Goal: Task Accomplishment & Management: Complete application form

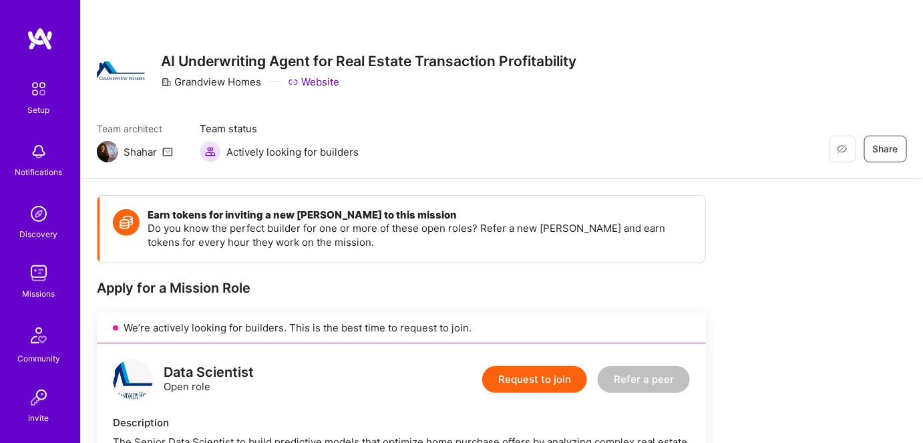
click at [34, 274] on img at bounding box center [38, 273] width 27 height 27
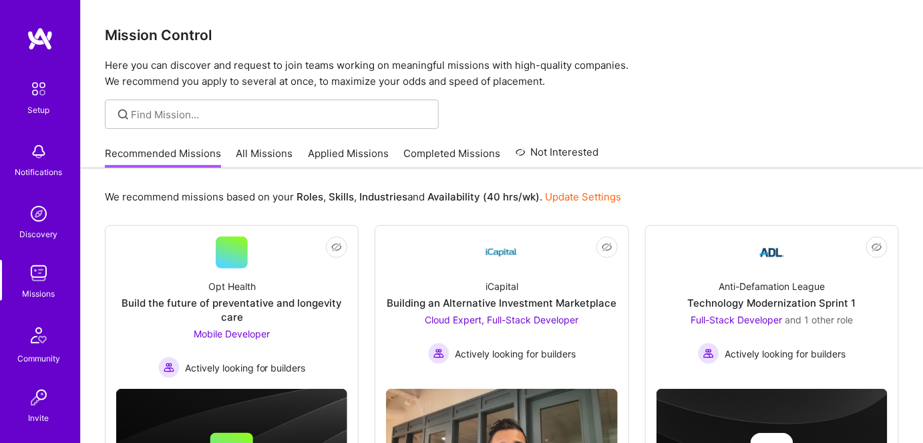
click at [251, 152] on link "All Missions" at bounding box center [264, 157] width 57 height 22
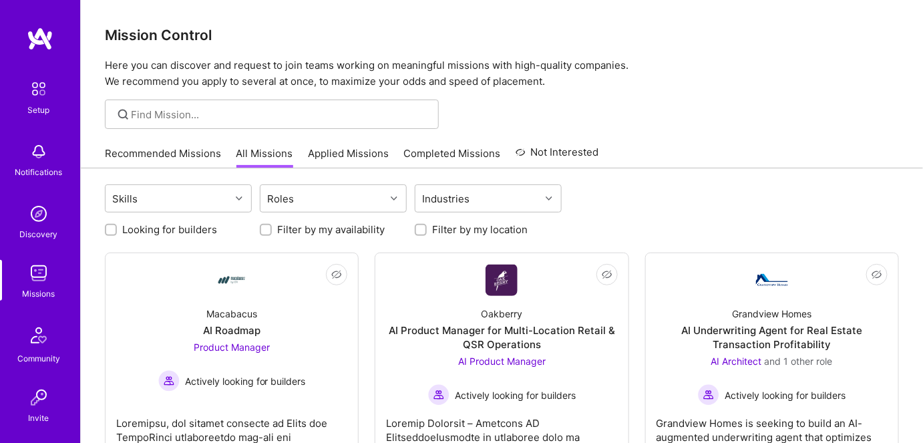
click at [173, 150] on link "Recommended Missions" at bounding box center [163, 157] width 116 height 22
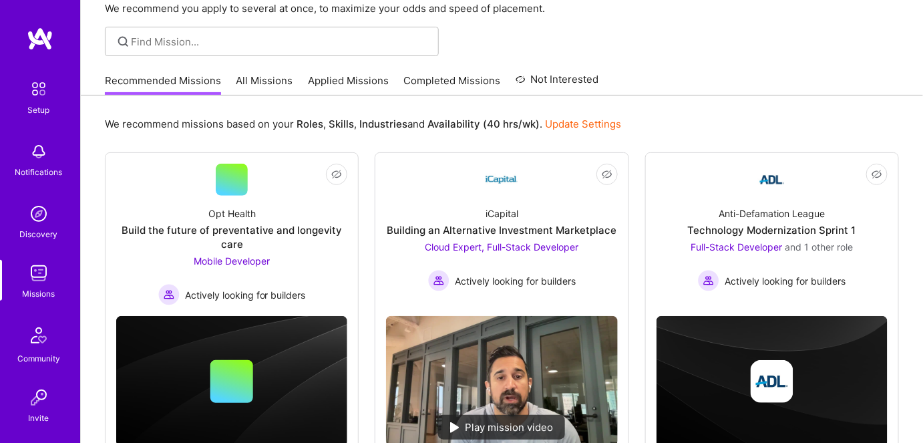
scroll to position [121, 0]
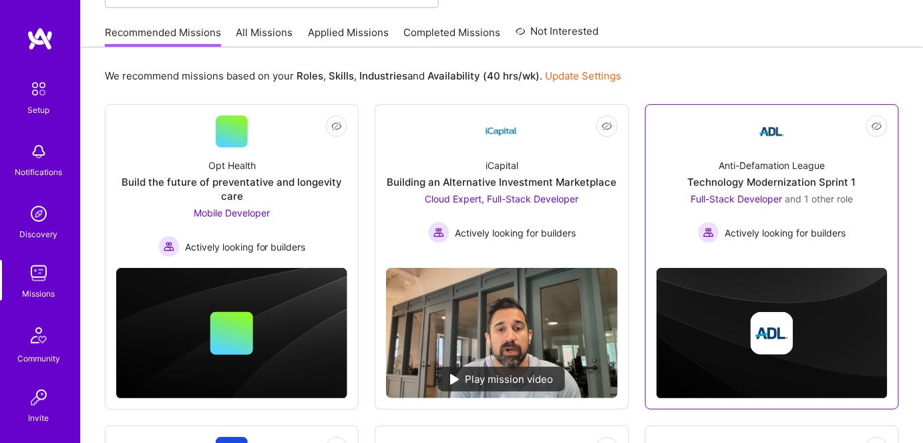
click at [746, 194] on span "Full-Stack Developer" at bounding box center [736, 198] width 91 height 11
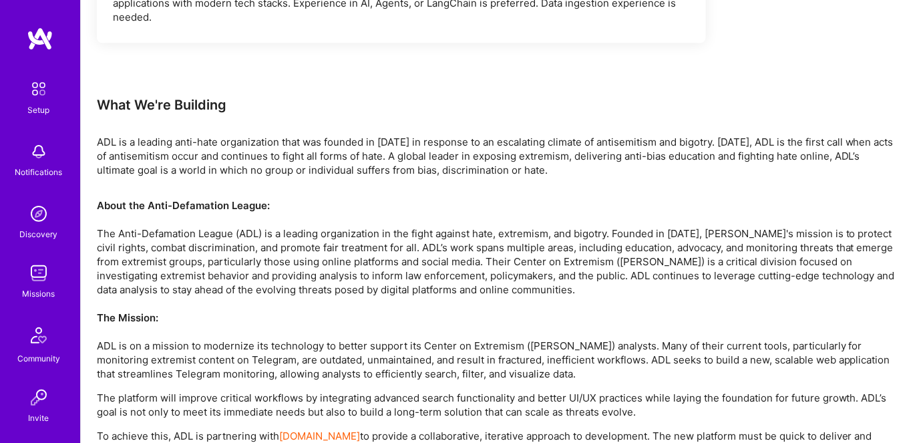
scroll to position [1291, 0]
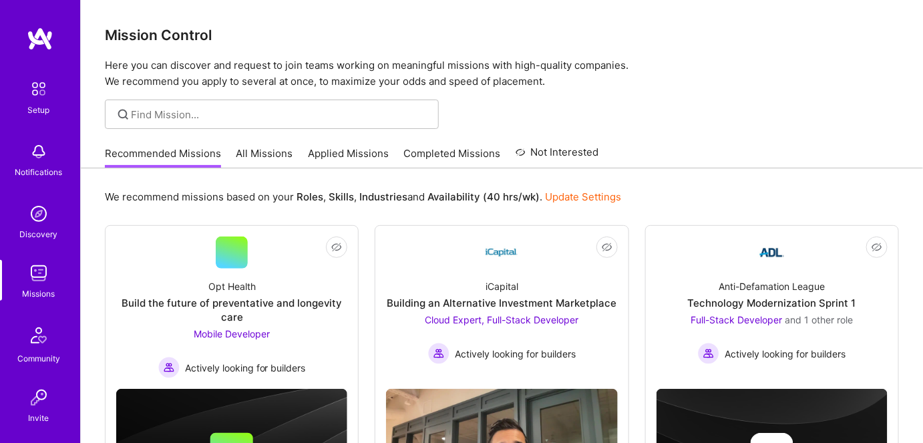
click at [260, 155] on link "All Missions" at bounding box center [264, 157] width 57 height 22
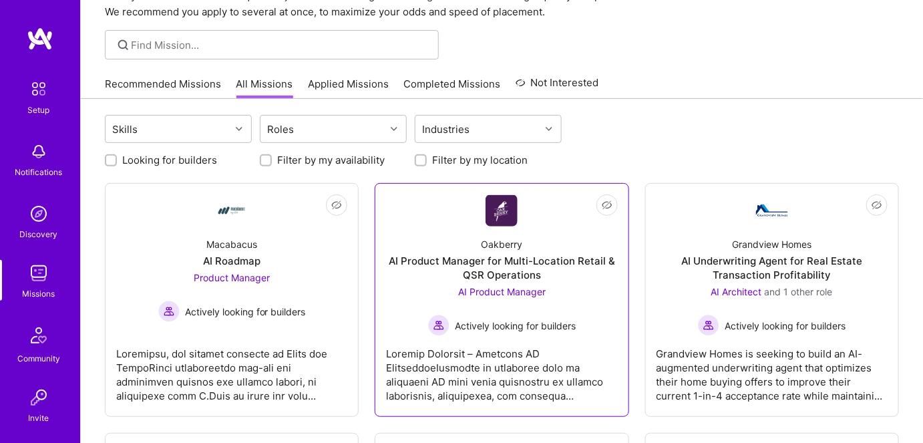
scroll to position [121, 0]
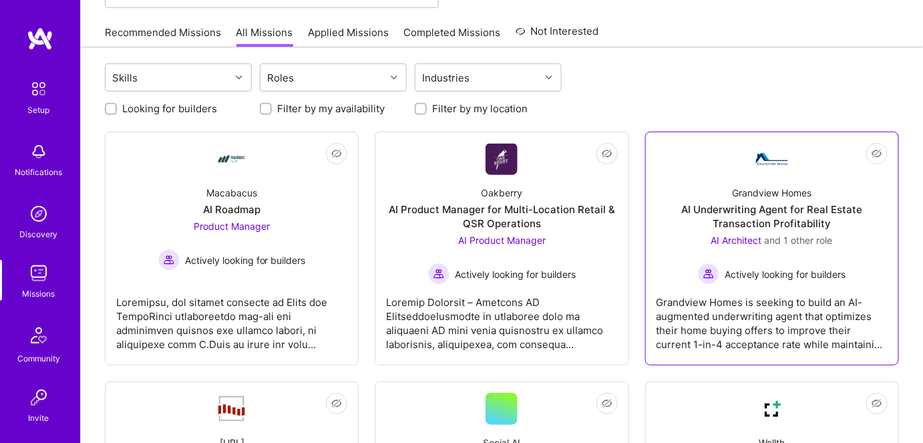
click at [788, 206] on div "AI Underwriting Agent for Real Estate Transaction Profitability" at bounding box center [771, 216] width 231 height 28
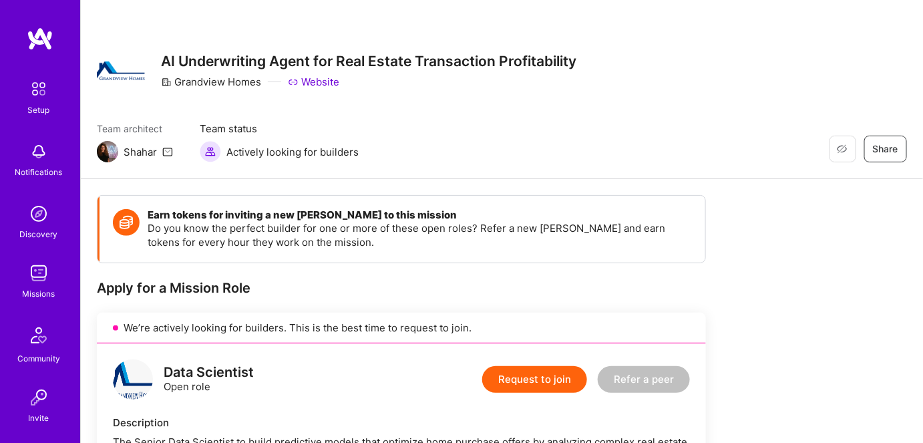
click at [341, 246] on p "Do you know the perfect builder for one or more of these open roles? Refer a ne…" at bounding box center [420, 235] width 544 height 28
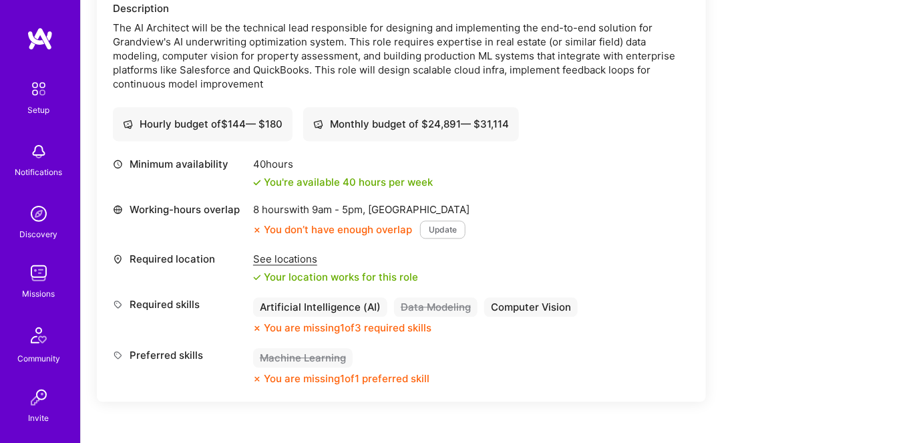
scroll to position [889, 0]
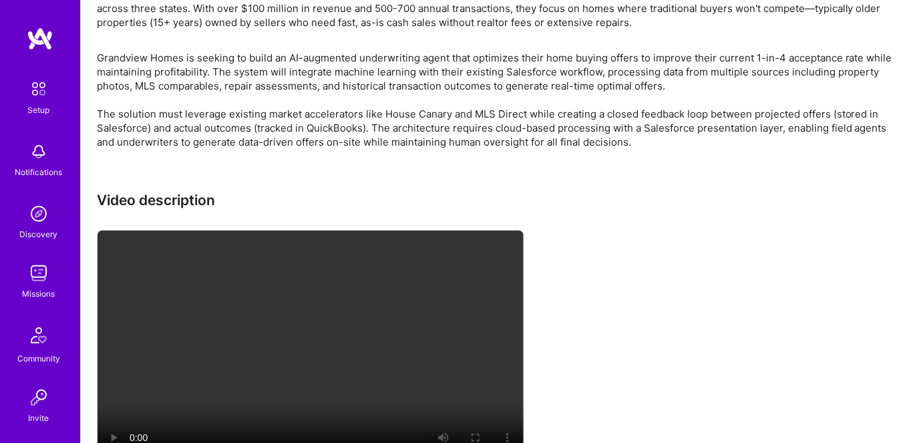
scroll to position [1314, 0]
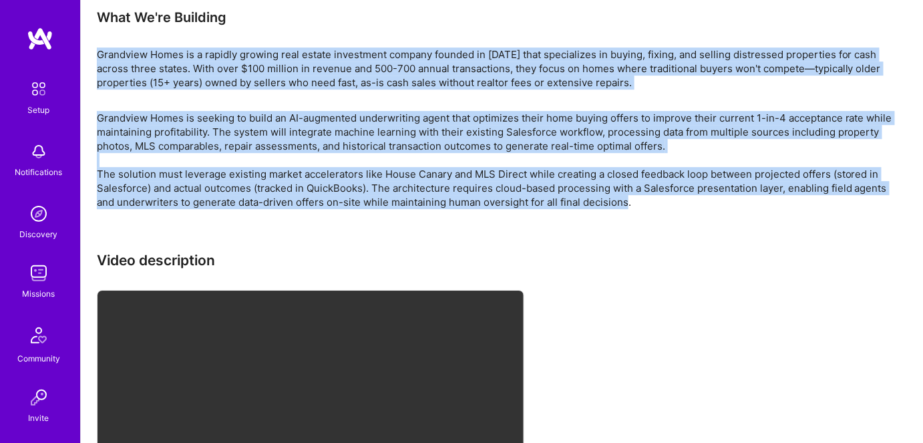
drag, startPoint x: 99, startPoint y: 52, endPoint x: 625, endPoint y: 202, distance: 547.1
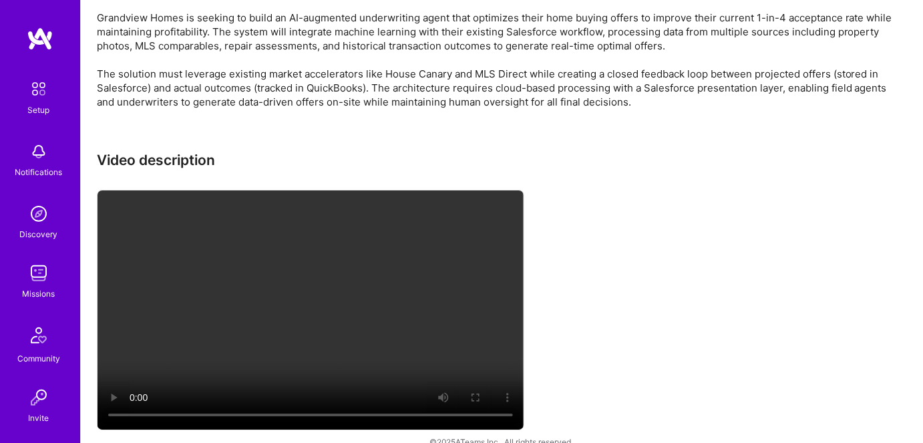
scroll to position [1435, 0]
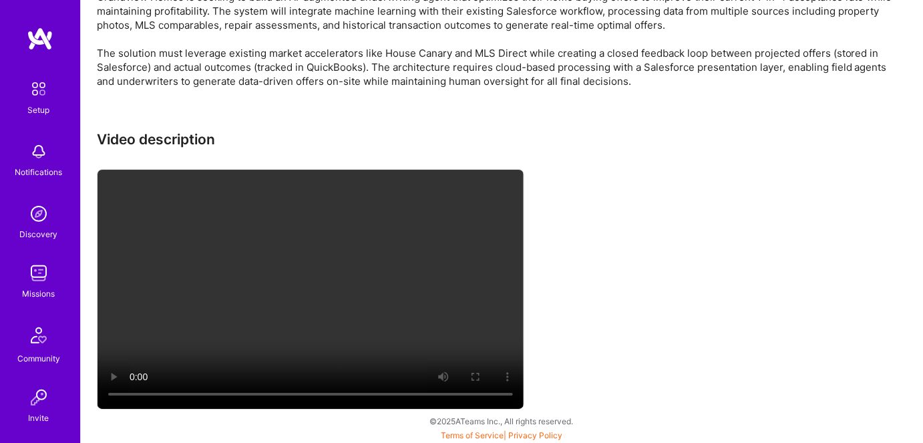
click at [359, 278] on video at bounding box center [311, 289] width 426 height 239
click at [411, 262] on video at bounding box center [311, 289] width 426 height 239
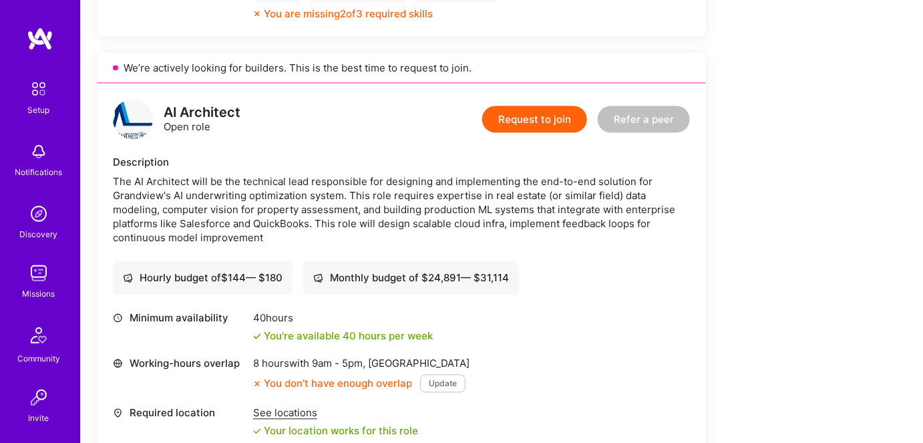
scroll to position [707, 0]
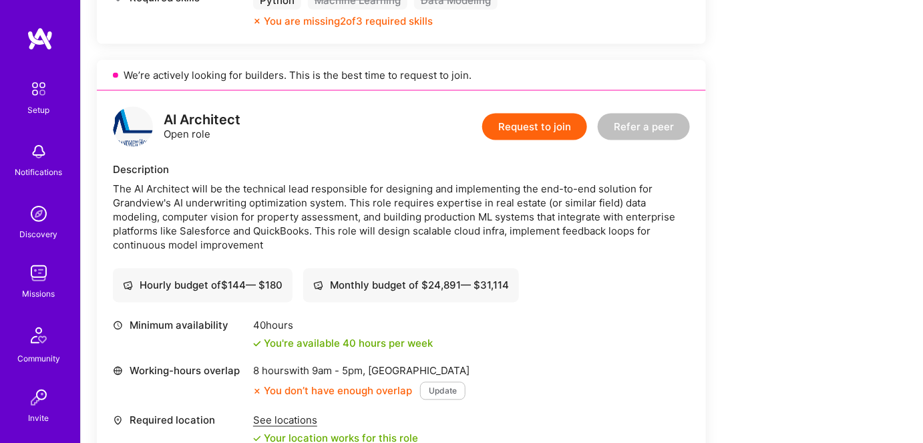
click at [536, 125] on button "Request to join" at bounding box center [534, 127] width 105 height 27
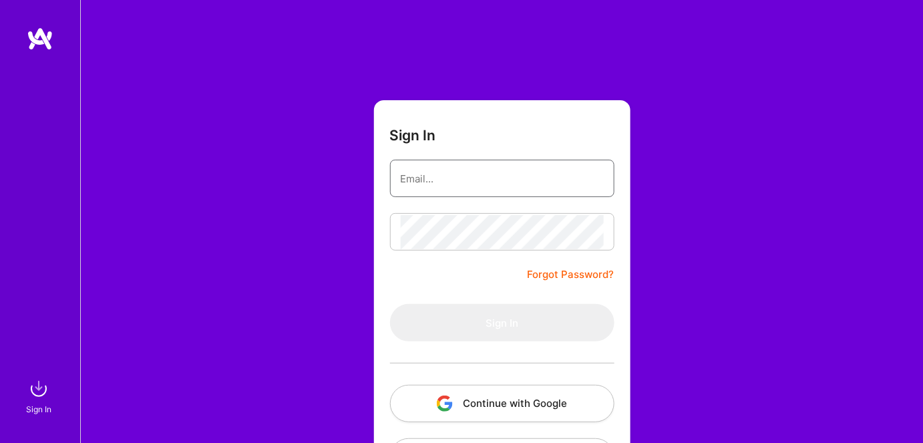
click at [422, 187] on input "email" at bounding box center [502, 179] width 203 height 34
type input "friendcallerlht@live.com"
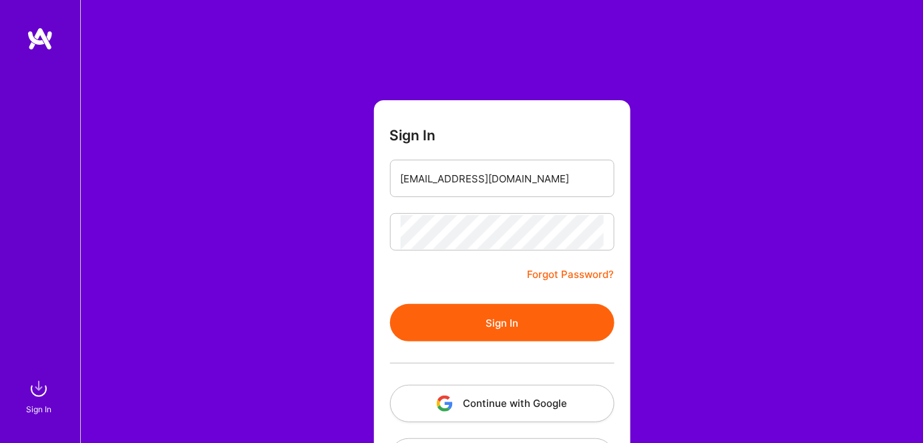
click at [429, 315] on button "Sign In" at bounding box center [502, 322] width 224 height 37
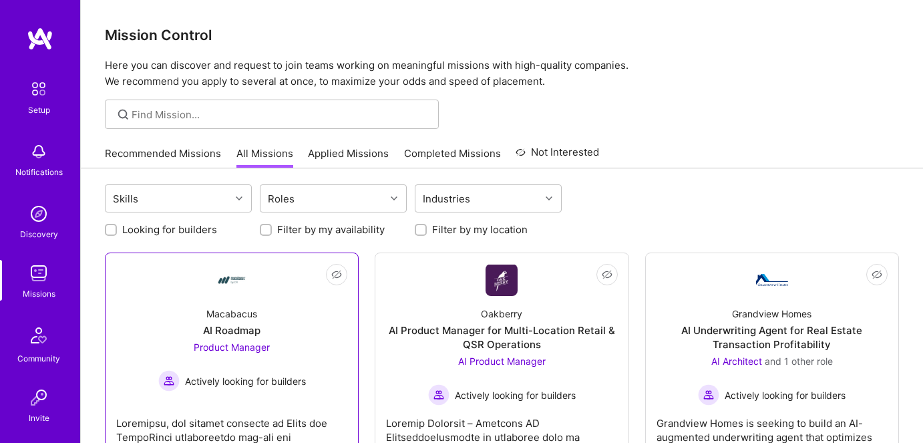
scroll to position [121, 0]
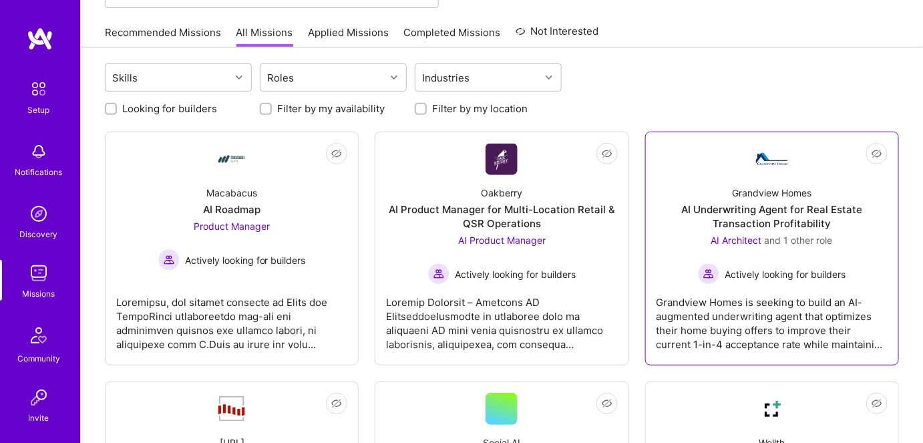
click at [782, 217] on div "AI Underwriting Agent for Real Estate Transaction Profitability" at bounding box center [771, 216] width 231 height 28
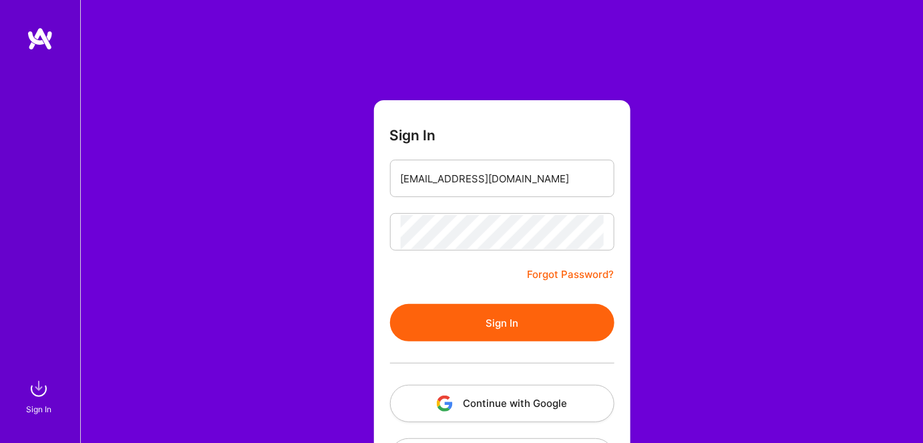
click at [425, 309] on button "Sign In" at bounding box center [502, 322] width 224 height 37
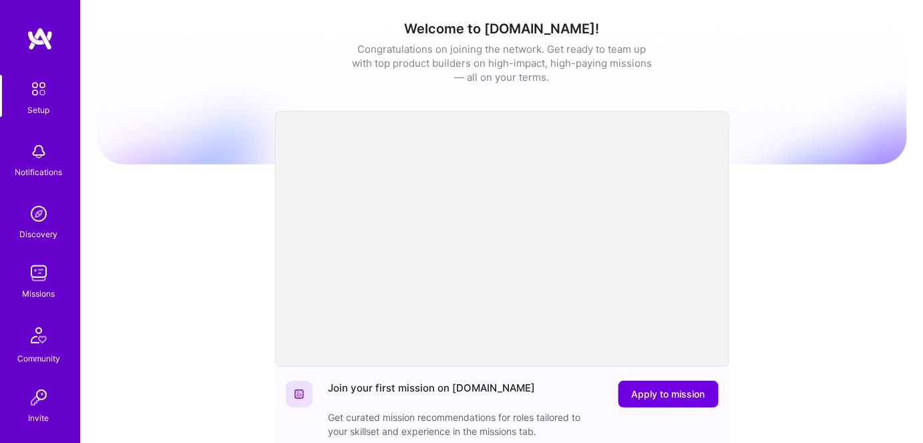
click at [32, 274] on img at bounding box center [38, 273] width 27 height 27
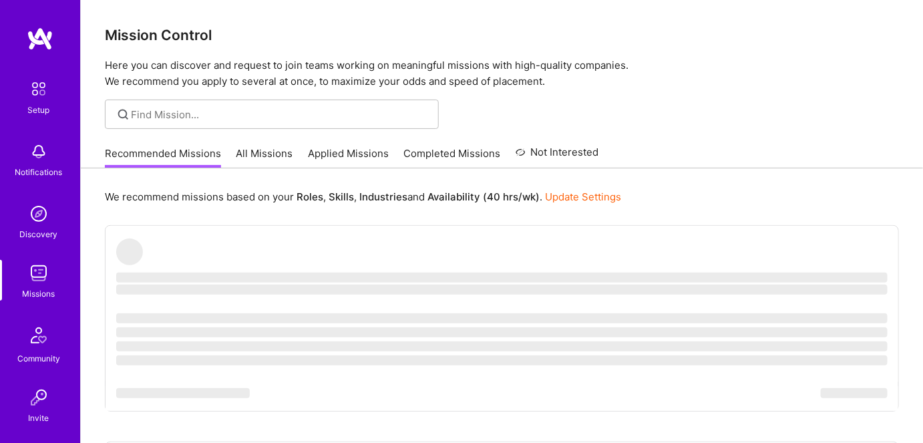
click at [333, 157] on link "Applied Missions" at bounding box center [348, 157] width 81 height 22
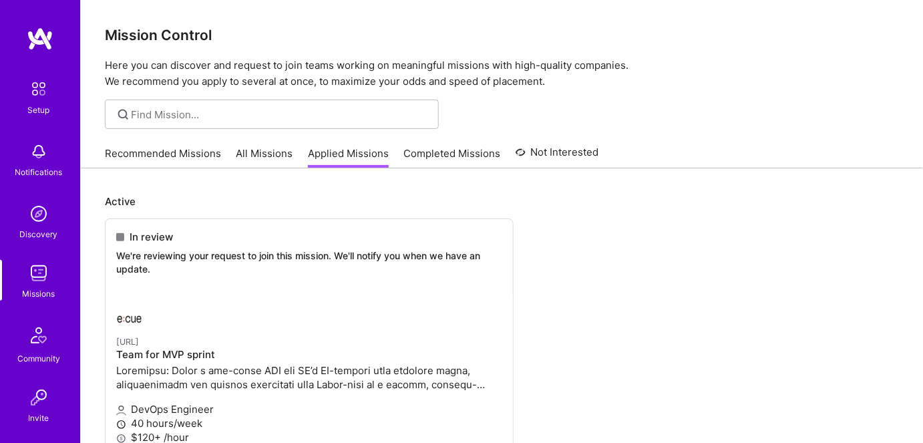
click at [262, 156] on link "All Missions" at bounding box center [264, 157] width 57 height 22
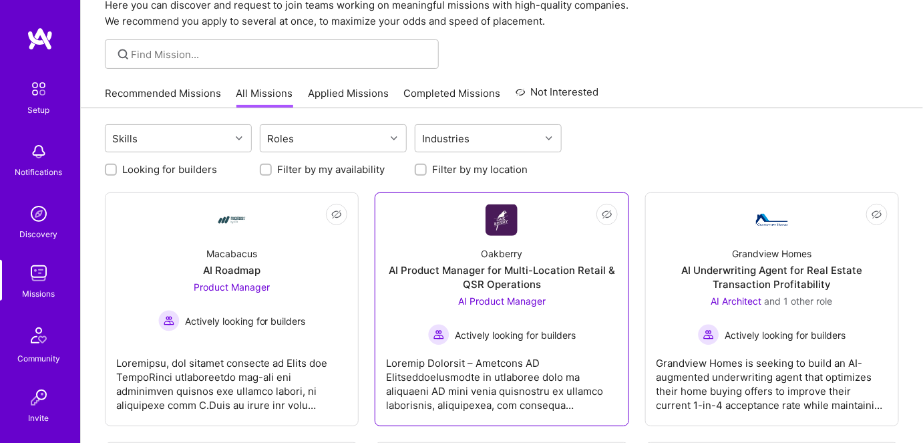
scroll to position [121, 0]
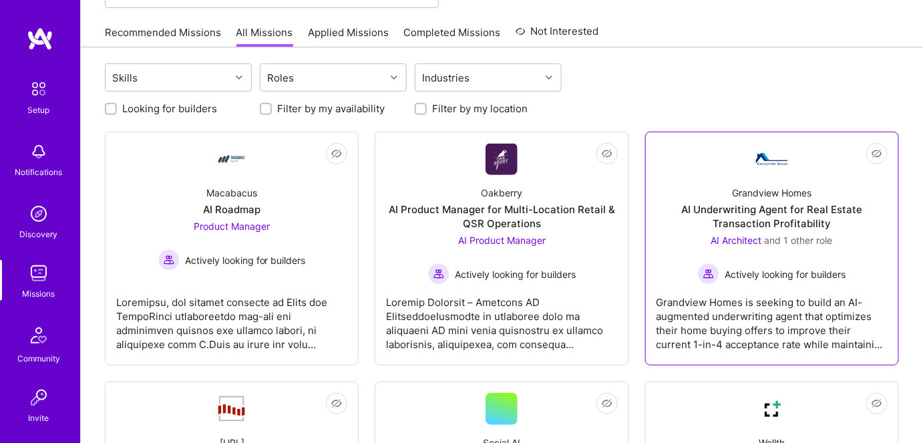
click at [787, 218] on div "AI Underwriting Agent for Real Estate Transaction Profitability" at bounding box center [771, 216] width 231 height 28
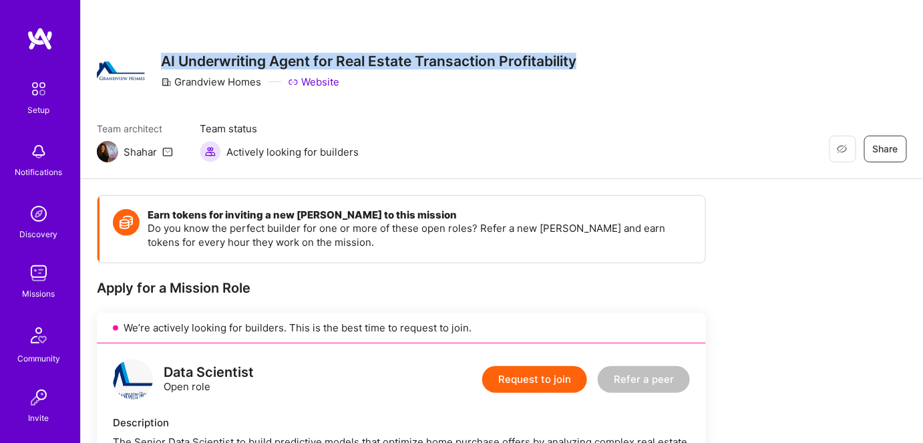
drag, startPoint x: 162, startPoint y: 59, endPoint x: 577, endPoint y: 66, distance: 415.5
click at [576, 66] on h3 "AI Underwriting Agent for Real Estate Transaction Profitability" at bounding box center [368, 61] width 415 height 17
click at [466, 62] on h3 "AI Underwriting Agent for Real Estate Transaction Profitability" at bounding box center [368, 61] width 415 height 17
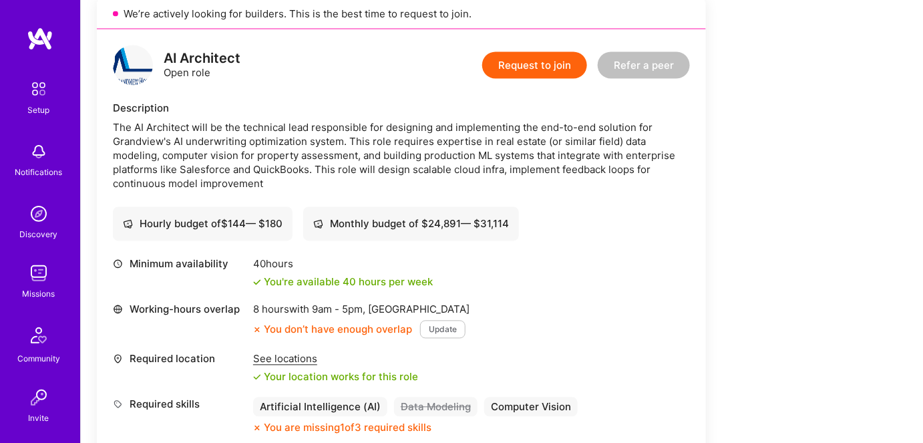
scroll to position [789, 0]
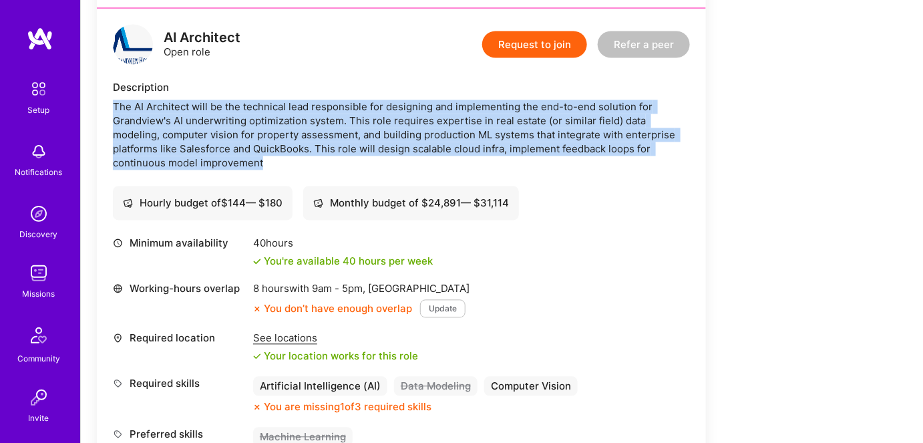
drag, startPoint x: 113, startPoint y: 104, endPoint x: 262, endPoint y: 160, distance: 159.4
click at [262, 160] on div "The AI Architect will be the technical lead responsible for designing and imple…" at bounding box center [401, 135] width 577 height 70
click at [505, 136] on div "The AI Architect will be the technical lead responsible for designing and imple…" at bounding box center [401, 135] width 577 height 70
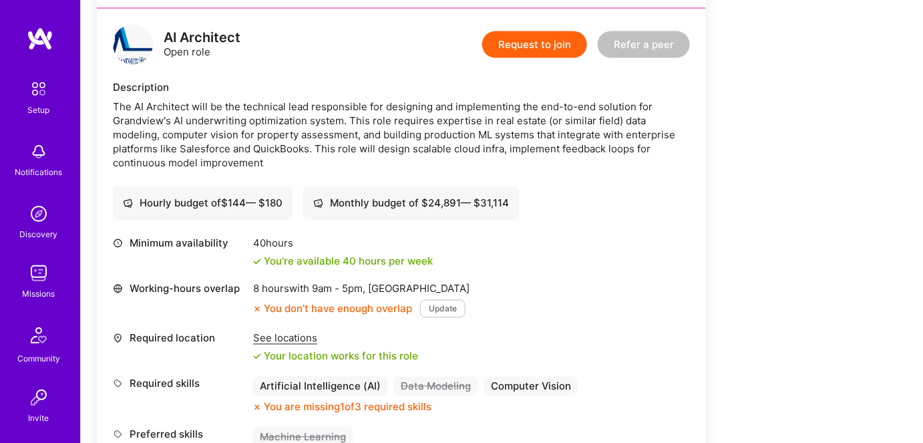
click at [516, 41] on button "Request to join" at bounding box center [534, 44] width 105 height 27
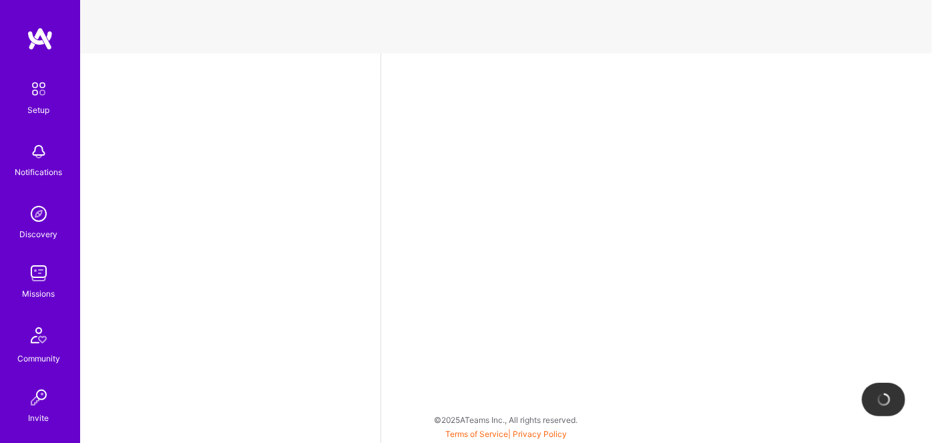
select select "US"
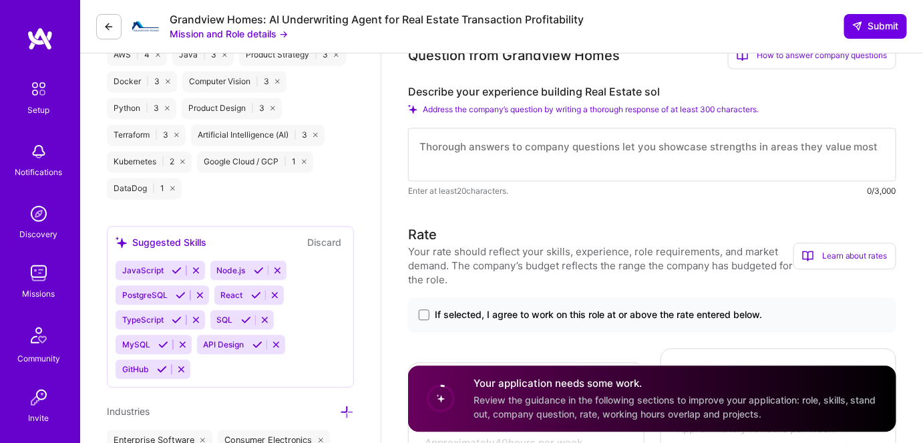
scroll to position [728, 0]
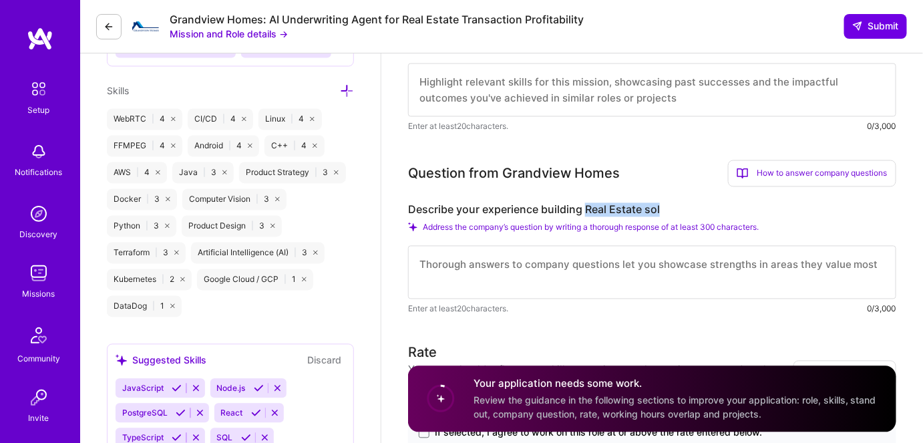
drag, startPoint x: 586, startPoint y: 206, endPoint x: 659, endPoint y: 206, distance: 73.5
click at [659, 206] on label "Describe your experience building Real Estate sol" at bounding box center [652, 210] width 488 height 14
click at [498, 213] on label "Describe your experience building Real Estate sol" at bounding box center [652, 210] width 488 height 14
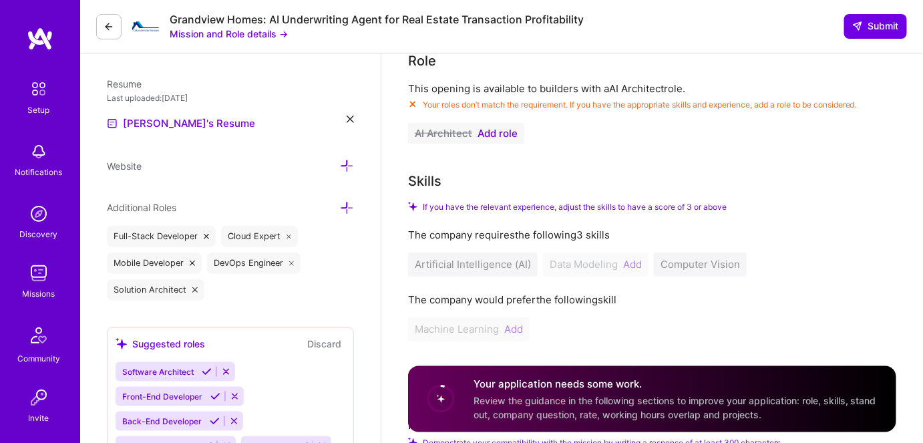
scroll to position [303, 0]
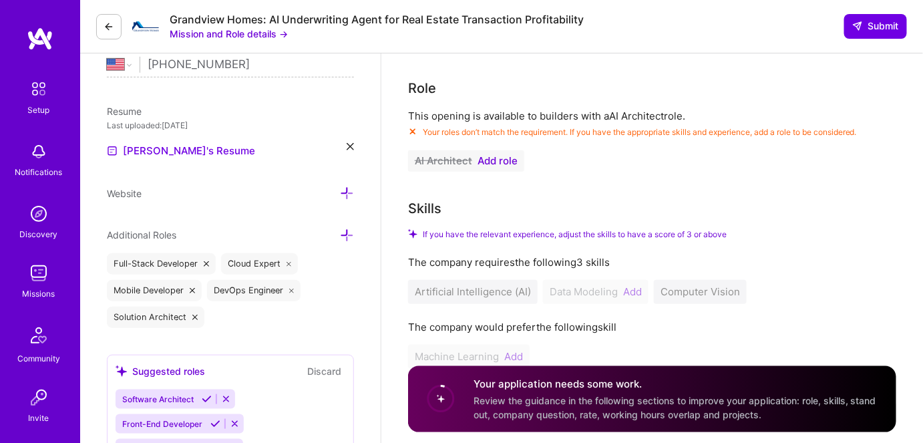
click at [498, 163] on span "Add role" at bounding box center [498, 161] width 40 height 11
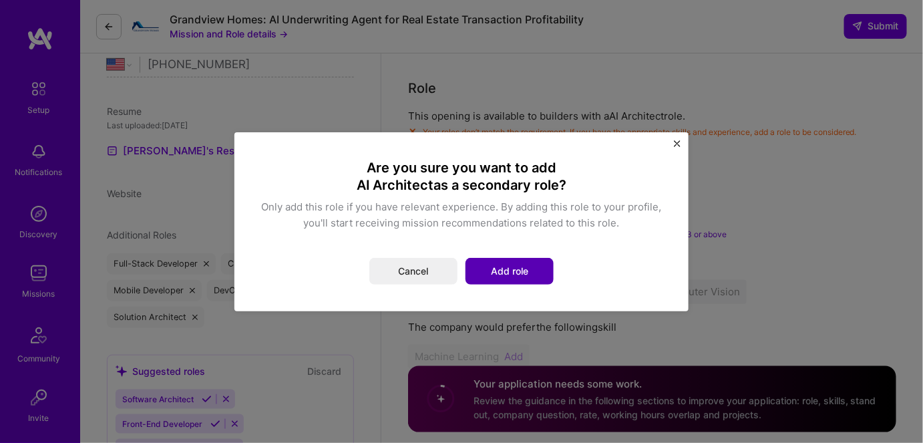
click at [492, 268] on button "Add role" at bounding box center [509, 271] width 88 height 27
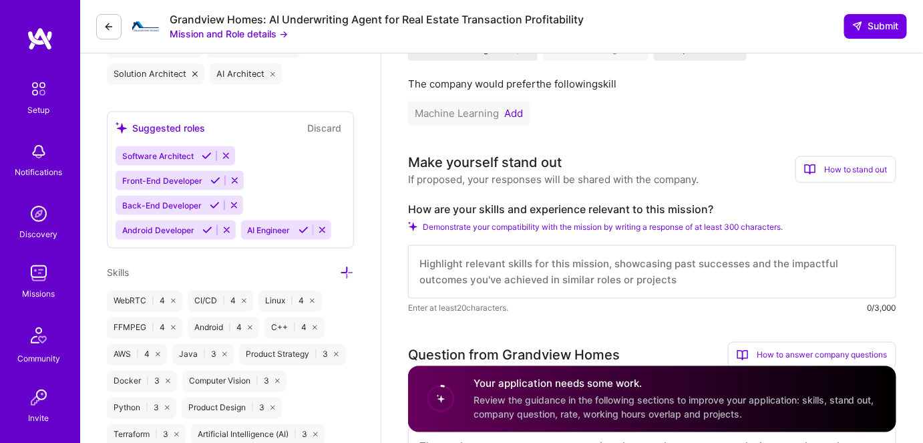
scroll to position [486, 0]
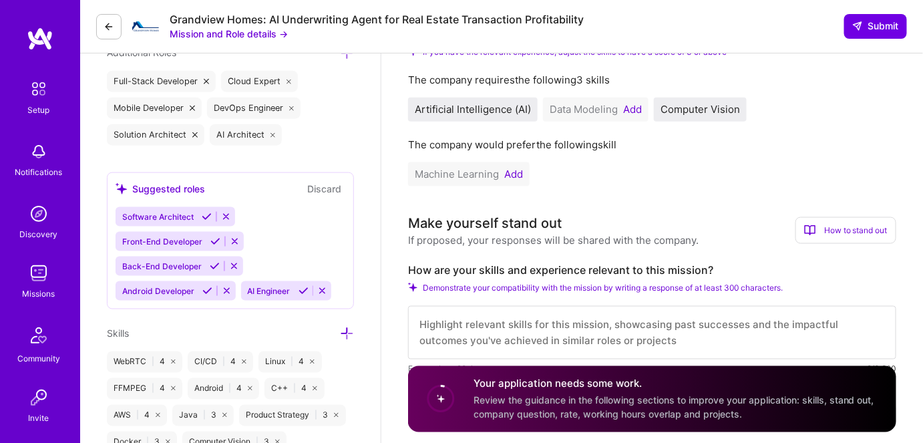
click at [518, 175] on button "Add" at bounding box center [513, 174] width 19 height 11
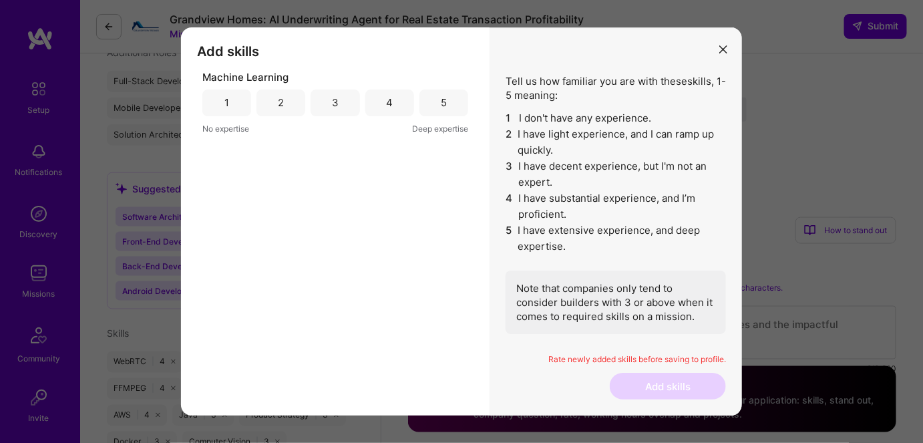
click at [335, 102] on div "3" at bounding box center [335, 103] width 7 height 14
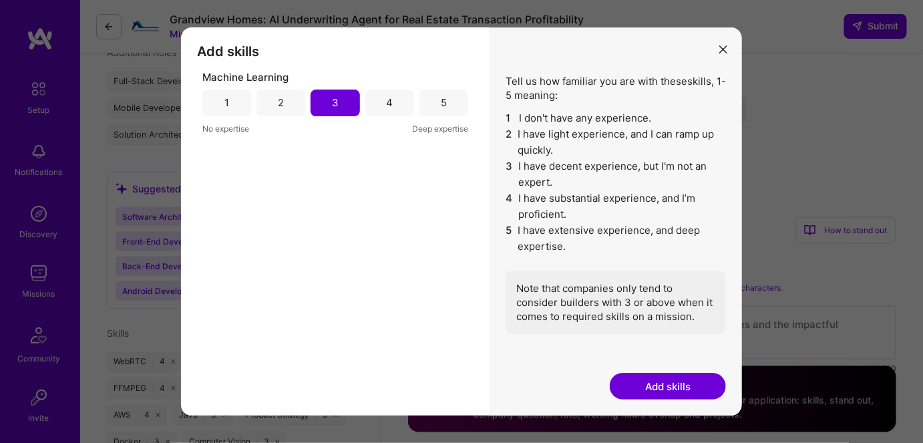
click at [677, 387] on button "Add skills" at bounding box center [668, 386] width 116 height 27
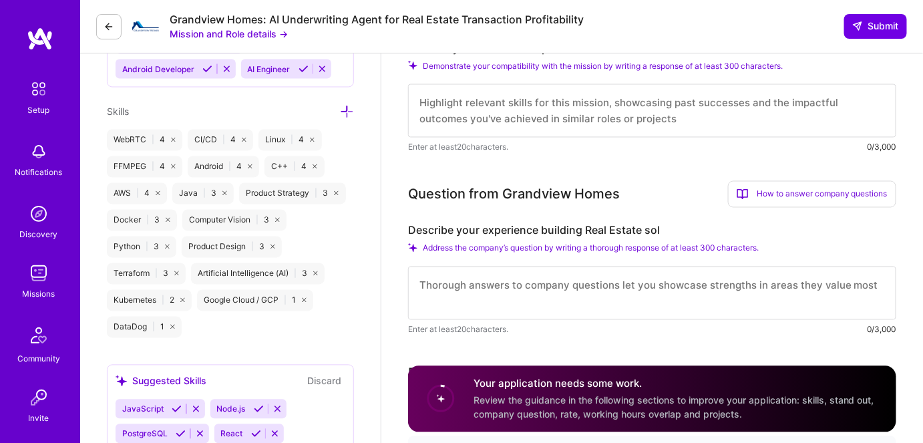
scroll to position [728, 0]
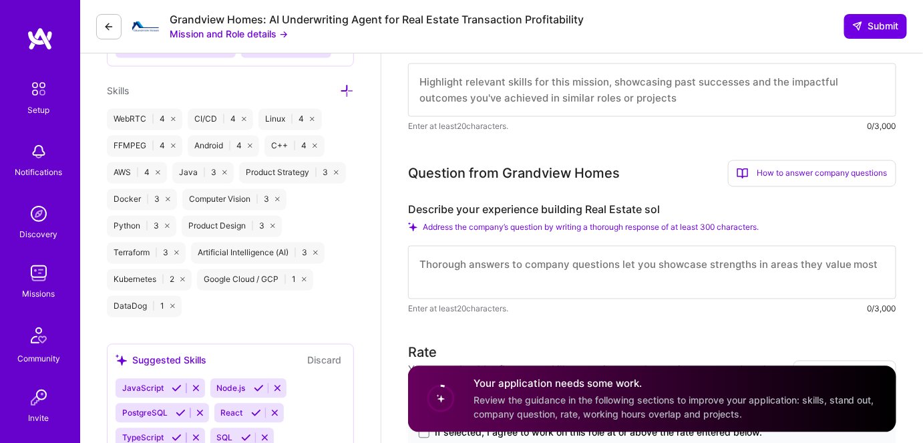
click at [452, 264] on textarea at bounding box center [652, 272] width 488 height 53
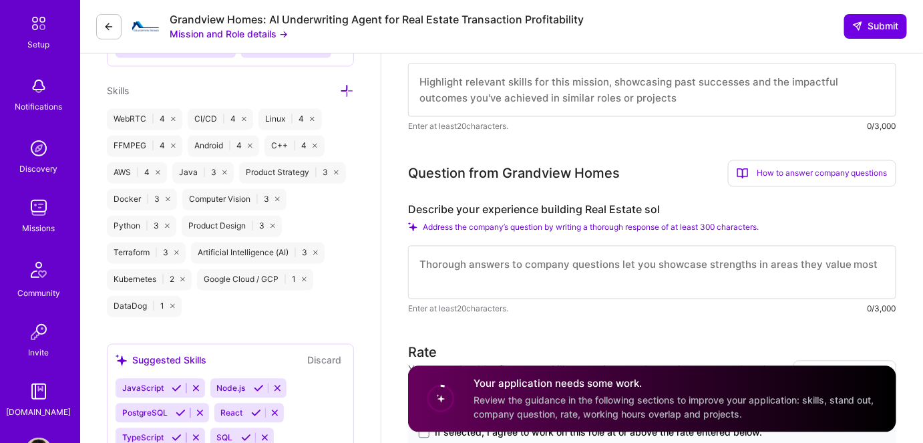
scroll to position [113, 0]
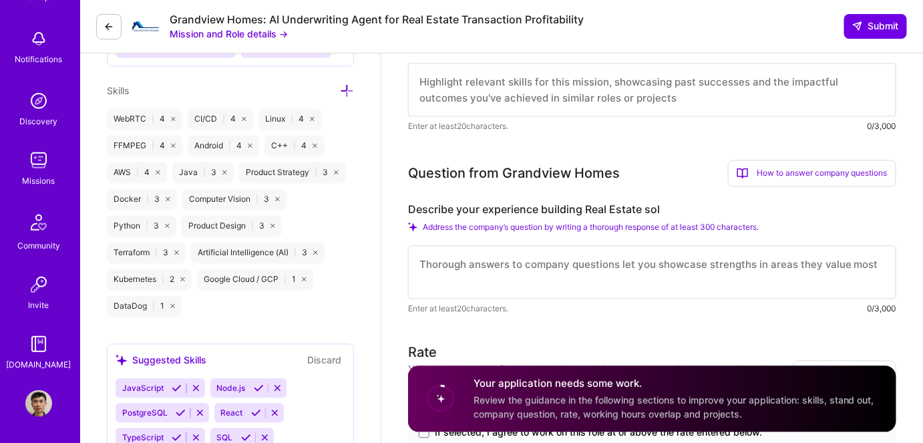
click at [33, 397] on img at bounding box center [38, 403] width 27 height 27
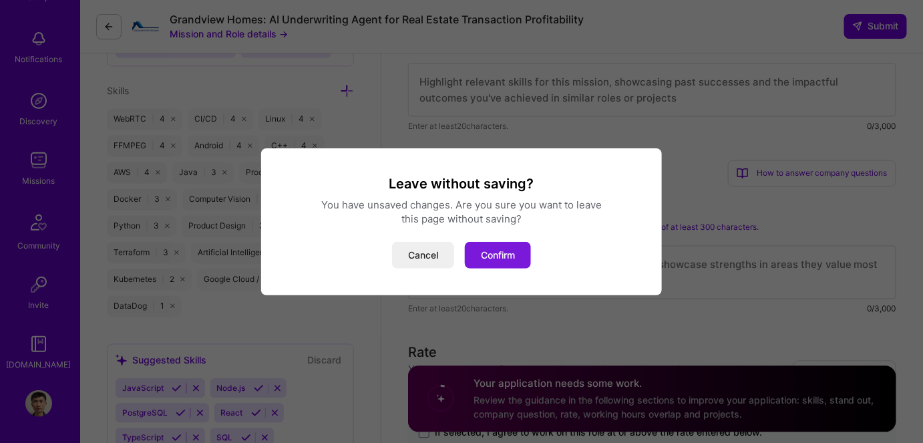
click at [493, 256] on button "Confirm" at bounding box center [498, 255] width 66 height 27
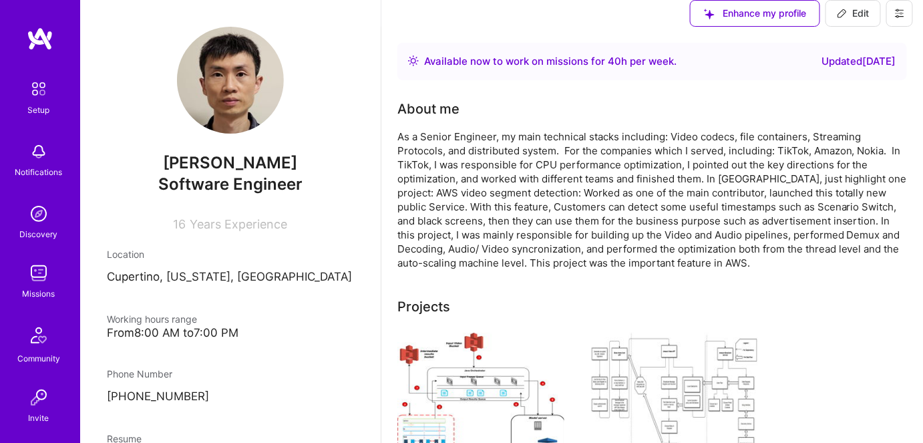
click at [856, 20] on span "Edit" at bounding box center [853, 13] width 33 height 13
select select "US"
select select "Right Now"
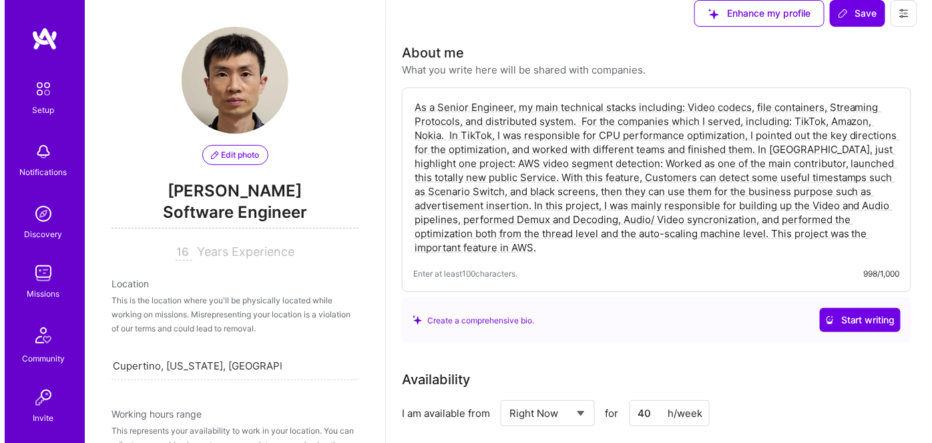
scroll to position [850, 0]
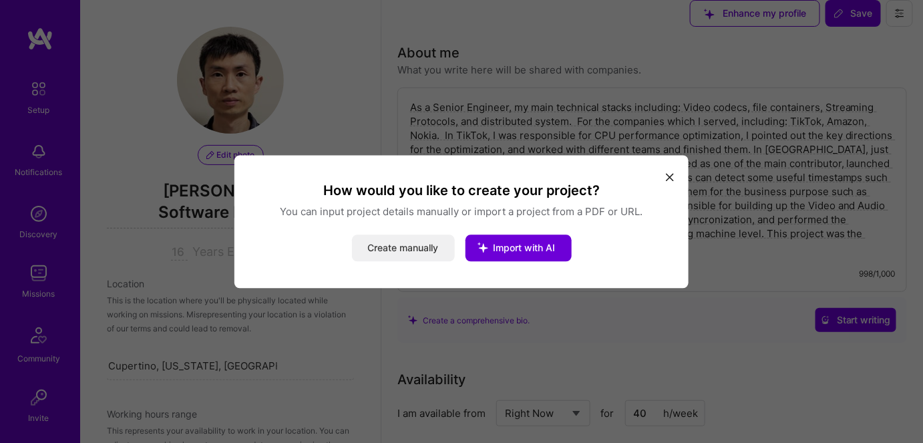
click at [401, 249] on button "Create manually" at bounding box center [403, 247] width 103 height 27
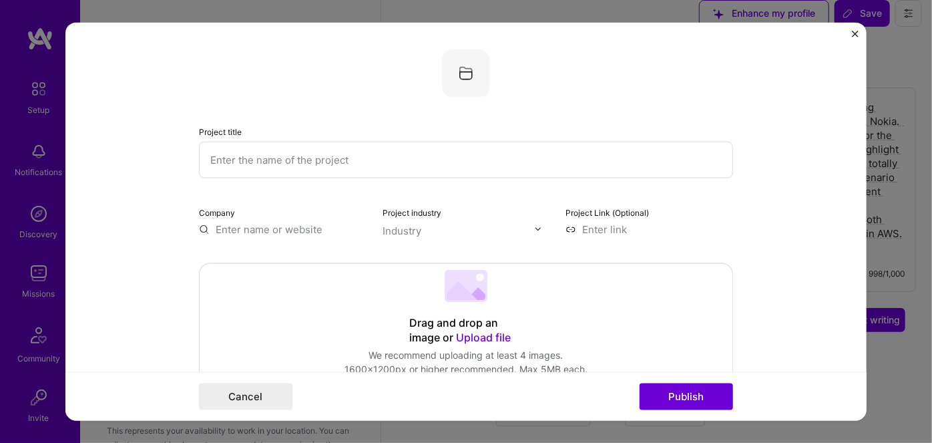
click at [327, 166] on input "text" at bounding box center [466, 159] width 534 height 37
click at [341, 169] on input "text" at bounding box center [466, 159] width 534 height 37
paste input "Computer Vision tool for Video Quality Detection"
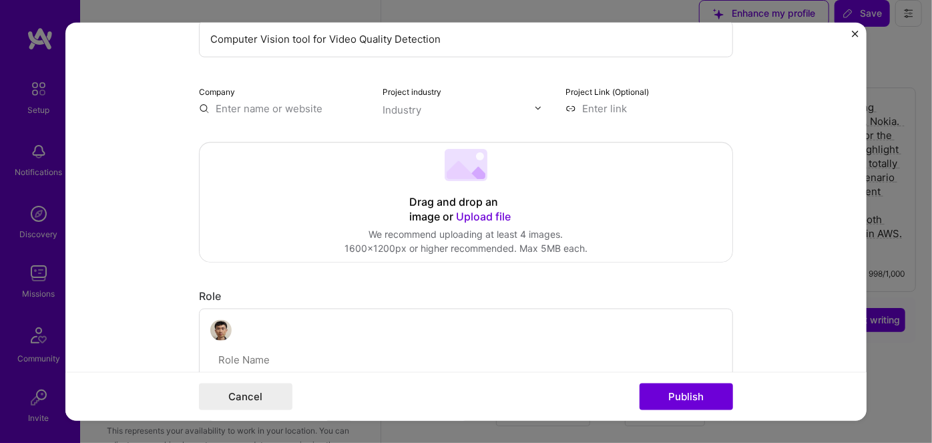
scroll to position [60, 0]
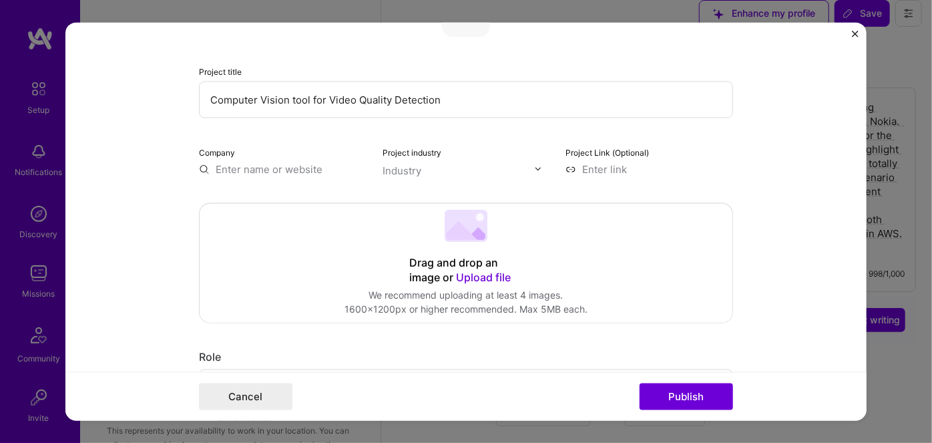
type input "Computer Vision tool for Video Quality Detection"
click at [278, 170] on input "text" at bounding box center [283, 169] width 168 height 14
click at [135, 217] on form "Project title Computer Vision tool for Video Quality Detection Company Amazon P…" at bounding box center [465, 221] width 801 height 399
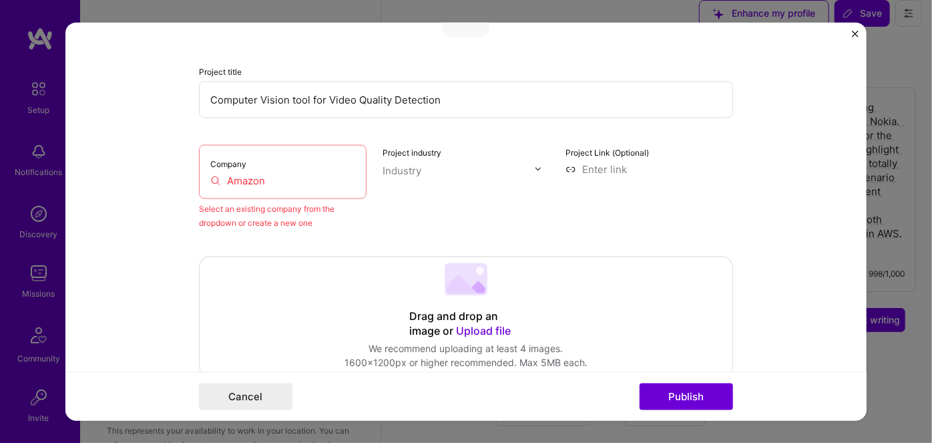
click at [266, 176] on input "Amazon" at bounding box center [282, 180] width 145 height 14
click at [233, 180] on input "Amazon" at bounding box center [282, 180] width 145 height 14
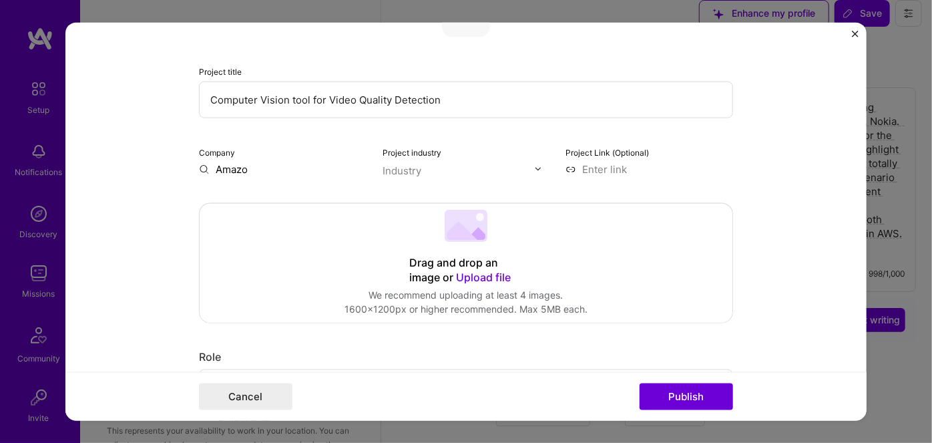
type input "Amazon"
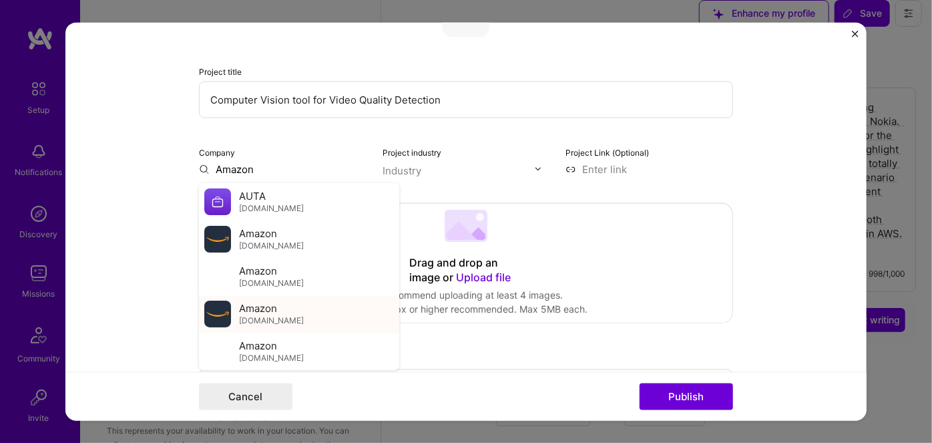
click at [268, 315] on span "[DOMAIN_NAME]" at bounding box center [271, 320] width 65 height 11
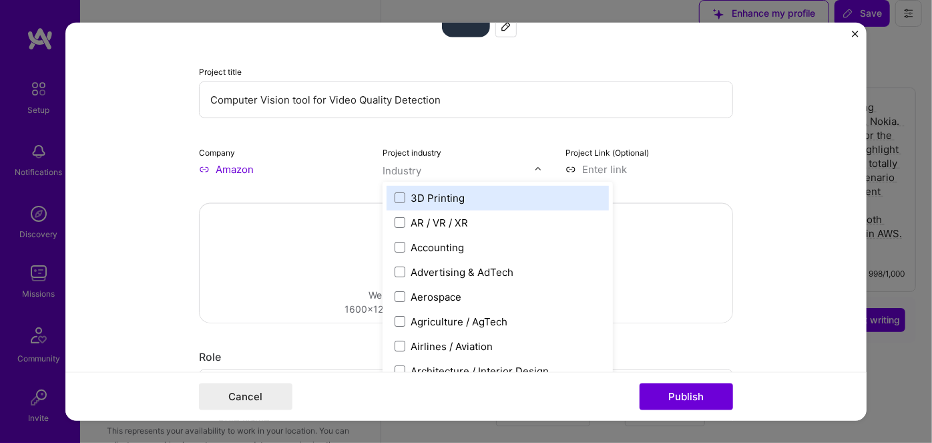
click at [534, 168] on img at bounding box center [538, 169] width 8 height 8
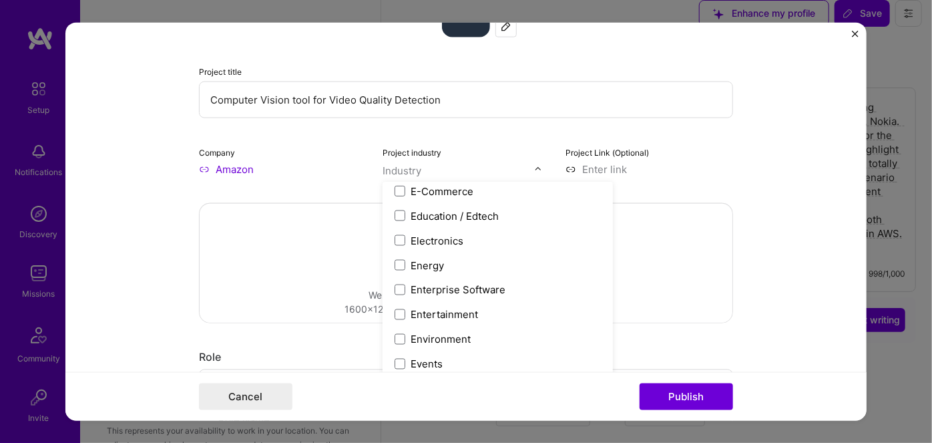
scroll to position [1194, 0]
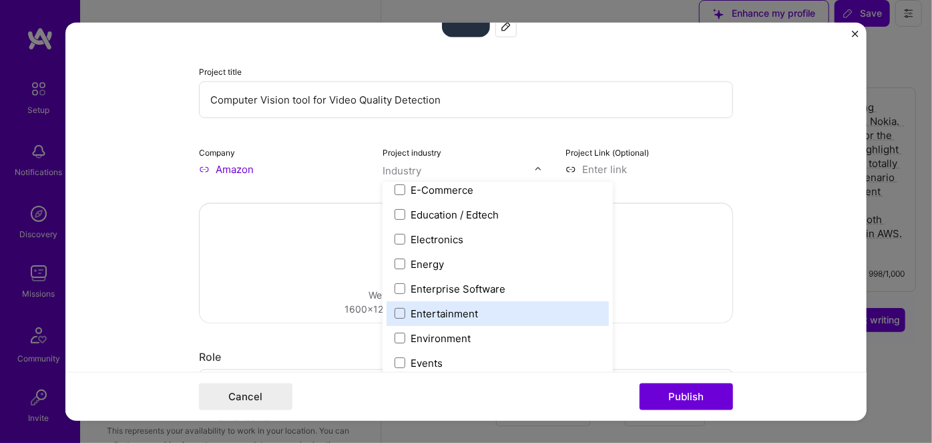
click at [473, 310] on label "Entertainment" at bounding box center [498, 313] width 206 height 14
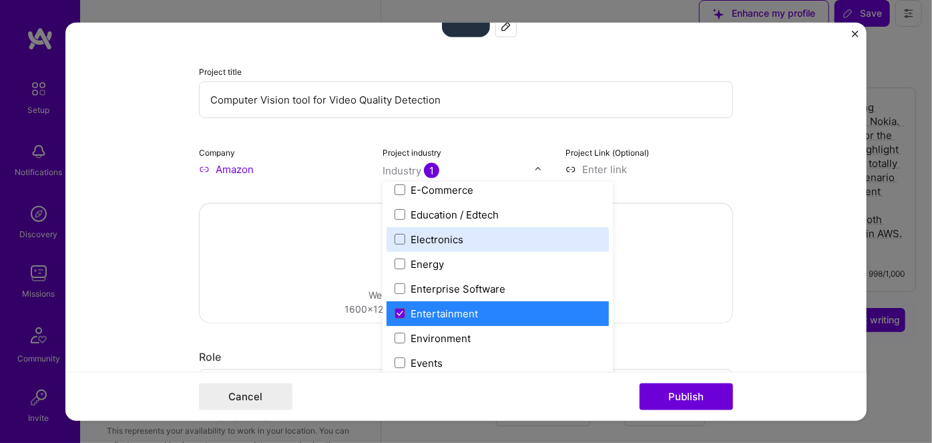
click at [759, 154] on form "Project title Computer Vision tool for Video Quality Detection Company Amazon P…" at bounding box center [465, 221] width 801 height 399
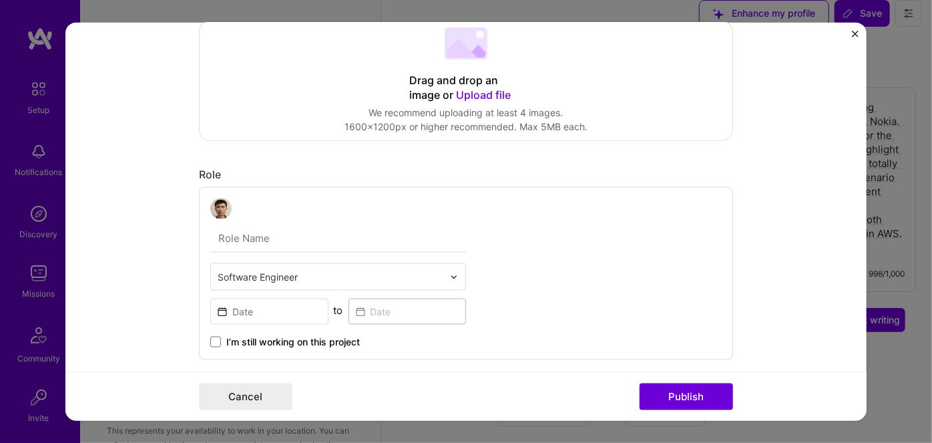
scroll to position [303, 0]
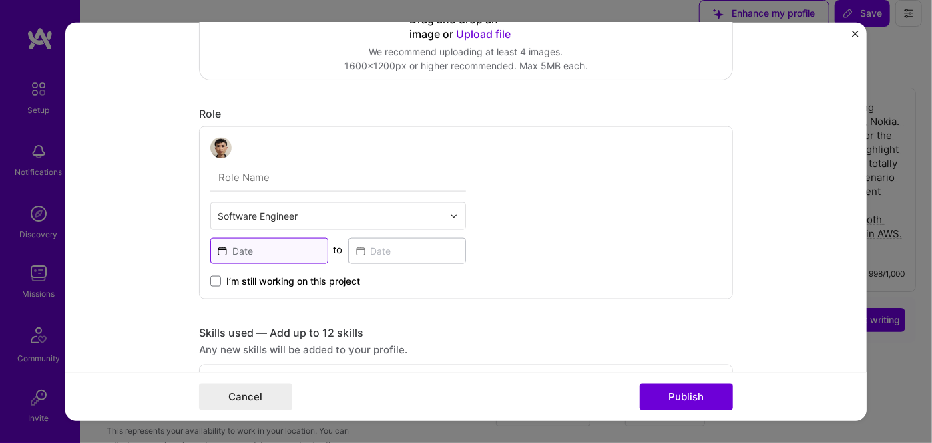
click at [254, 253] on input at bounding box center [269, 251] width 118 height 26
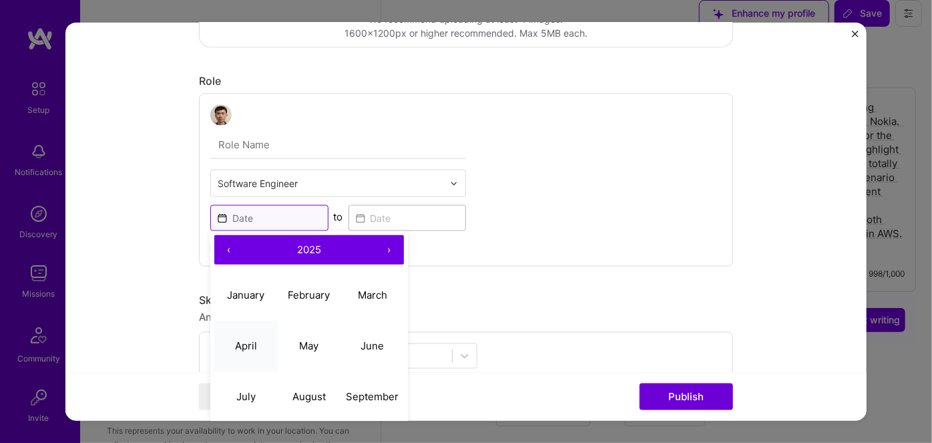
scroll to position [364, 0]
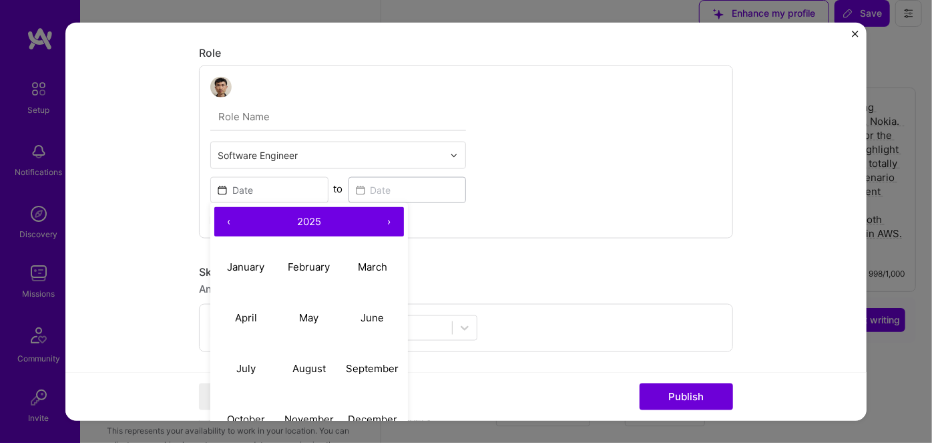
click at [380, 218] on button "›" at bounding box center [389, 221] width 29 height 29
click at [222, 218] on button "‹" at bounding box center [228, 221] width 29 height 29
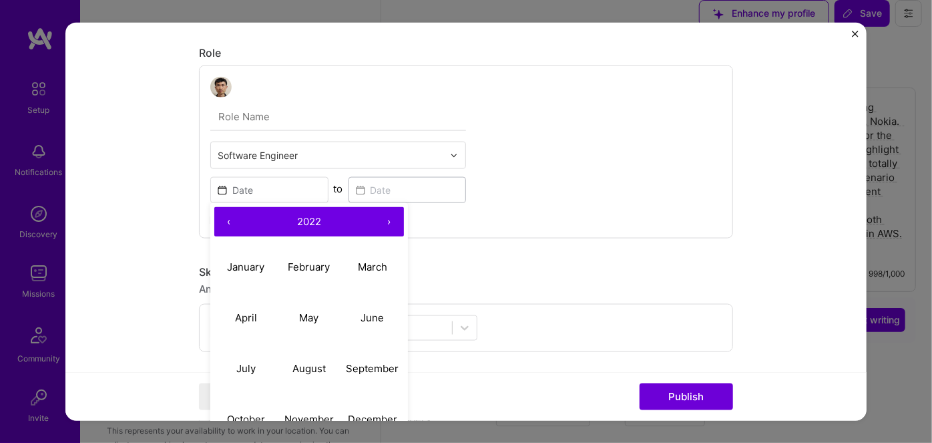
click at [222, 218] on button "‹" at bounding box center [228, 221] width 29 height 29
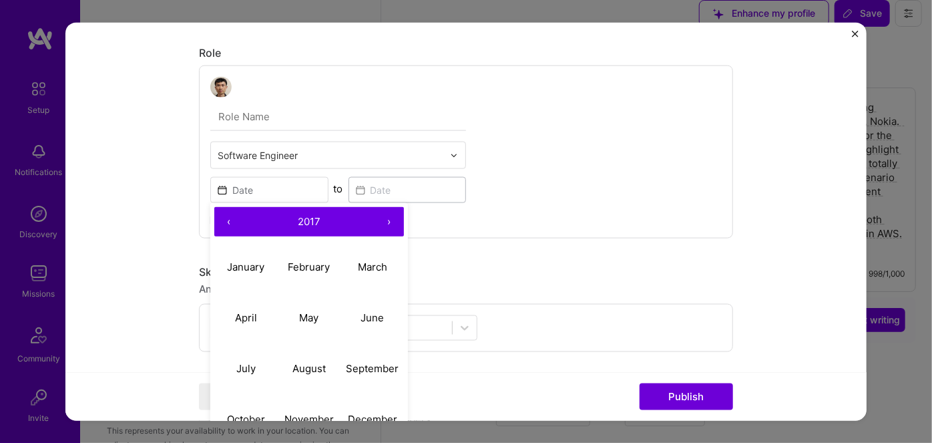
click at [222, 218] on button "‹" at bounding box center [228, 221] width 29 height 29
click at [224, 219] on button "‹" at bounding box center [228, 221] width 29 height 29
click at [224, 221] on button "‹" at bounding box center [228, 221] width 29 height 29
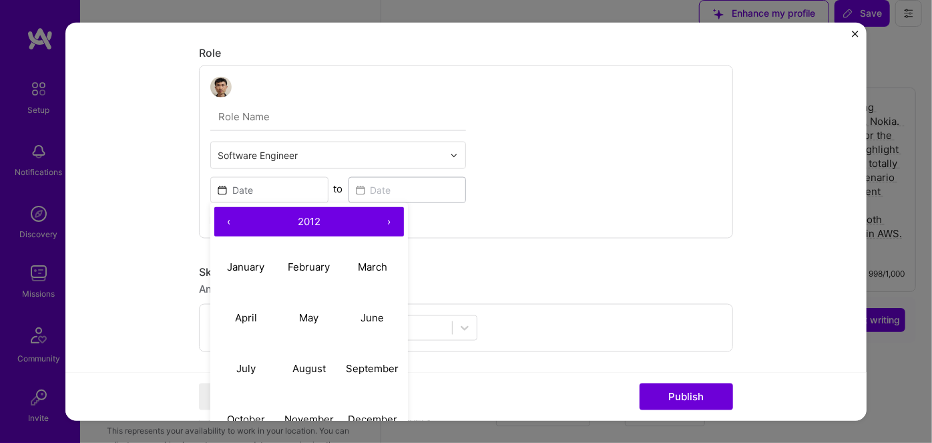
click at [381, 217] on button "›" at bounding box center [389, 221] width 29 height 29
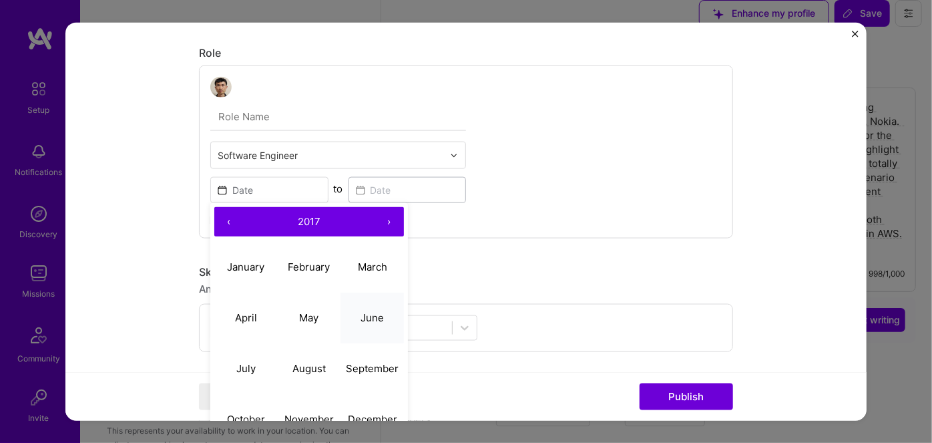
click at [364, 313] on abbr "June" at bounding box center [372, 317] width 23 height 13
type input "[DATE]"
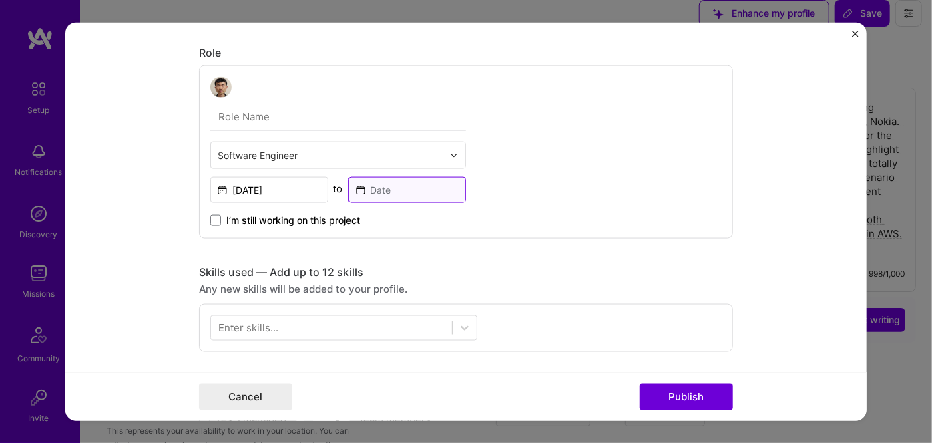
click at [382, 188] on input at bounding box center [408, 190] width 118 height 26
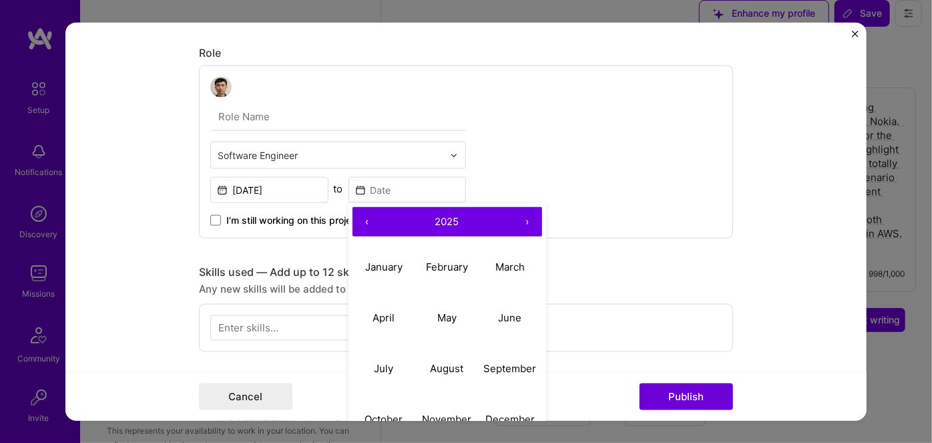
click at [360, 221] on button "‹" at bounding box center [367, 221] width 29 height 29
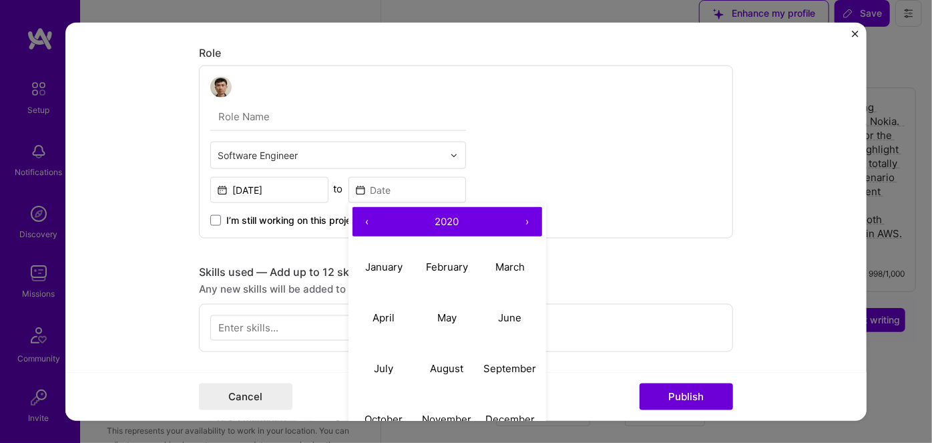
click at [360, 221] on button "‹" at bounding box center [367, 221] width 29 height 29
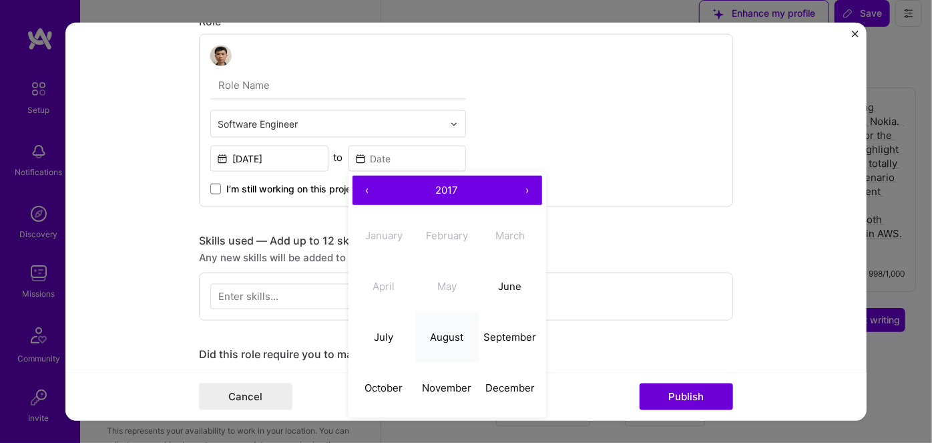
scroll to position [425, 0]
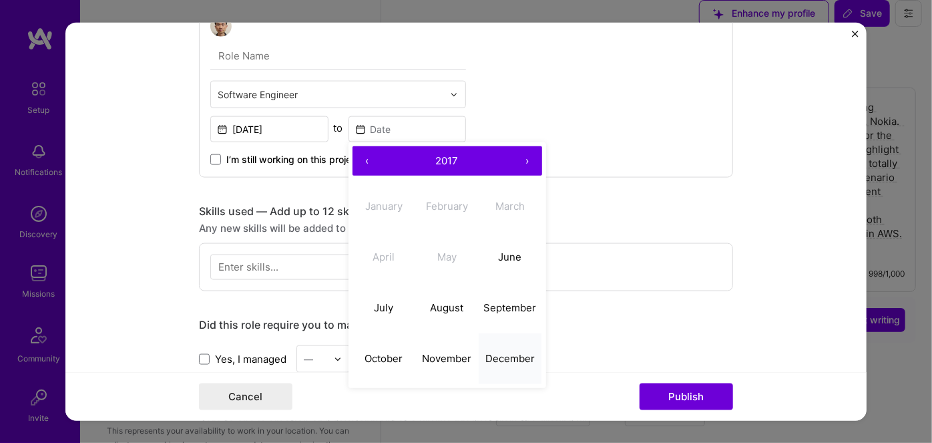
click at [500, 356] on abbr "December" at bounding box center [510, 358] width 49 height 13
type input "[DATE]"
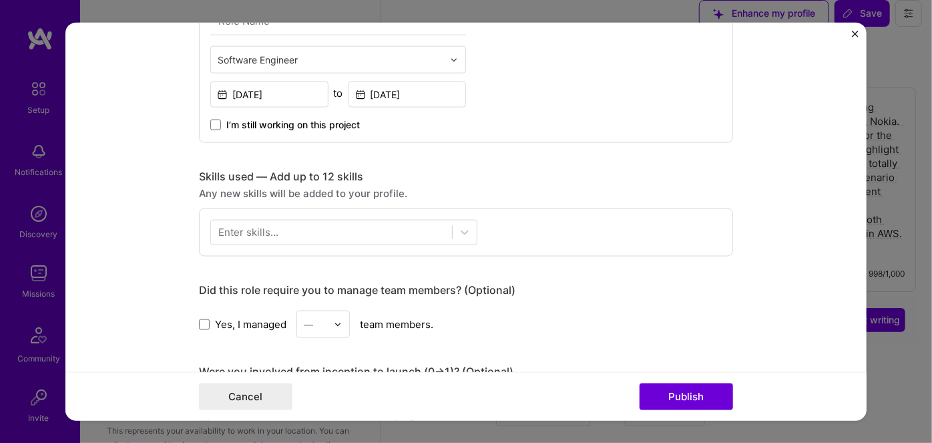
scroll to position [486, 0]
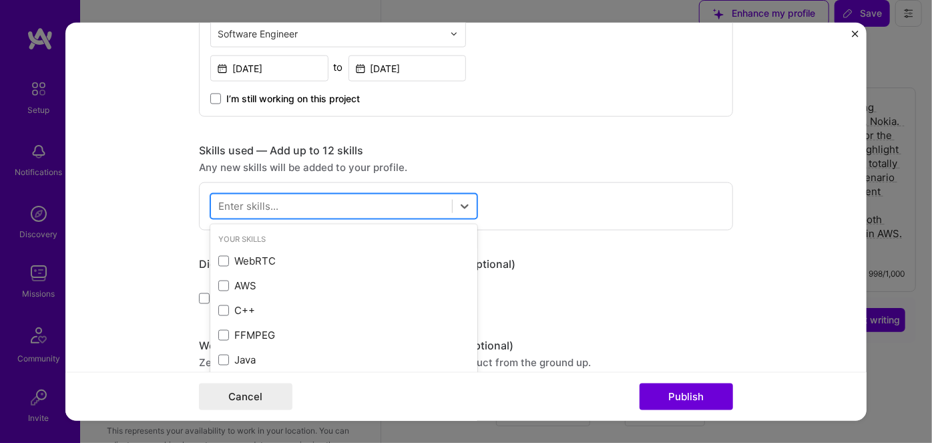
click at [391, 202] on div at bounding box center [331, 207] width 241 height 22
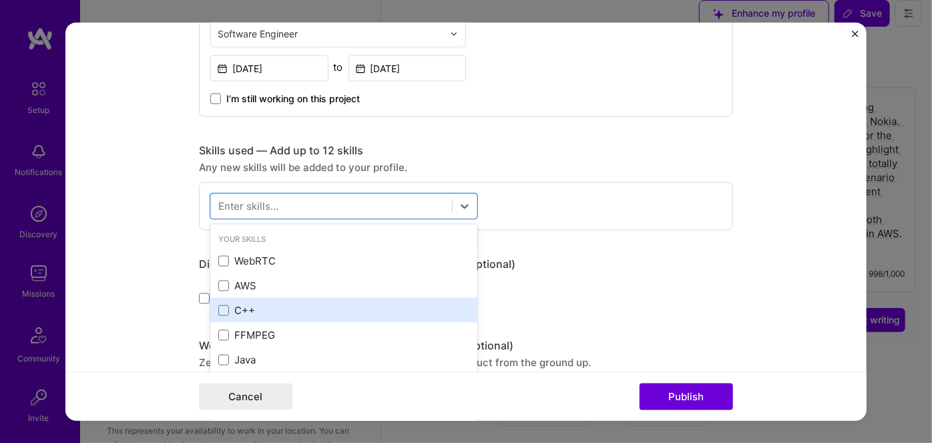
click at [238, 303] on div "C++" at bounding box center [343, 310] width 251 height 14
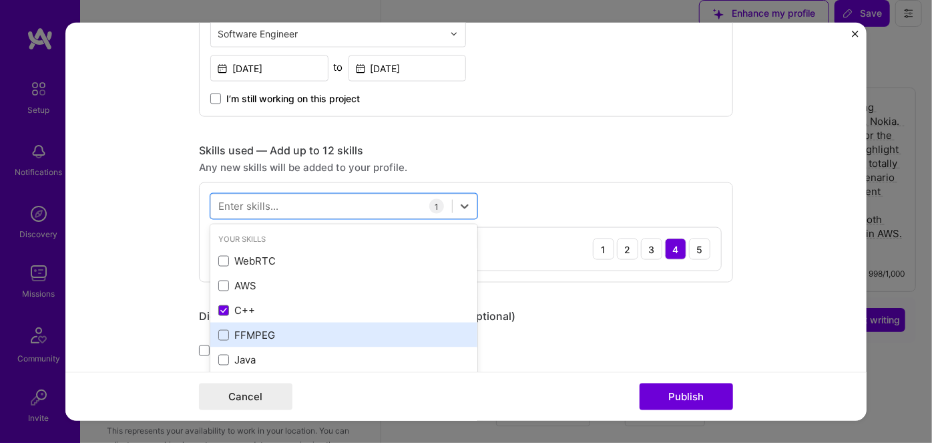
click at [247, 328] on div "FFMPEG" at bounding box center [343, 335] width 251 height 14
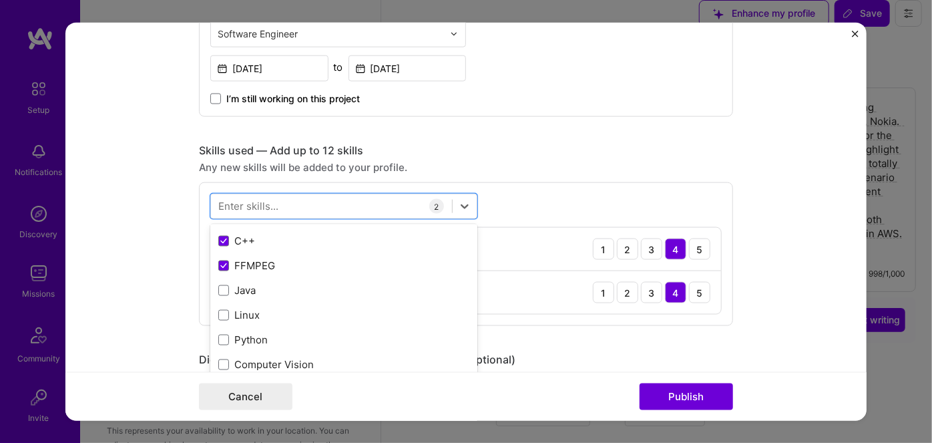
scroll to position [121, 0]
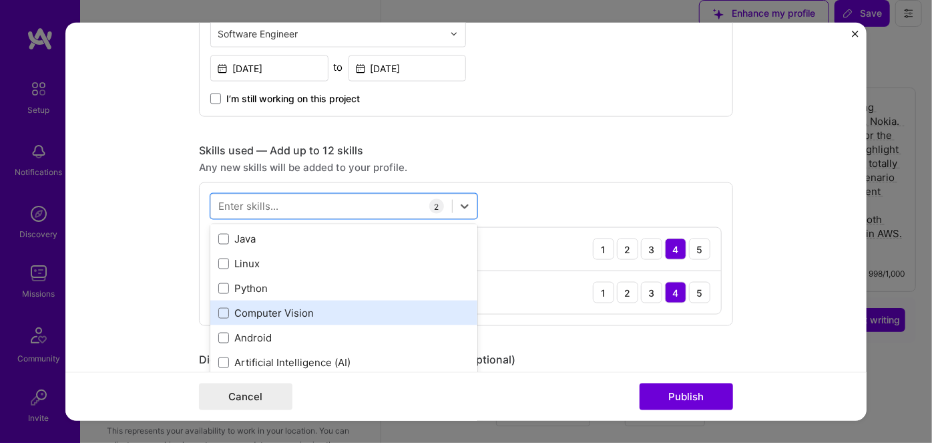
click at [271, 310] on div "Computer Vision" at bounding box center [343, 313] width 251 height 14
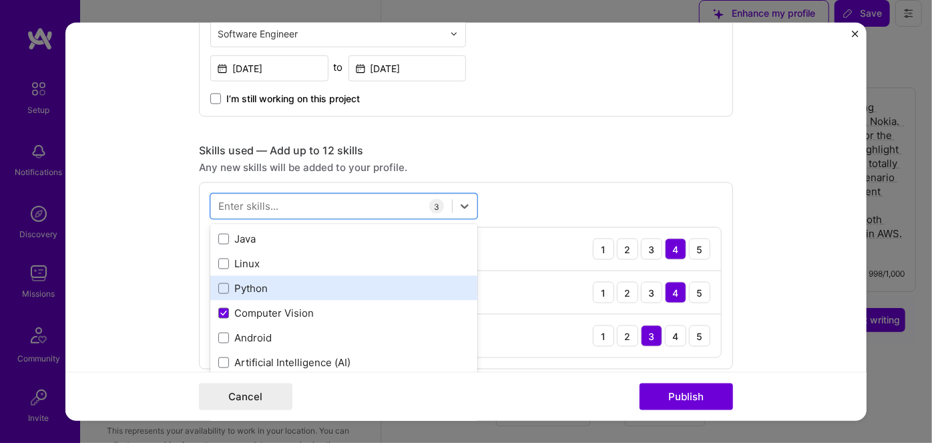
click at [261, 283] on div "Python" at bounding box center [343, 288] width 251 height 14
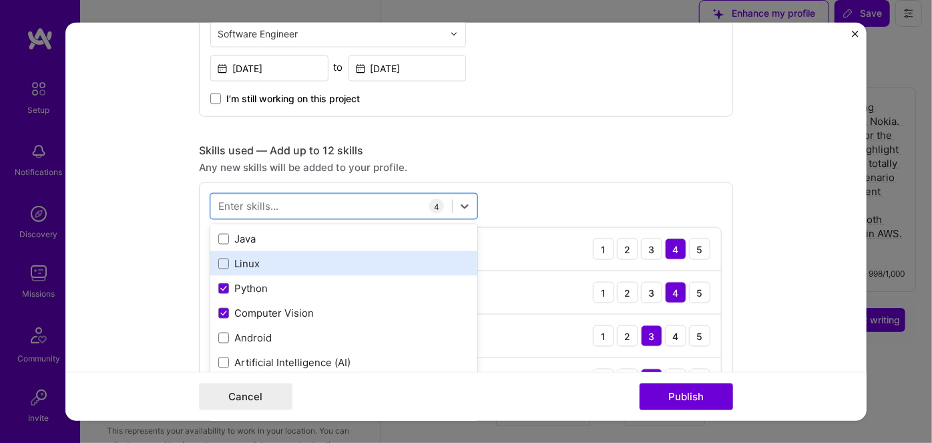
scroll to position [182, 0]
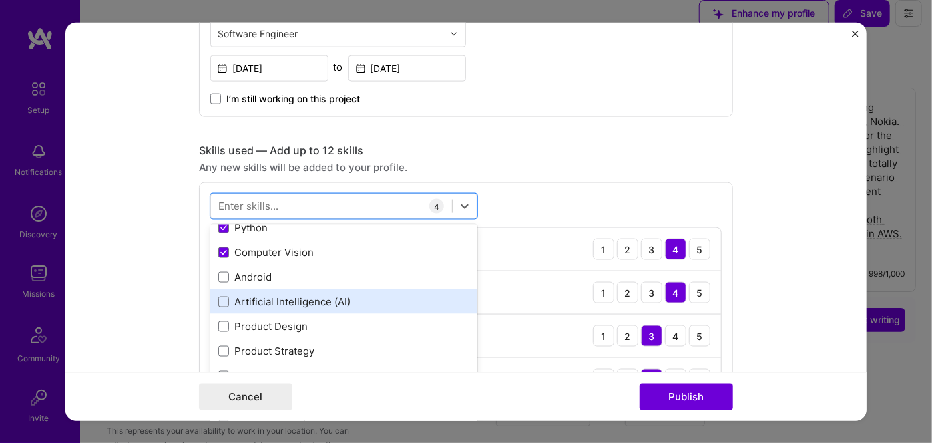
click at [283, 300] on div "Artificial Intelligence (AI)" at bounding box center [343, 302] width 251 height 14
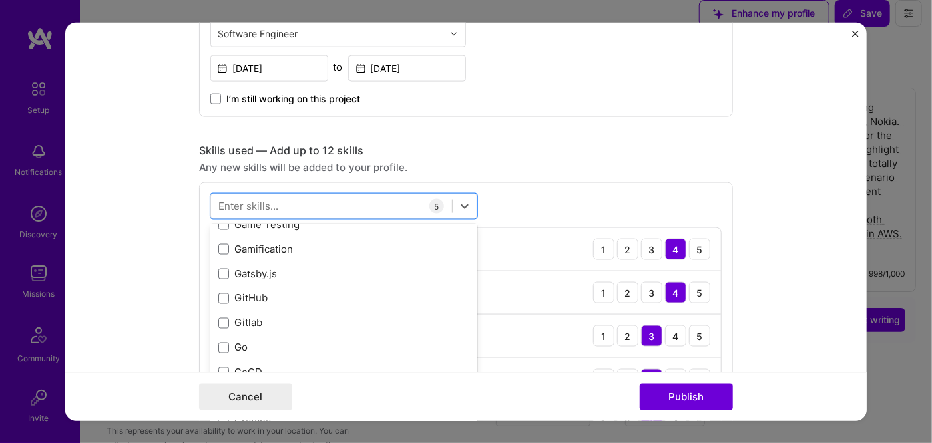
scroll to position [3886, 0]
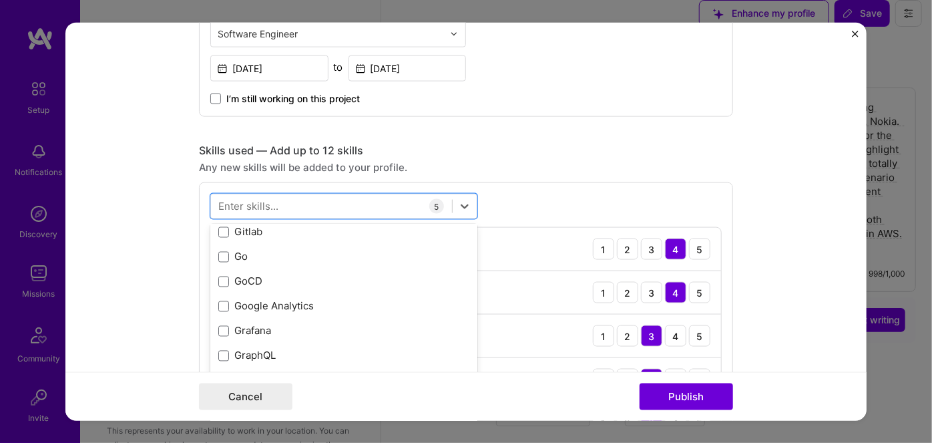
click at [153, 229] on form "Project title Computer Vision tool for Video Quality Detection Company Amazon P…" at bounding box center [465, 221] width 801 height 399
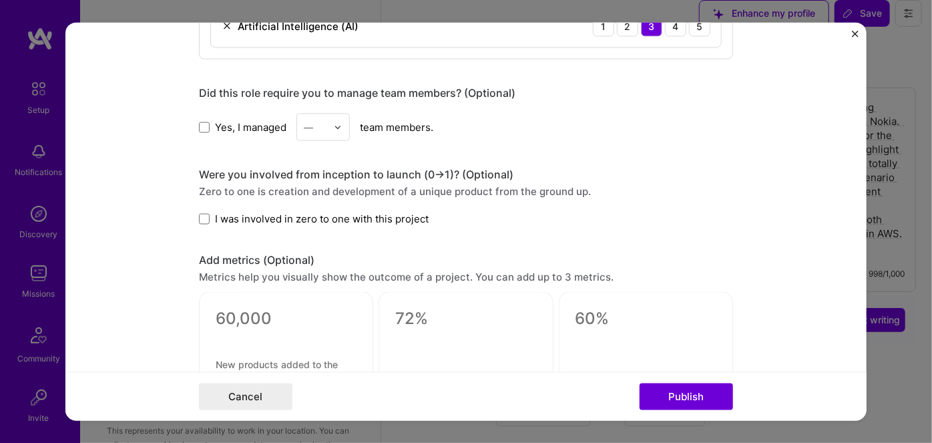
scroll to position [910, 0]
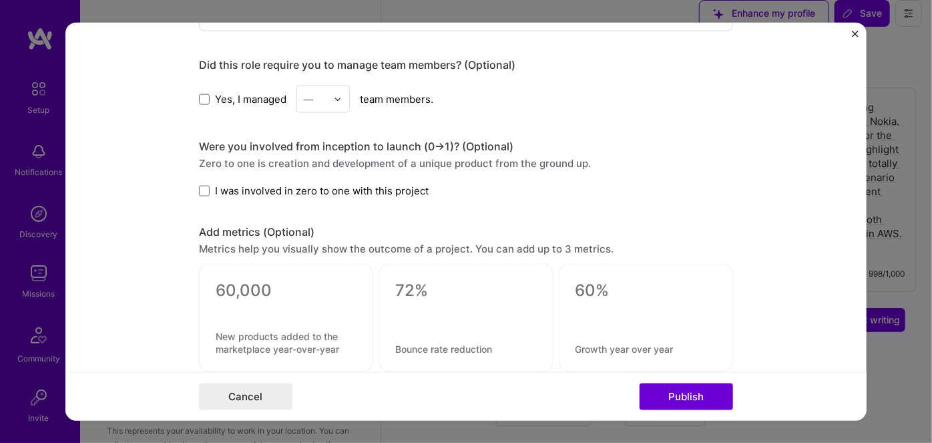
click at [208, 184] on label "I was involved in zero to one with this project" at bounding box center [314, 191] width 230 height 14
click at [0, 0] on input "I was involved in zero to one with this project" at bounding box center [0, 0] width 0 height 0
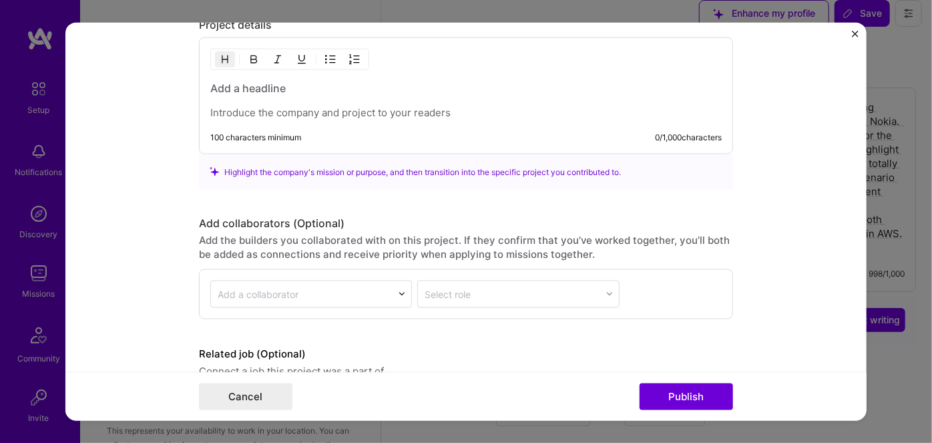
scroll to position [1230, 0]
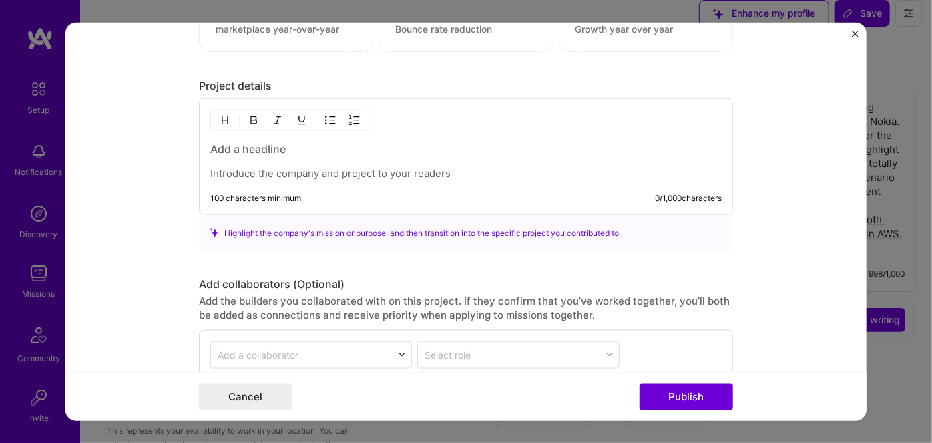
click at [250, 167] on p at bounding box center [466, 173] width 512 height 13
click at [245, 142] on h3 at bounding box center [466, 149] width 512 height 15
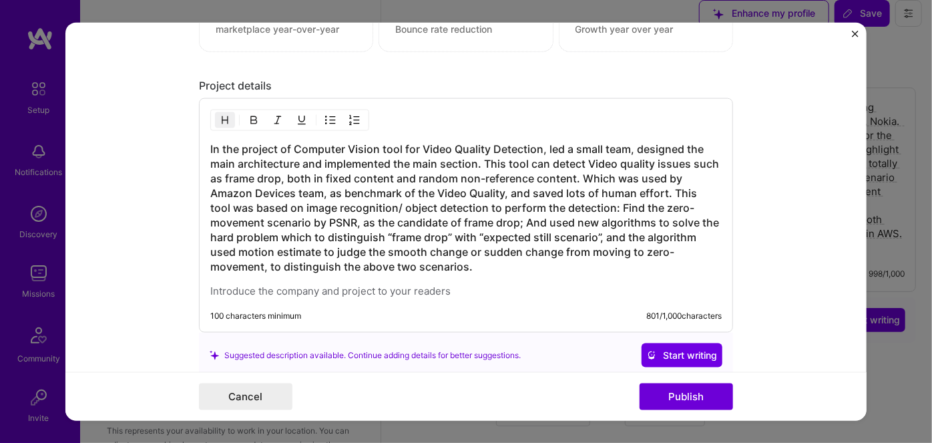
click at [537, 142] on h3 "In the project of Computer Vision tool for Video Quality Detection, led a small…" at bounding box center [466, 208] width 512 height 132
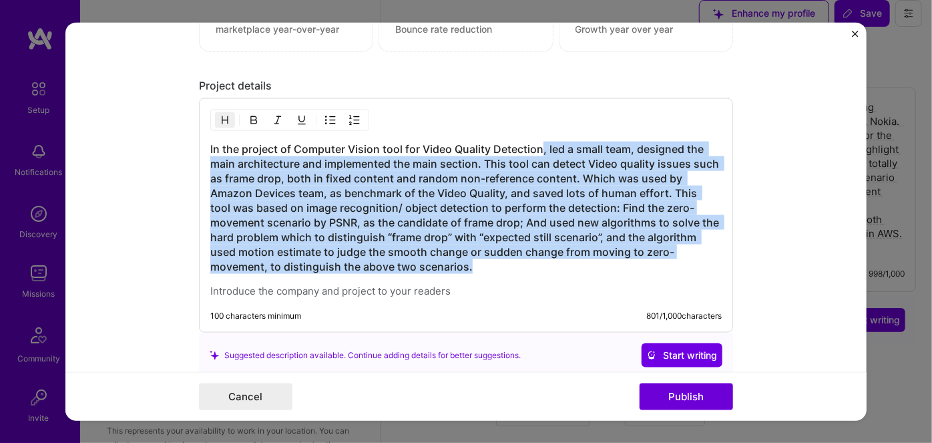
click at [480, 260] on h3 "In the project of Computer Vision tool for Video Quality Detection, led a small…" at bounding box center [466, 208] width 512 height 132
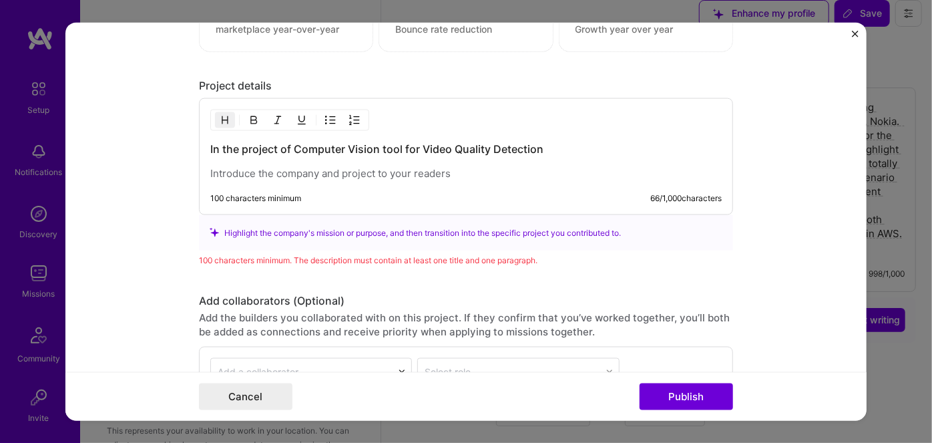
click at [247, 170] on p at bounding box center [466, 173] width 512 height 13
paste div
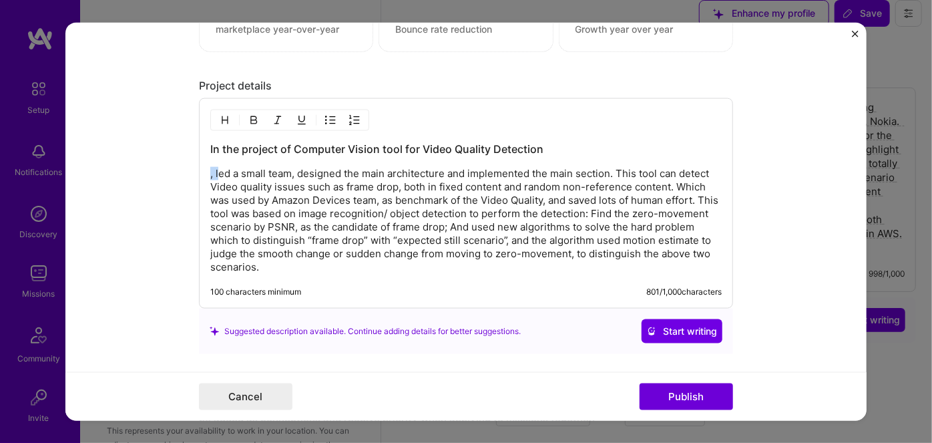
drag, startPoint x: 212, startPoint y: 168, endPoint x: 200, endPoint y: 167, distance: 12.7
click at [200, 167] on div "In the project of Computer Vision tool for Video Quality Detection , led a smal…" at bounding box center [466, 203] width 534 height 210
drag, startPoint x: 287, startPoint y: 142, endPoint x: 204, endPoint y: 141, distance: 82.8
click at [204, 141] on div "In the project of Computer Vision tool for Video Quality Detection Led a small …" at bounding box center [466, 203] width 534 height 210
click at [482, 142] on h3 "Computer Vision tool for Video Quality Detection" at bounding box center [466, 149] width 512 height 15
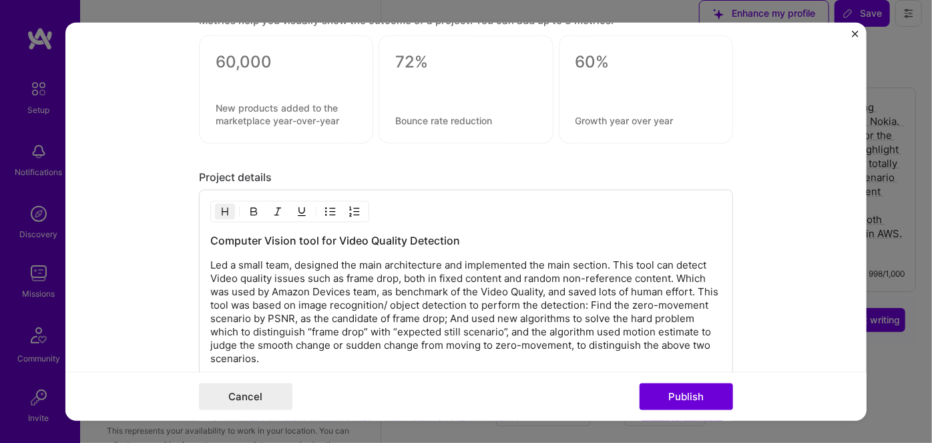
scroll to position [1170, 0]
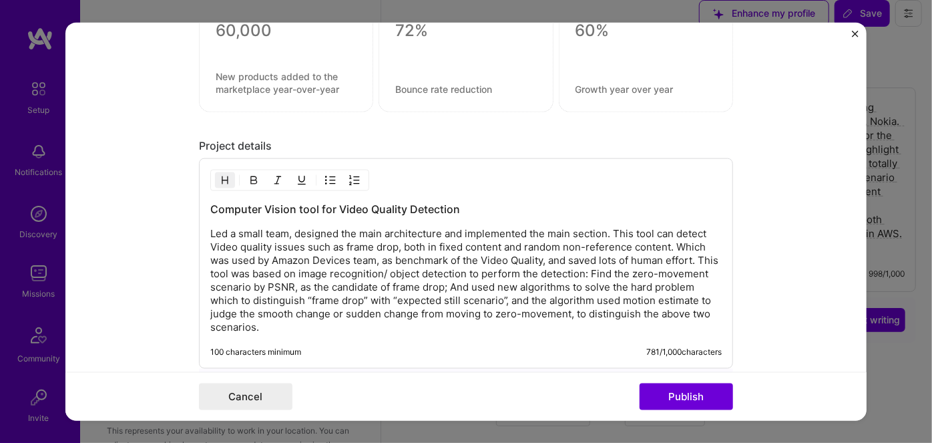
click at [701, 257] on p "Led a small team, designed the main architecture and implemented the main secti…" at bounding box center [466, 280] width 512 height 107
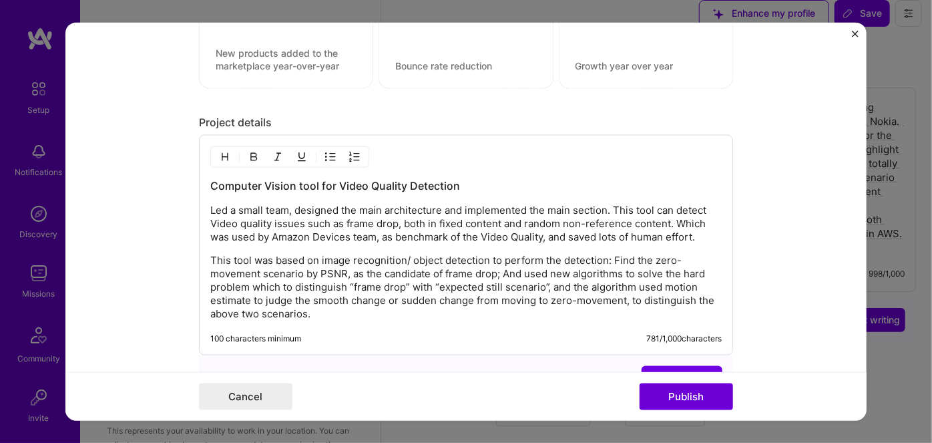
scroll to position [1230, 0]
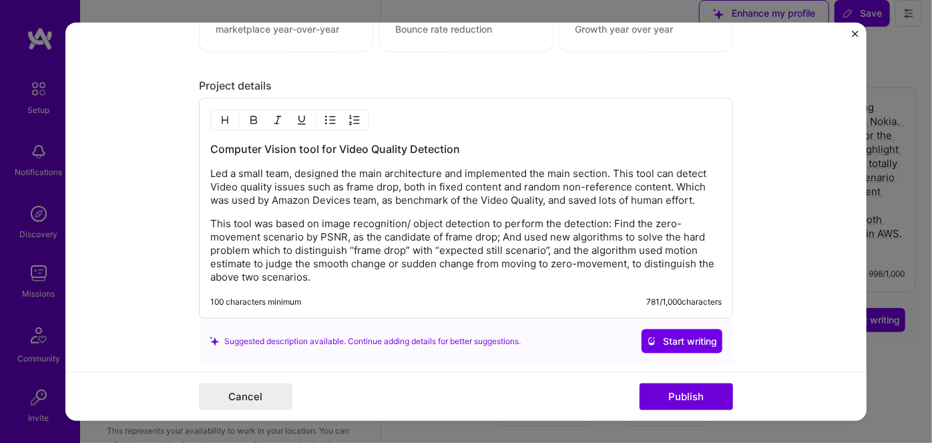
click at [673, 179] on p "Led a small team, designed the main architecture and implemented the main secti…" at bounding box center [466, 187] width 512 height 40
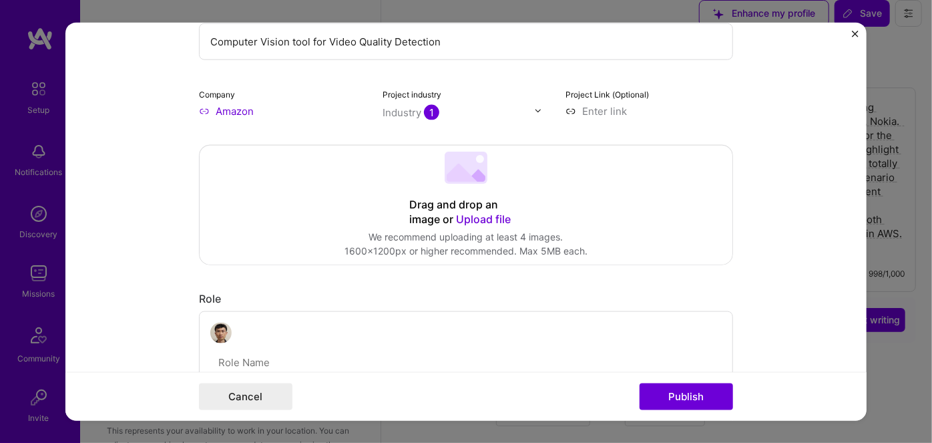
scroll to position [121, 0]
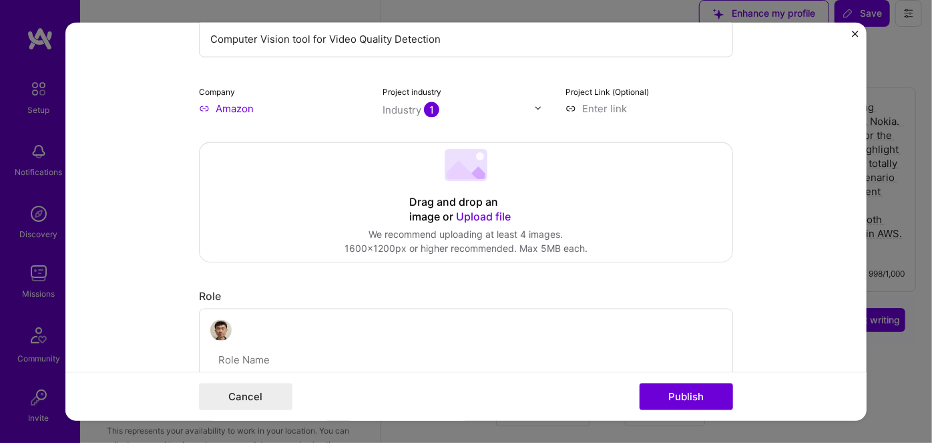
click at [835, 207] on form "Project title Computer Vision tool for Video Quality Detection Company Amazon P…" at bounding box center [465, 221] width 801 height 399
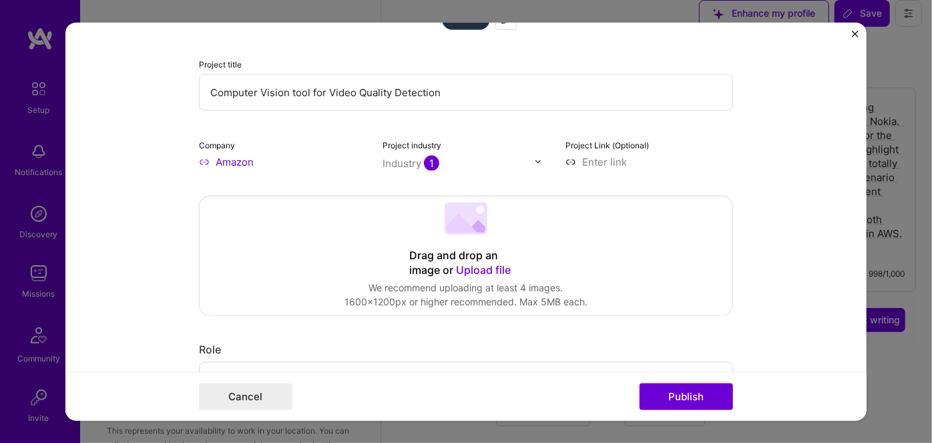
scroll to position [0, 0]
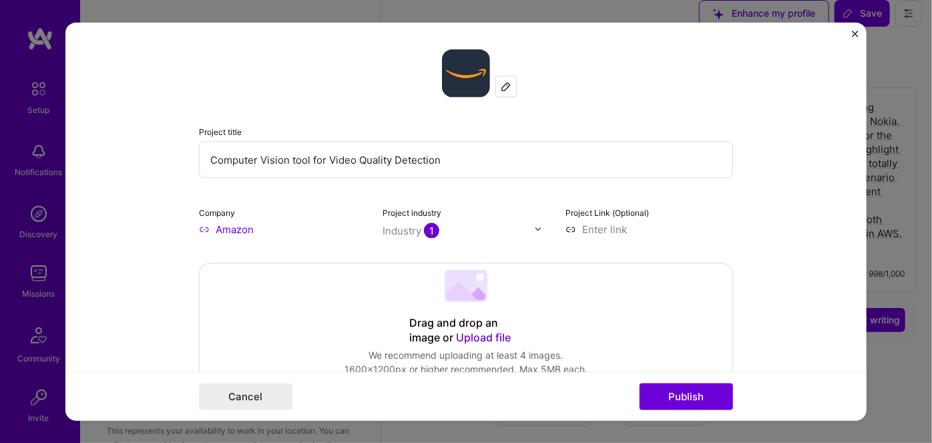
click at [476, 335] on span "Upload file" at bounding box center [483, 336] width 55 height 13
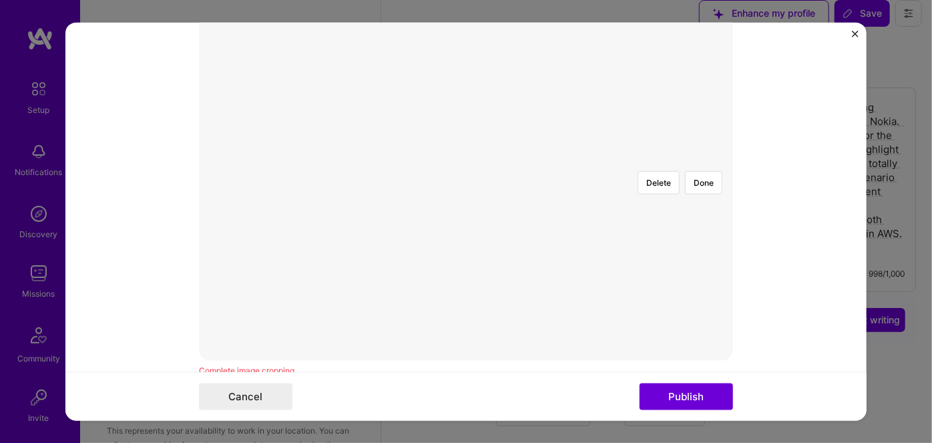
scroll to position [121, 0]
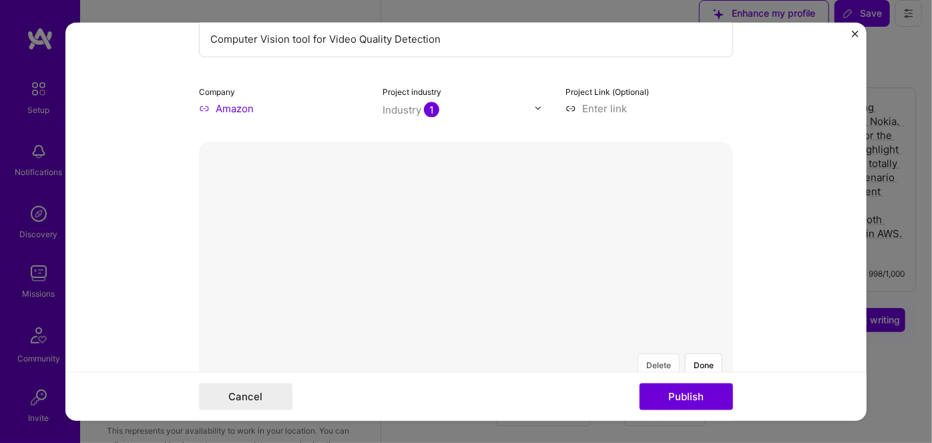
click at [649, 353] on button "Delete" at bounding box center [659, 364] width 42 height 23
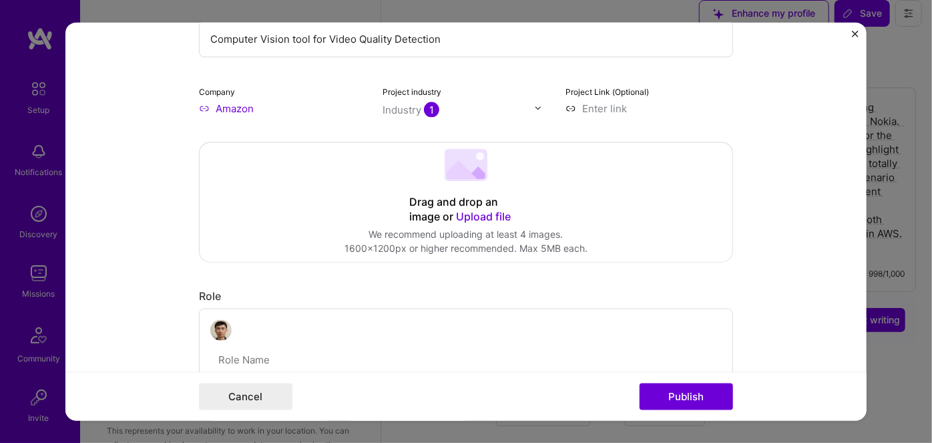
click at [474, 214] on span "Upload file" at bounding box center [483, 215] width 55 height 13
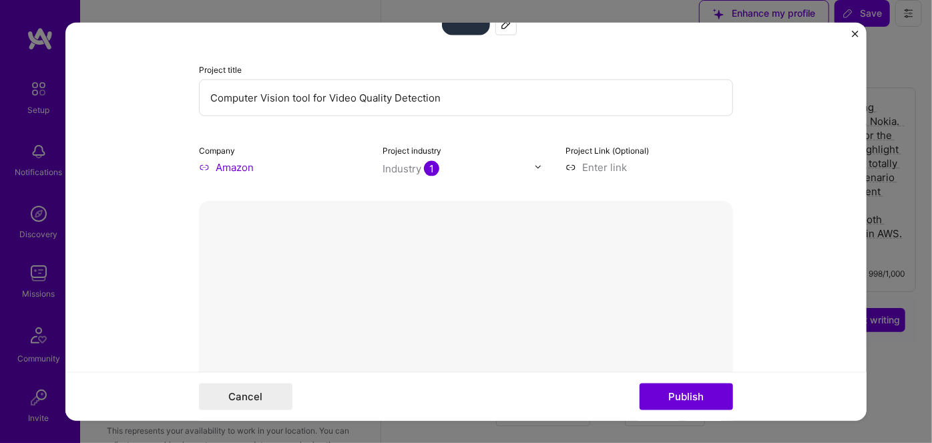
scroll to position [60, 0]
click at [651, 413] on button "Delete" at bounding box center [659, 424] width 42 height 23
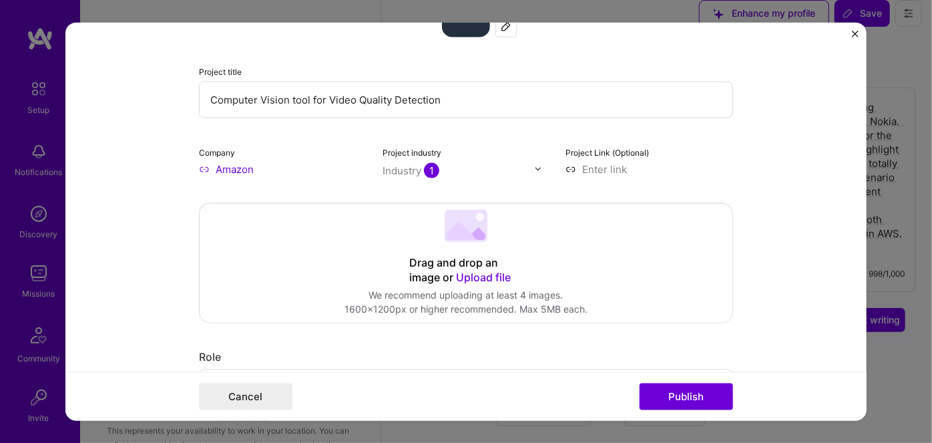
click at [475, 272] on span "Upload file" at bounding box center [483, 276] width 55 height 13
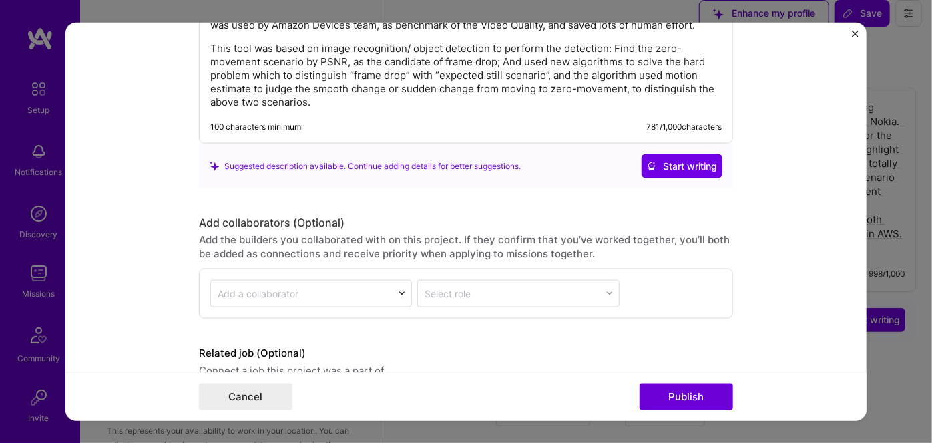
scroll to position [1581, 0]
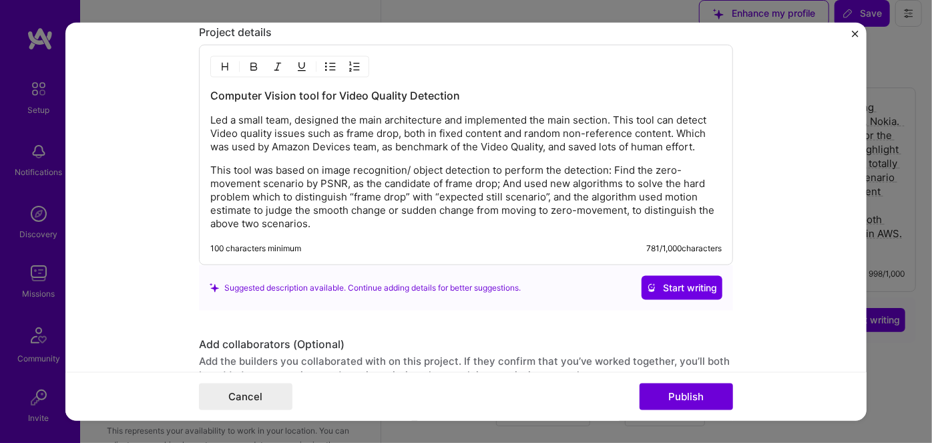
click at [673, 125] on p "Led a small team, designed the main architecture and implemented the main secti…" at bounding box center [466, 134] width 512 height 40
click at [697, 142] on p "Led a small team, designed the main architecture and implemented the main secti…" at bounding box center [466, 134] width 512 height 40
copy p "Which was used by Amazon Devices team, as benchmark of the Video Quality, and s…"
click at [345, 214] on p "This tool was based on image recognition/ object detection to perform the detec…" at bounding box center [466, 197] width 512 height 67
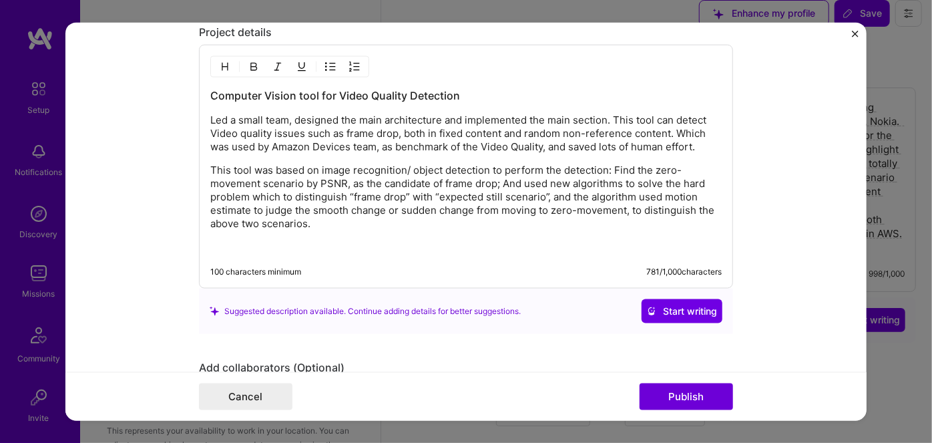
click at [315, 234] on div "Computer Vision tool for Video Quality Detection Led a small team, designed the…" at bounding box center [466, 171] width 512 height 166
click at [610, 128] on p "Led a small team, designed the main architecture and implemented the main secti…" at bounding box center [466, 134] width 512 height 40
click at [673, 129] on p "Led a small team, designed the main architecture and implemented the main secti…" at bounding box center [466, 134] width 512 height 40
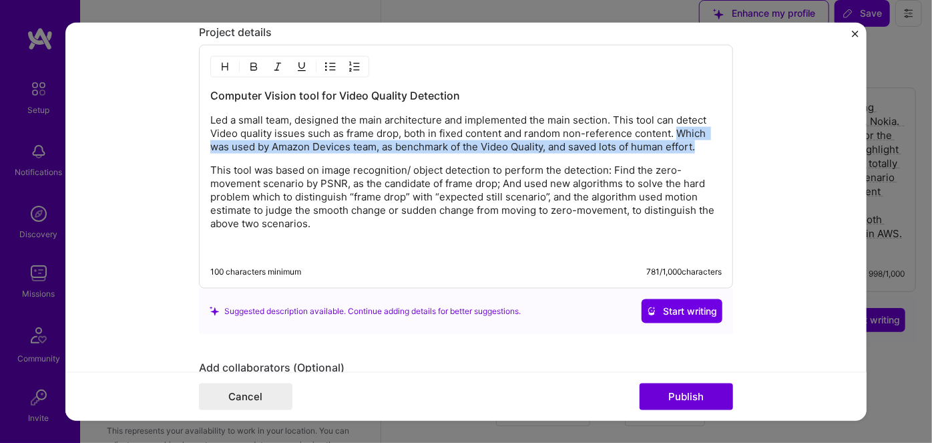
click at [695, 136] on p "Led a small team, designed the main architecture and implemented the main secti…" at bounding box center [466, 134] width 512 height 40
copy p "Which was used by Amazon Devices team, as benchmark of the Video Quality, and s…"
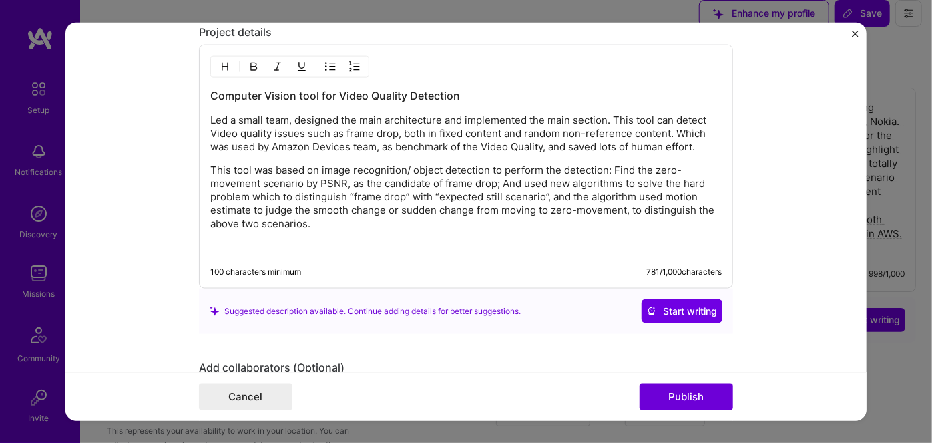
click at [296, 250] on div "Computer Vision tool for Video Quality Detection Led a small team, designed the…" at bounding box center [466, 167] width 534 height 244
click at [287, 240] on p at bounding box center [466, 246] width 512 height 13
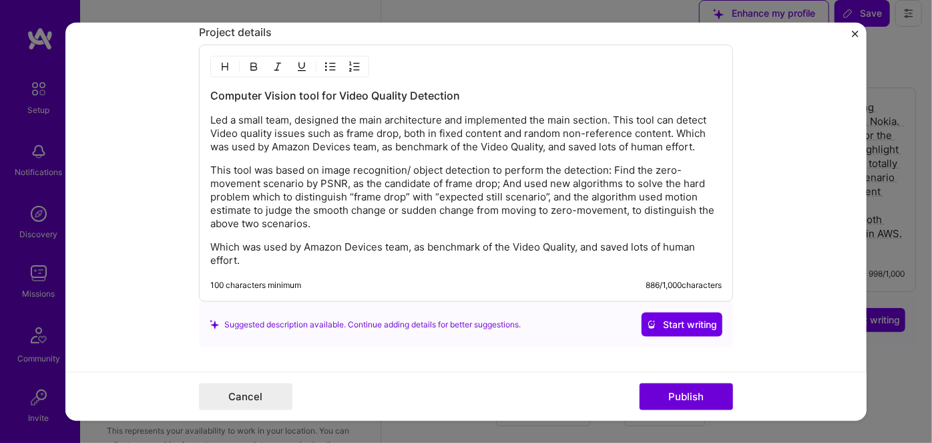
click at [213, 240] on p "Which was used by Amazon Devices team, as benchmark of the Video Quality, and s…" at bounding box center [466, 253] width 512 height 27
click at [214, 240] on p "Which was used by Amazon Devices team, as benchmark of the Video Quality, and s…" at bounding box center [466, 253] width 512 height 27
click at [327, 216] on p "This tool was based on image recognition/ object detection to perform the detec…" at bounding box center [466, 197] width 512 height 67
click at [337, 258] on p "This tool was used by Amazon Devices team, as benchmark of the Video Quality, a…" at bounding box center [466, 253] width 512 height 27
click at [210, 240] on p "This tool was used by Amazon Devices team, as benchmark of the Video Quality, a…" at bounding box center [466, 253] width 512 height 27
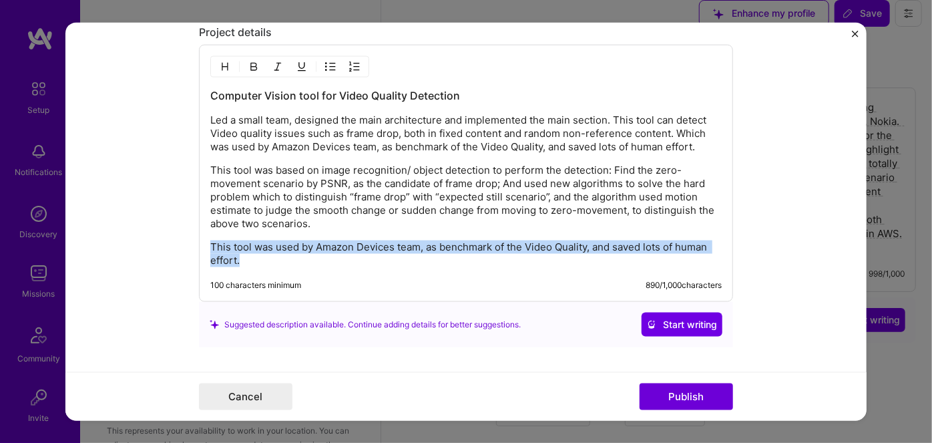
click at [252, 256] on p "This tool was used by Amazon Devices team, as benchmark of the Video Quality, a…" at bounding box center [466, 253] width 512 height 27
copy p "This tool was used by Amazon Devices team, as benchmark of the Video Quality, a…"
click at [278, 240] on p "This tool was used by Amazon Devices team, as benchmark of the Video Quality, a…" at bounding box center [466, 253] width 512 height 27
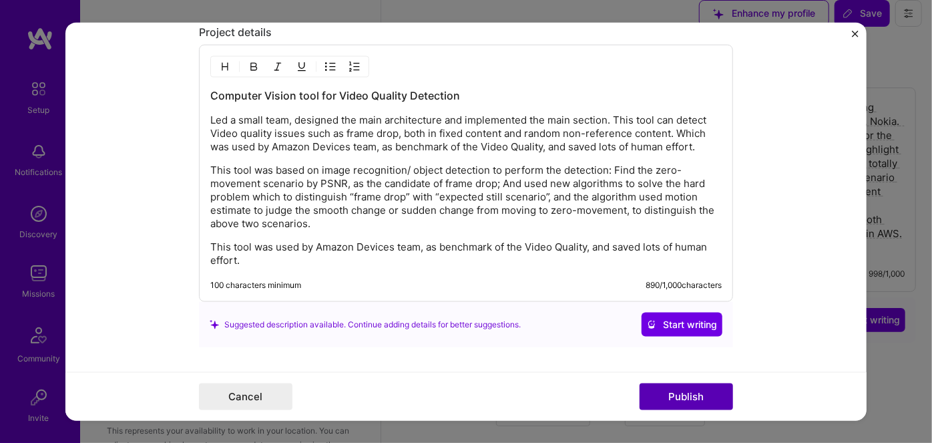
click at [666, 395] on button "Publish" at bounding box center [686, 396] width 93 height 27
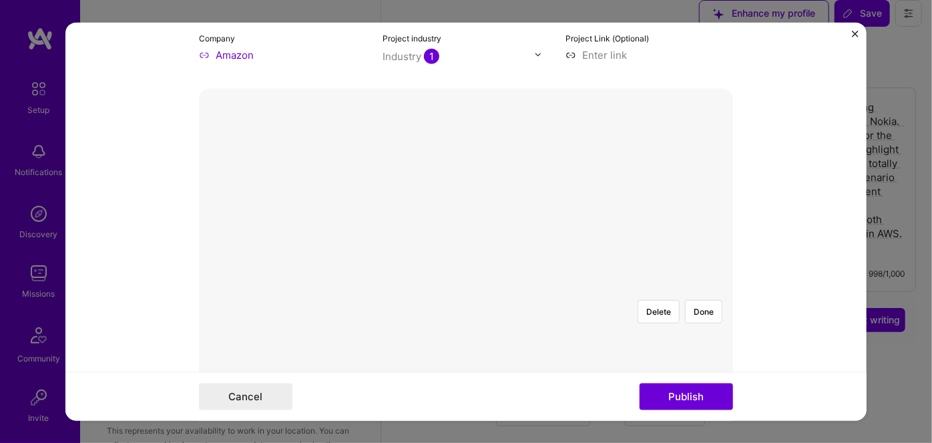
scroll to position [121, 0]
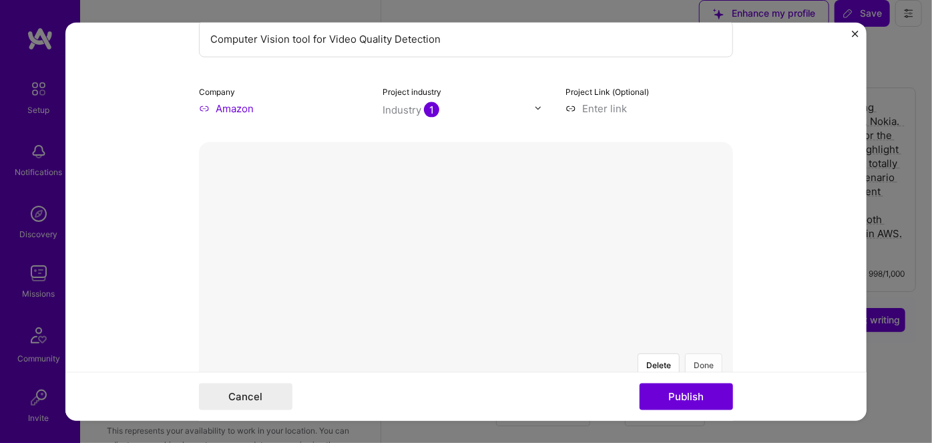
click at [694, 353] on button "Done" at bounding box center [703, 364] width 37 height 23
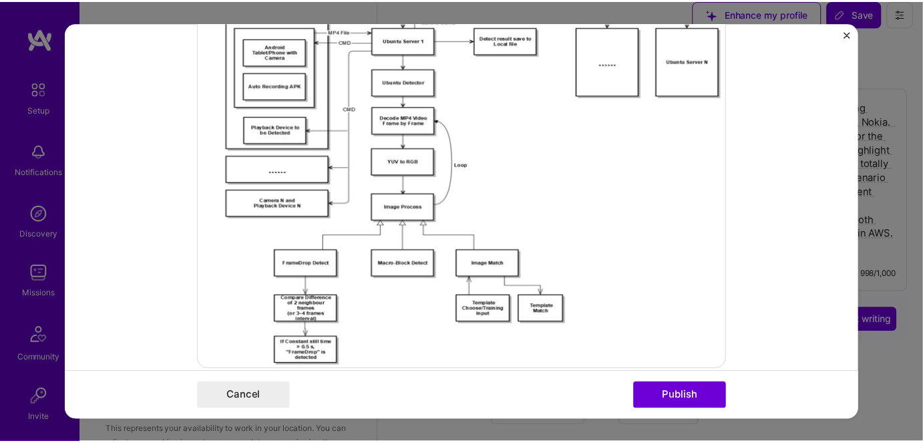
scroll to position [364, 0]
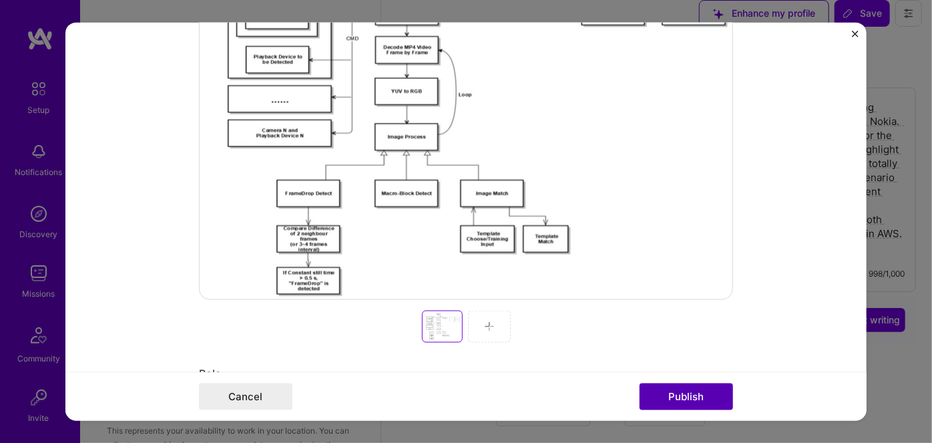
click at [705, 395] on button "Publish" at bounding box center [686, 396] width 93 height 27
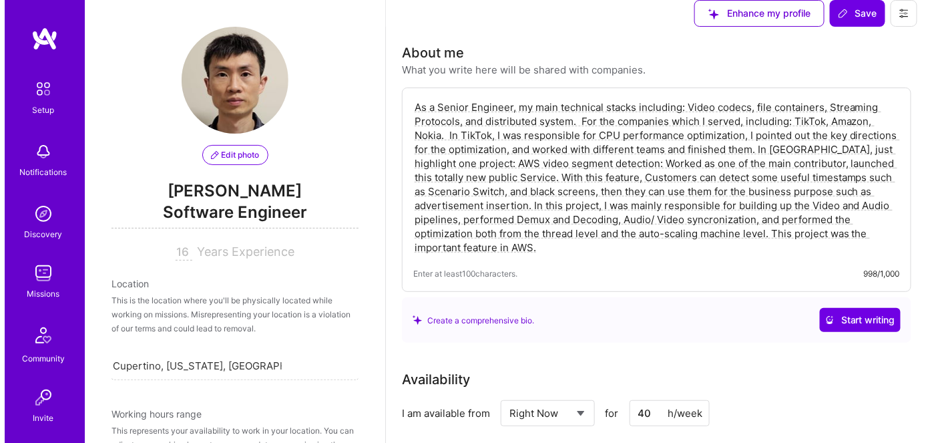
scroll to position [1032, 0]
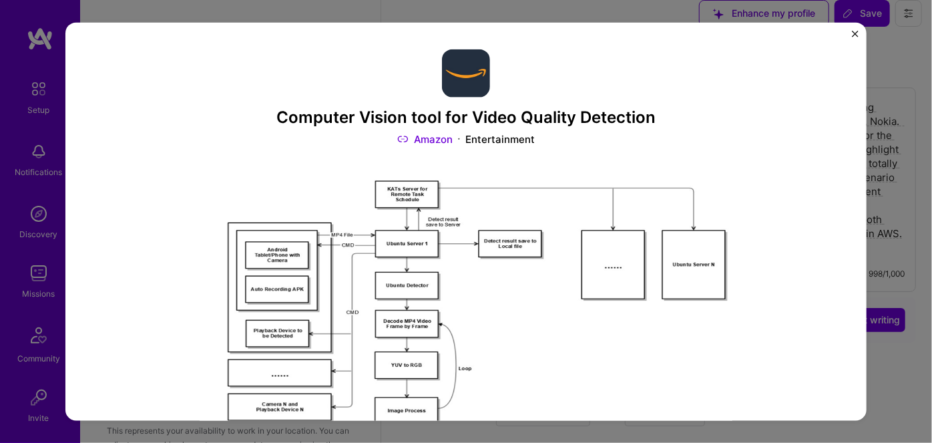
click at [856, 33] on img "Close" at bounding box center [855, 33] width 7 height 7
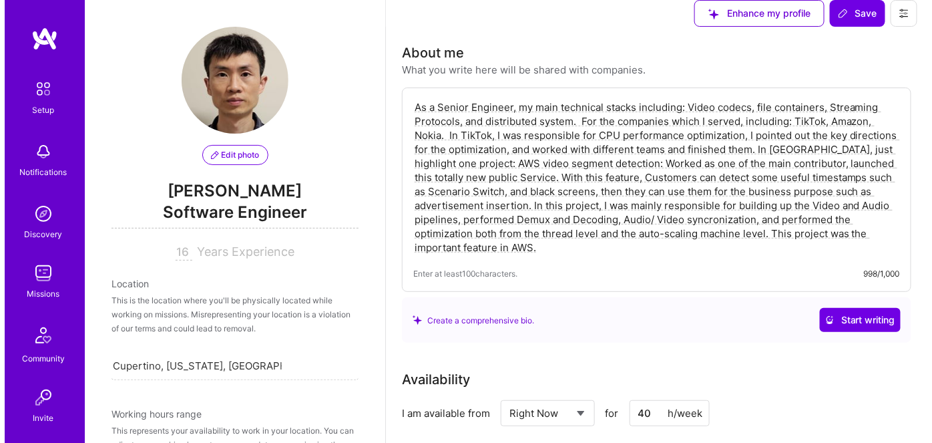
scroll to position [910, 0]
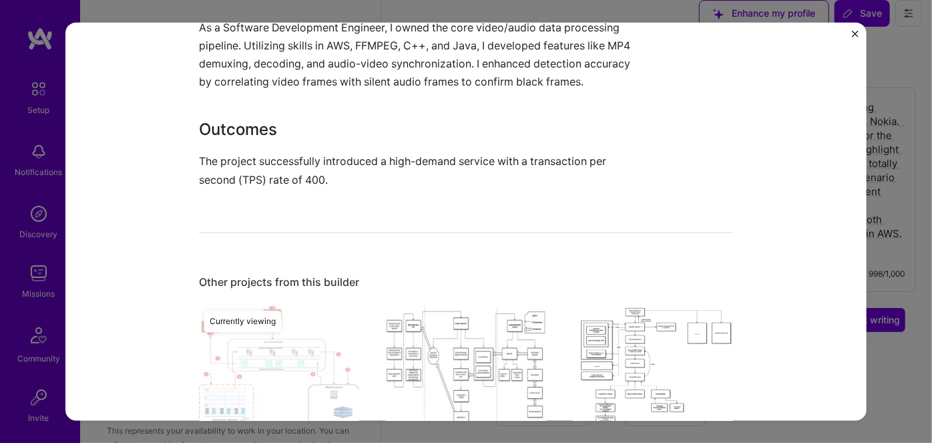
scroll to position [1396, 0]
click at [856, 34] on img "Close" at bounding box center [855, 33] width 7 height 7
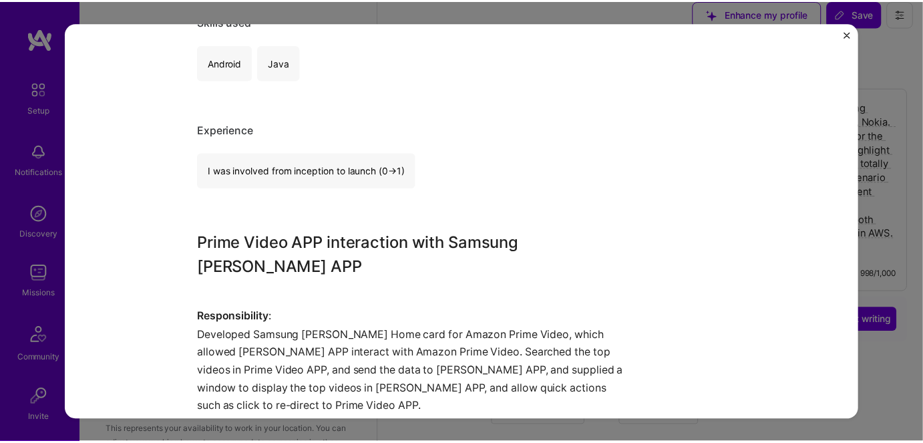
scroll to position [728, 0]
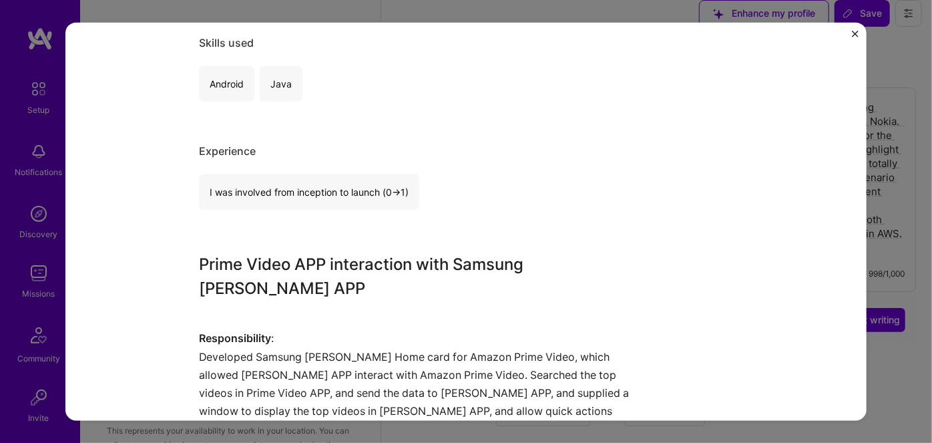
click at [855, 34] on img "Close" at bounding box center [855, 33] width 7 height 7
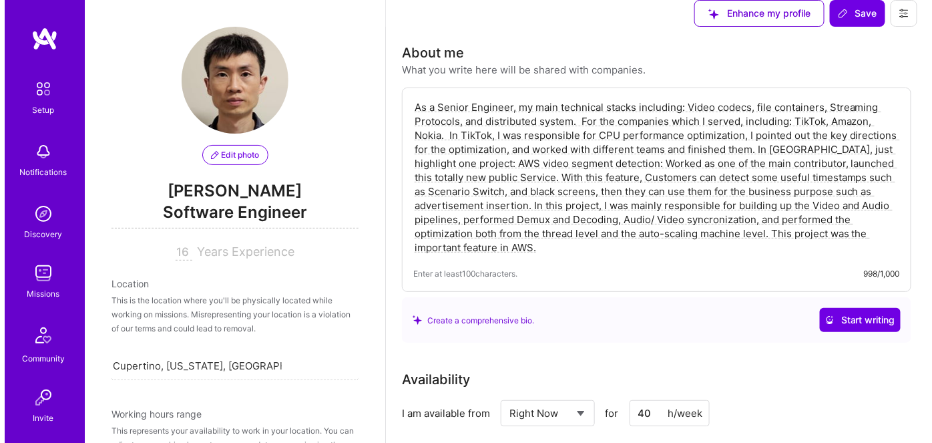
scroll to position [1093, 0]
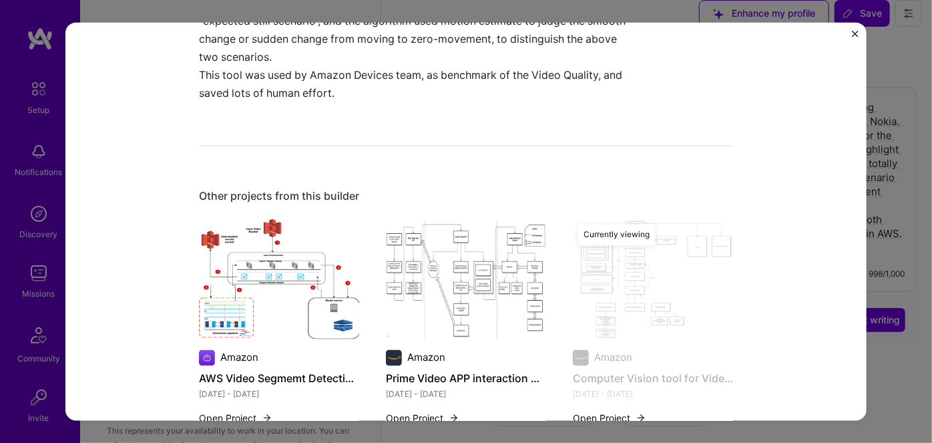
scroll to position [1134, 0]
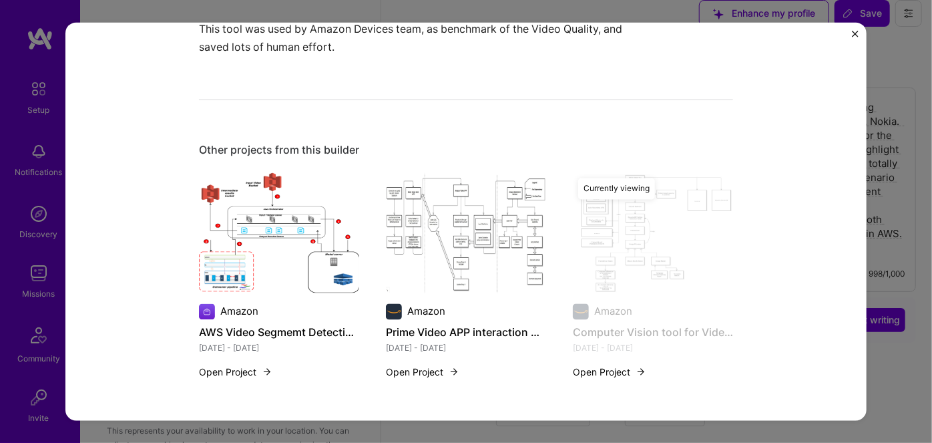
click at [855, 35] on img "Close" at bounding box center [855, 33] width 7 height 7
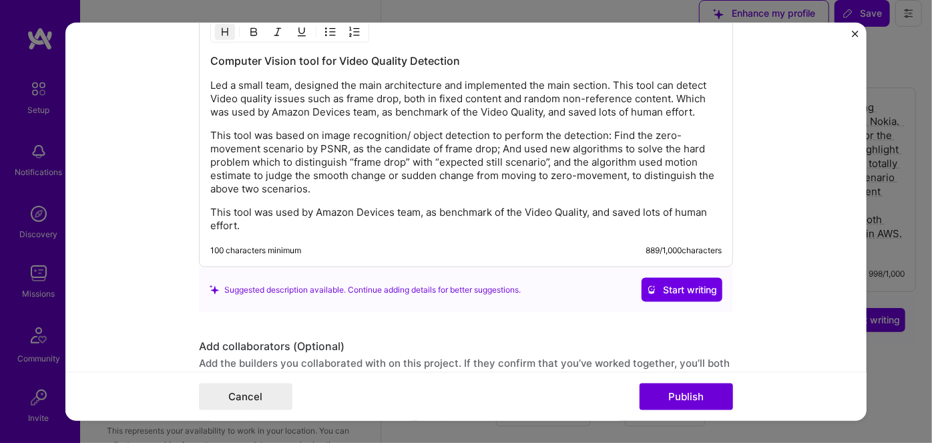
scroll to position [1578, 0]
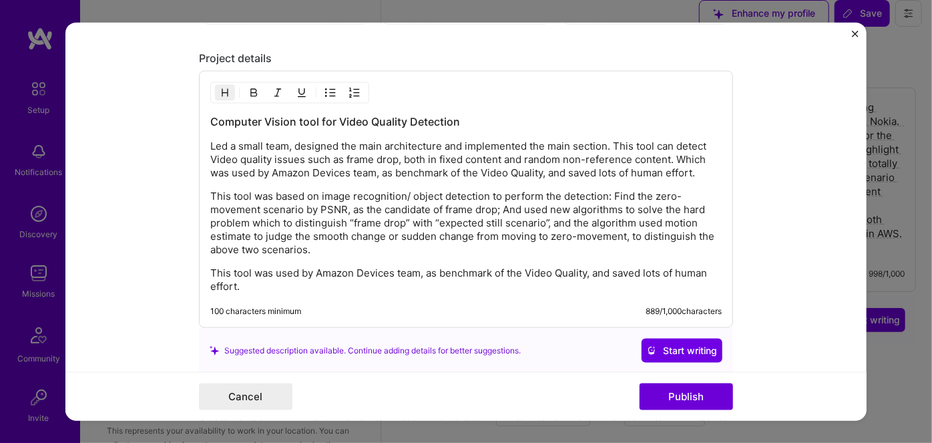
click at [283, 190] on p "This tool was based on image recognition/ object detection to perform the detec…" at bounding box center [466, 223] width 512 height 67
click at [274, 181] on div "Computer Vision tool for Video Quality Detection Led a small team, designed the…" at bounding box center [466, 203] width 512 height 179
click at [210, 190] on p "This tool was based on image recognition/ object detection to perform the detec…" at bounding box center [466, 223] width 512 height 67
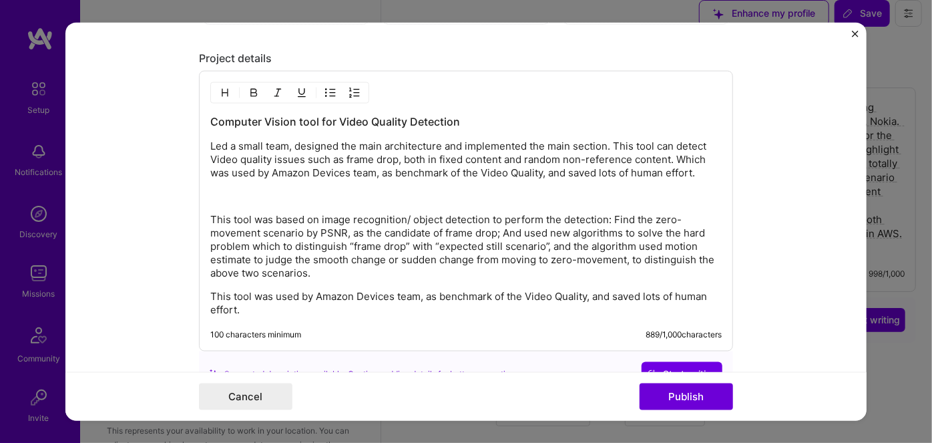
click at [210, 290] on p "This tool was used by Amazon Devices team, as benchmark of the Video Quality, a…" at bounding box center [466, 303] width 512 height 27
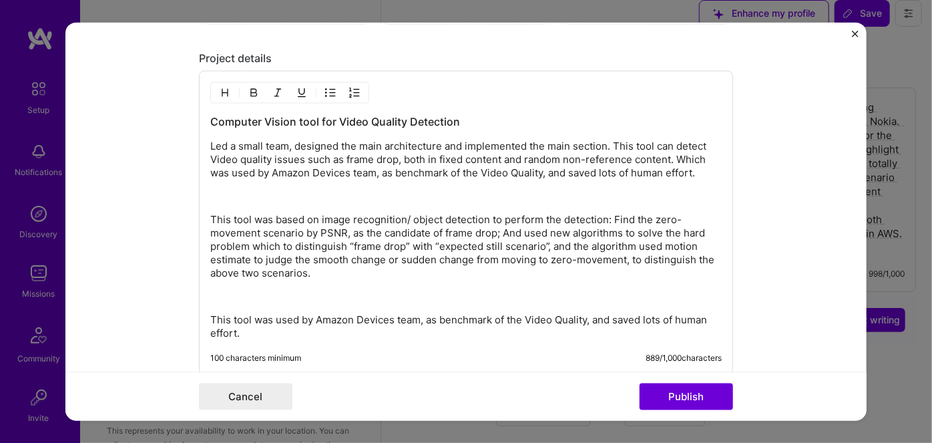
click at [241, 296] on p at bounding box center [466, 296] width 512 height 13
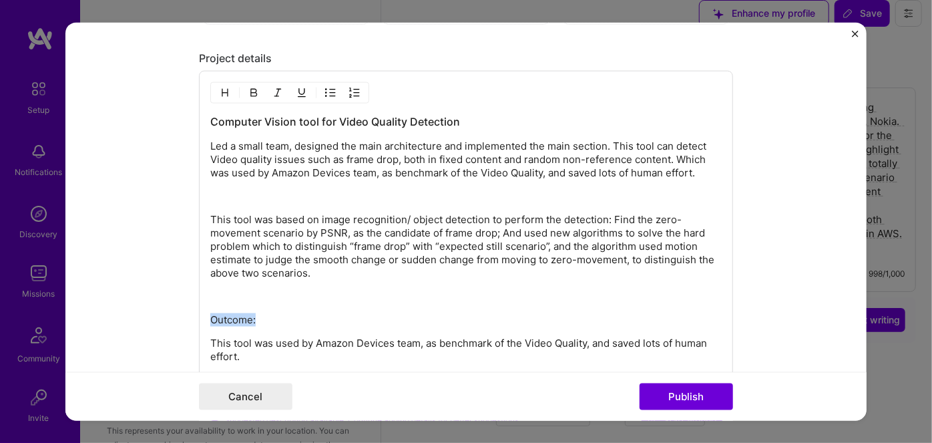
click at [210, 313] on p "Outcome:" at bounding box center [466, 319] width 512 height 13
click at [247, 131] on div "Computer Vision tool for Video Quality Detection Led a small team, designed the…" at bounding box center [466, 238] width 512 height 249
drag, startPoint x: 452, startPoint y: 120, endPoint x: 472, endPoint y: 118, distance: 20.2
click at [458, 119] on h3 "Computer Vision tool for Video Quality Detection" at bounding box center [466, 121] width 512 height 15
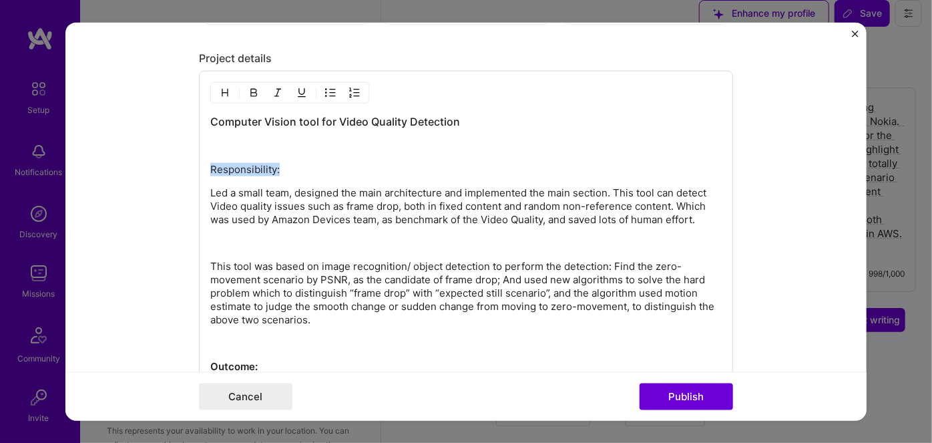
click at [210, 164] on p "Responsibility:" at bounding box center [466, 169] width 512 height 13
click at [276, 230] on div "Computer Vision tool for Video Quality Detection Responsibility: Led a small te…" at bounding box center [466, 262] width 512 height 296
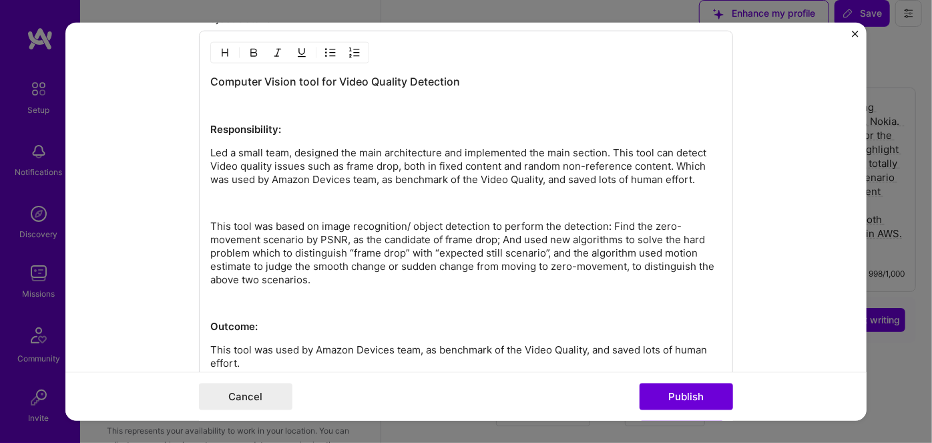
scroll to position [1639, 0]
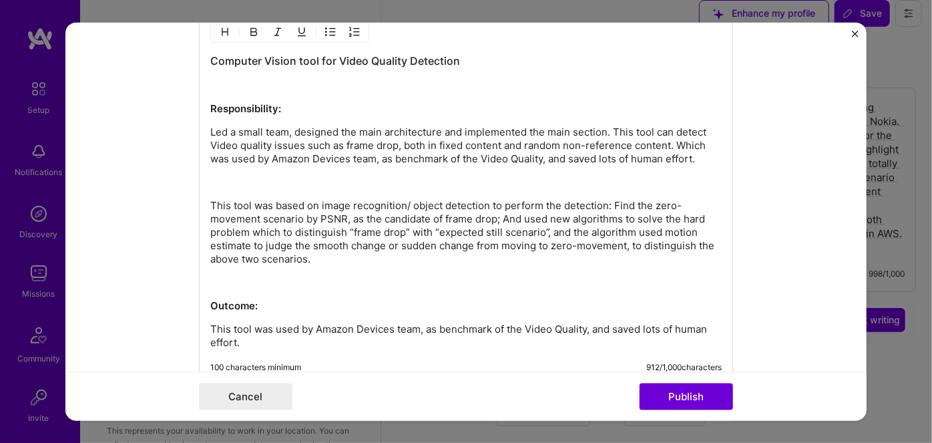
click at [224, 187] on div "Computer Vision tool for Video Quality Detection Responsibility: Led a small te…" at bounding box center [466, 201] width 512 height 296
click at [223, 180] on p at bounding box center [466, 182] width 512 height 13
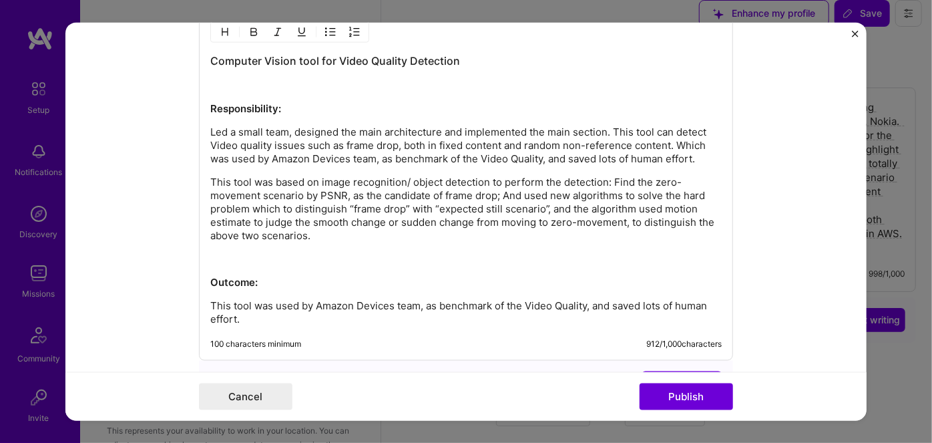
click at [305, 254] on p at bounding box center [466, 258] width 512 height 13
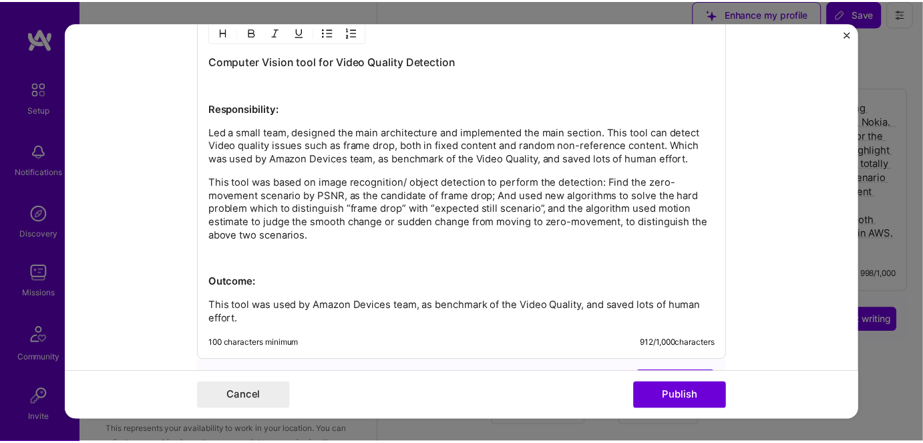
scroll to position [1700, 0]
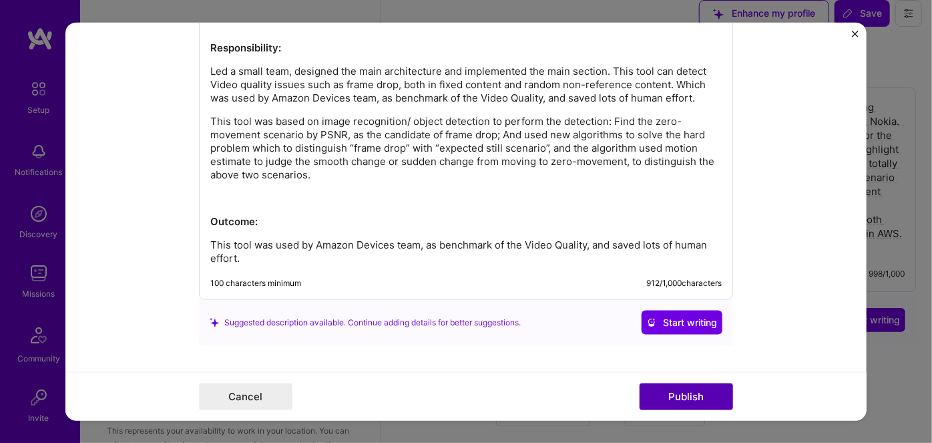
click at [672, 397] on button "Publish" at bounding box center [686, 396] width 93 height 27
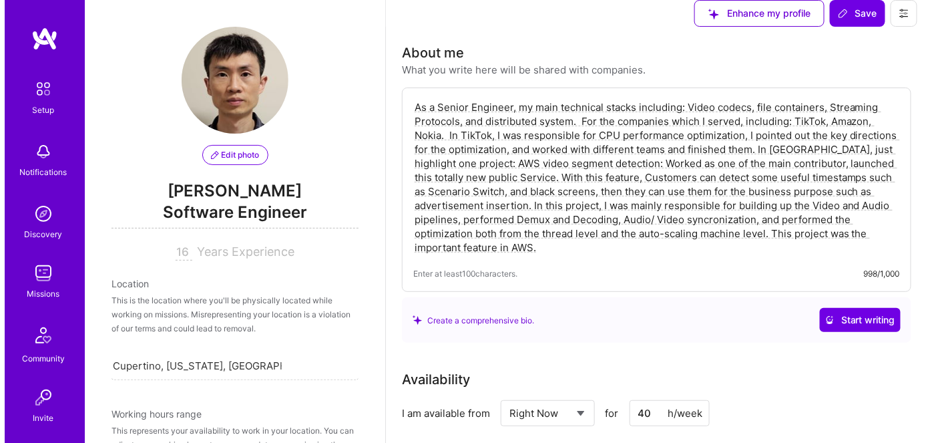
scroll to position [1032, 0]
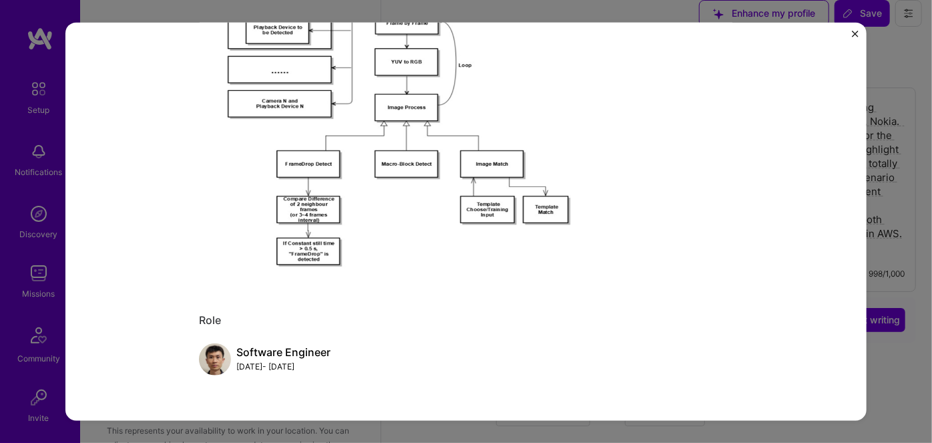
scroll to position [607, 0]
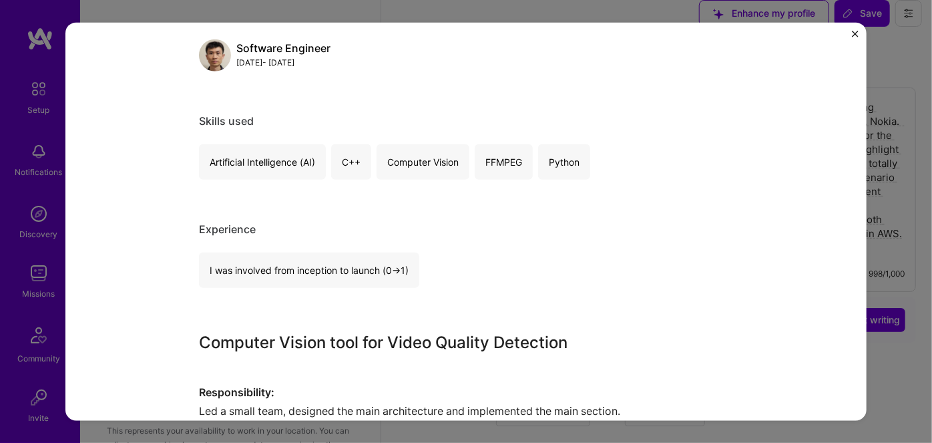
click at [854, 33] on img "Close" at bounding box center [855, 33] width 7 height 7
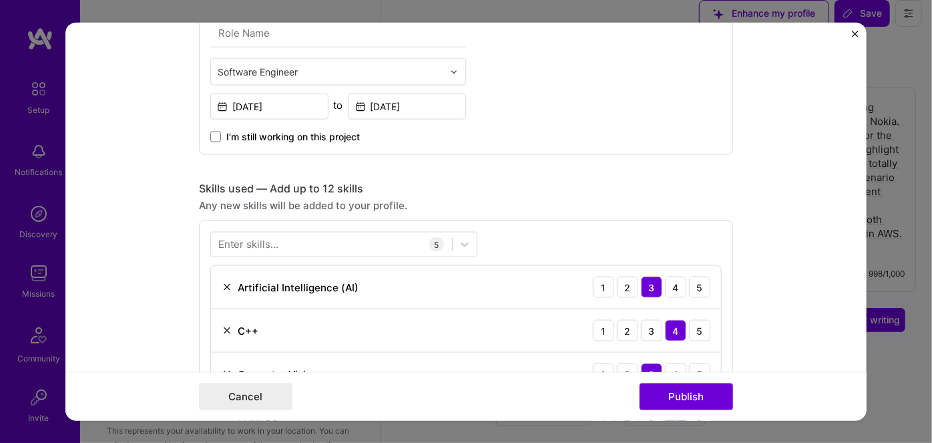
scroll to position [789, 0]
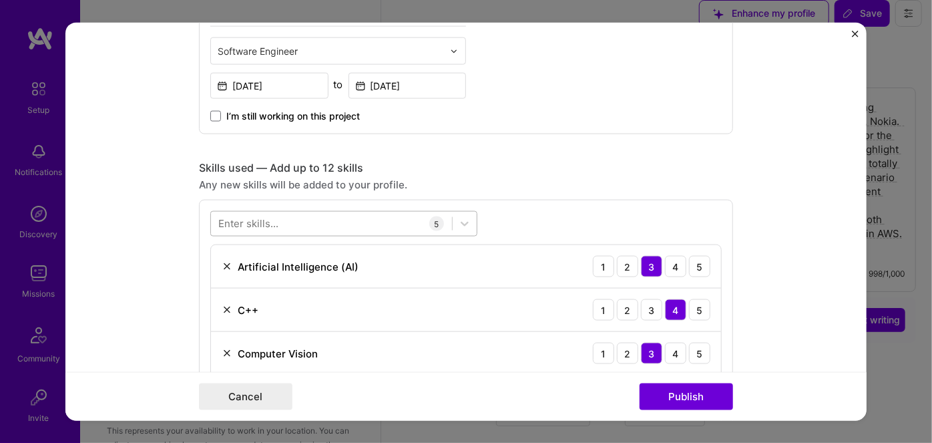
click at [306, 218] on div at bounding box center [331, 224] width 241 height 22
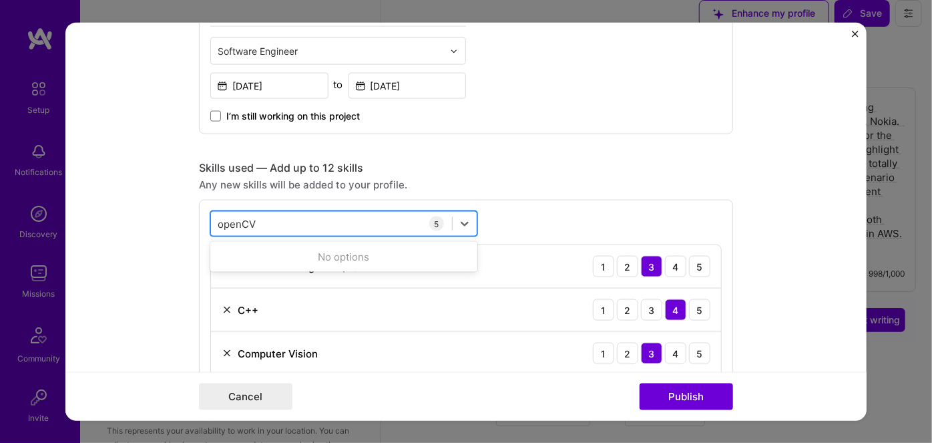
click at [306, 222] on div "openCV openCV" at bounding box center [331, 224] width 241 height 22
click at [267, 220] on div "openCV openCV" at bounding box center [331, 224] width 241 height 22
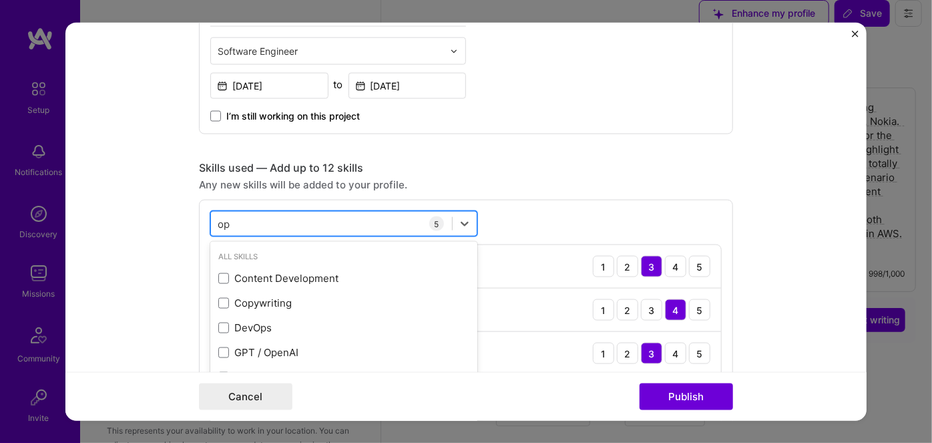
type input "o"
type input "C"
type input "openCV"
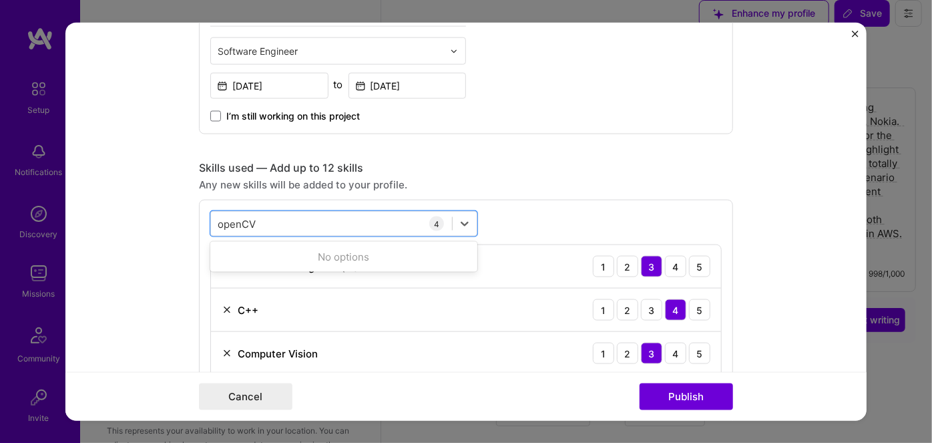
click at [821, 198] on form "Project title Computer Vision tool for Video Quality Detection Company Amazon P…" at bounding box center [465, 221] width 801 height 399
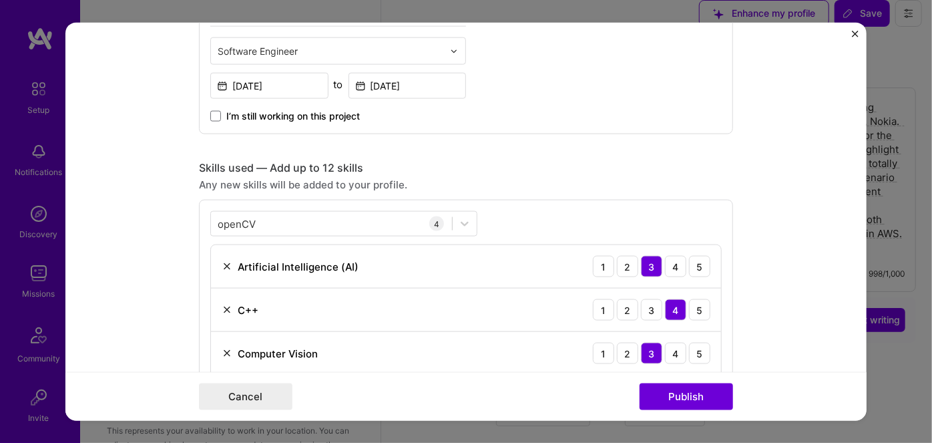
click at [856, 35] on img "Close" at bounding box center [855, 33] width 7 height 7
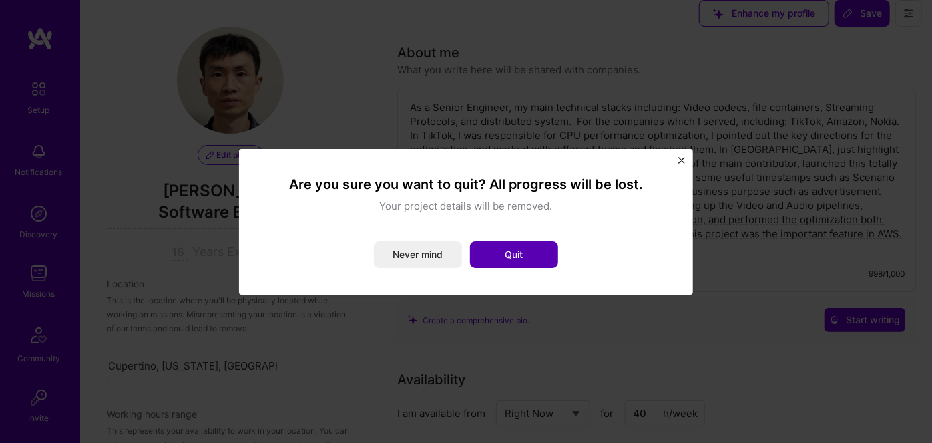
click at [506, 258] on button "Quit" at bounding box center [514, 254] width 88 height 27
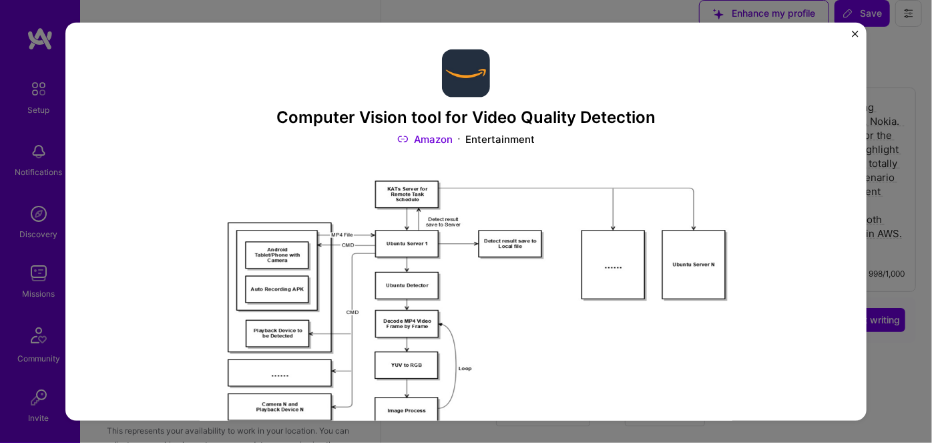
click at [855, 32] on img "Close" at bounding box center [855, 33] width 7 height 7
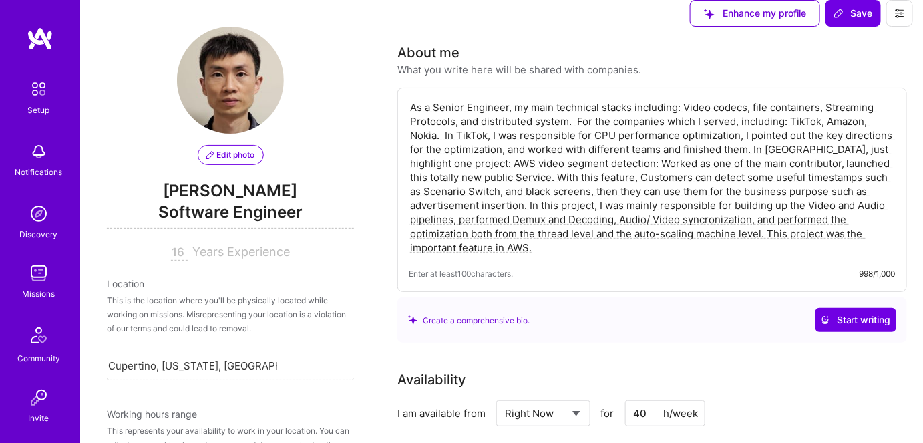
click at [38, 283] on img at bounding box center [38, 273] width 27 height 27
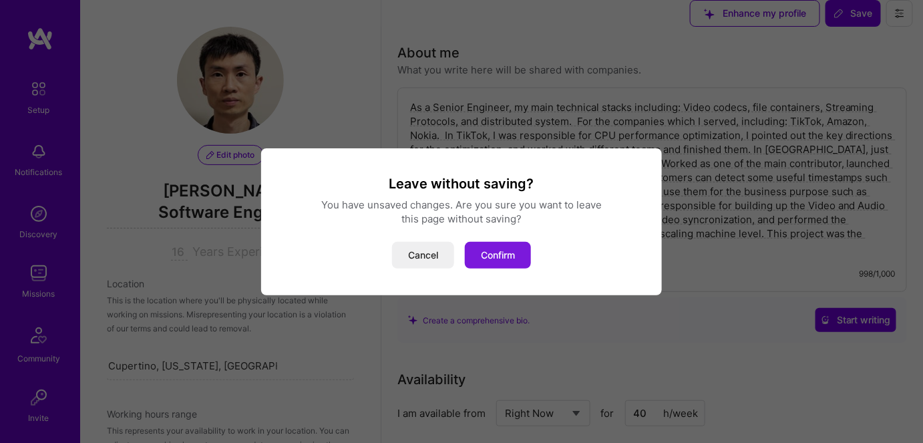
click at [486, 253] on button "Confirm" at bounding box center [498, 255] width 66 height 27
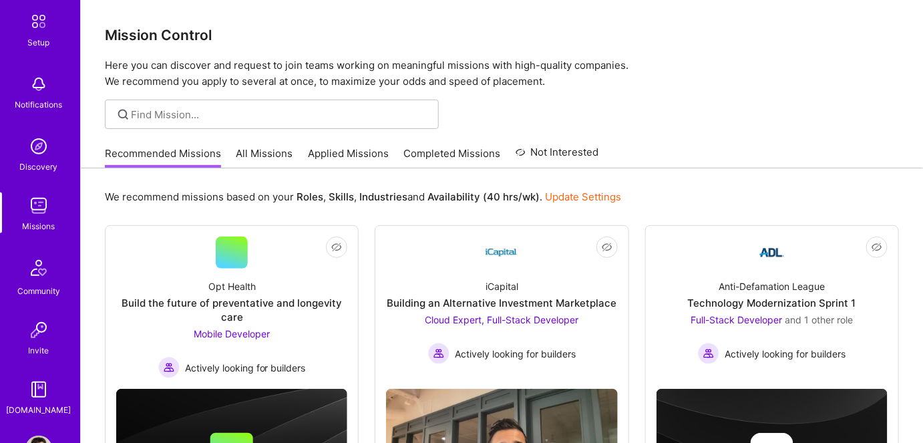
scroll to position [113, 0]
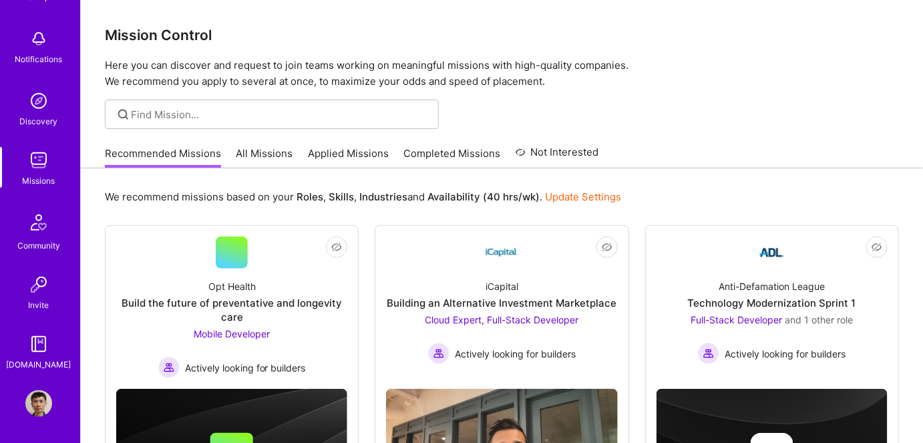
click at [34, 396] on img at bounding box center [38, 403] width 27 height 27
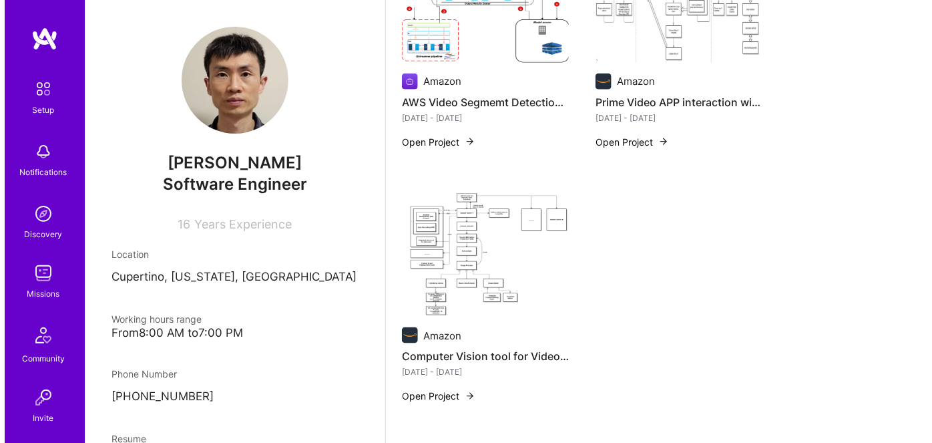
scroll to position [425, 0]
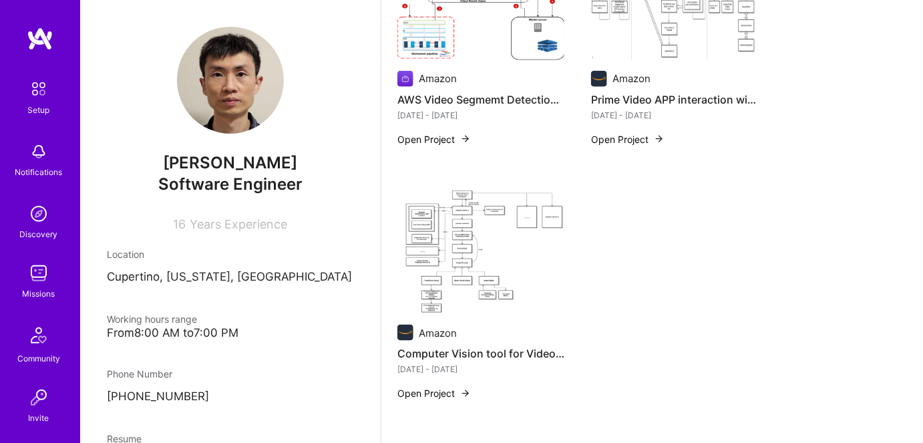
click at [464, 271] on img at bounding box center [480, 252] width 167 height 126
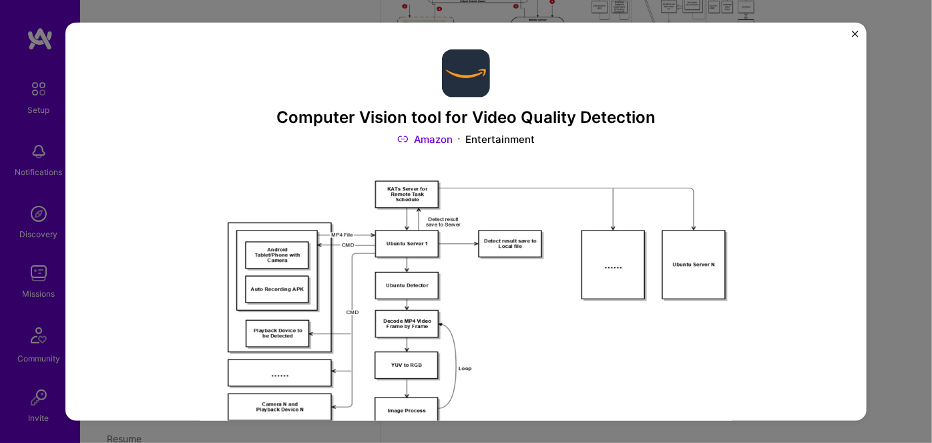
click at [858, 32] on img "Close" at bounding box center [855, 33] width 7 height 7
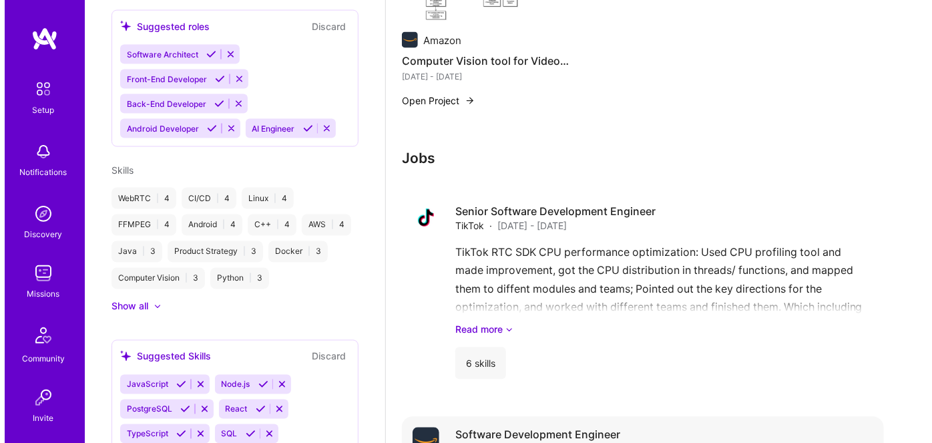
scroll to position [414, 0]
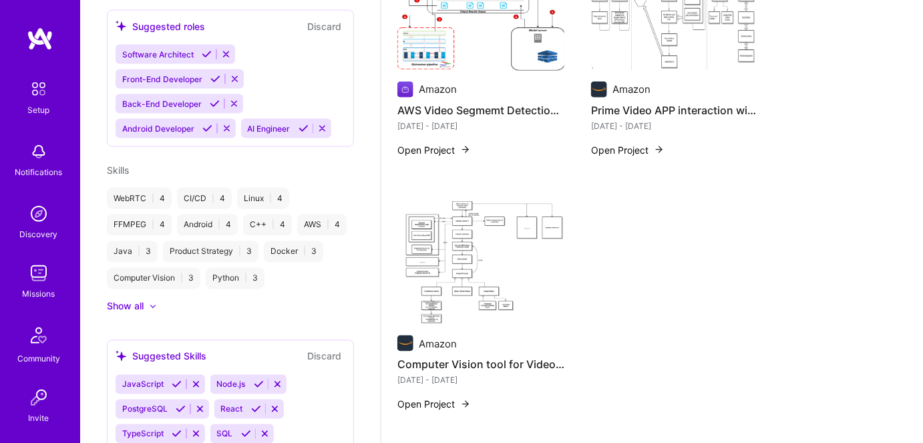
click at [468, 259] on img at bounding box center [480, 263] width 167 height 126
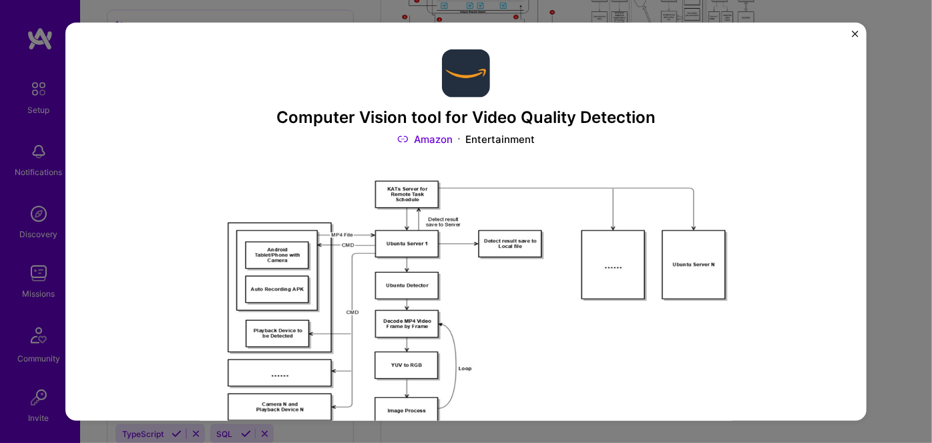
click at [853, 31] on img "Close" at bounding box center [855, 33] width 7 height 7
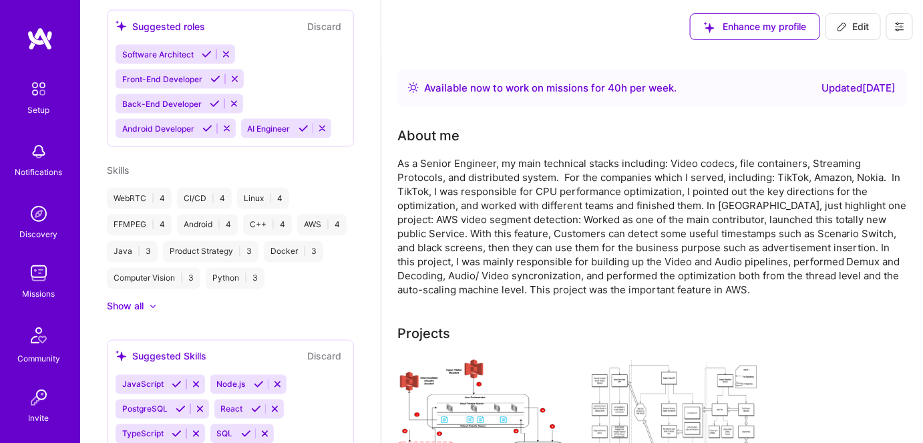
click at [858, 32] on span "Edit" at bounding box center [853, 26] width 33 height 13
select select "US"
select select "Right Now"
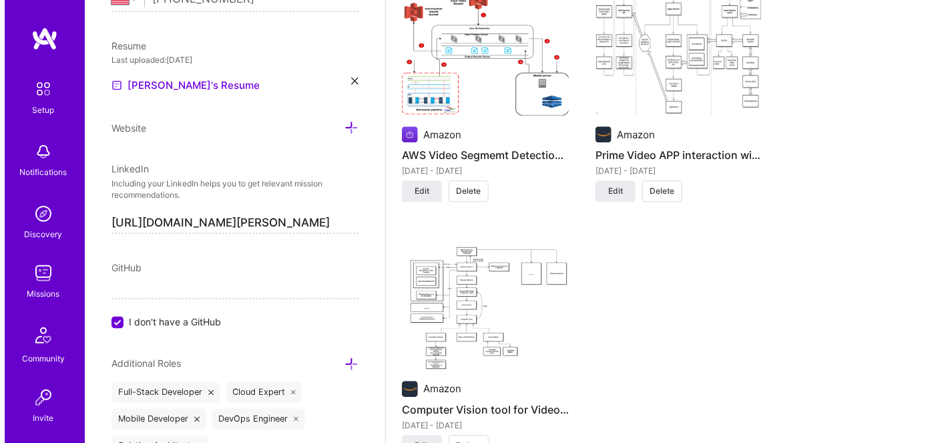
scroll to position [1093, 0]
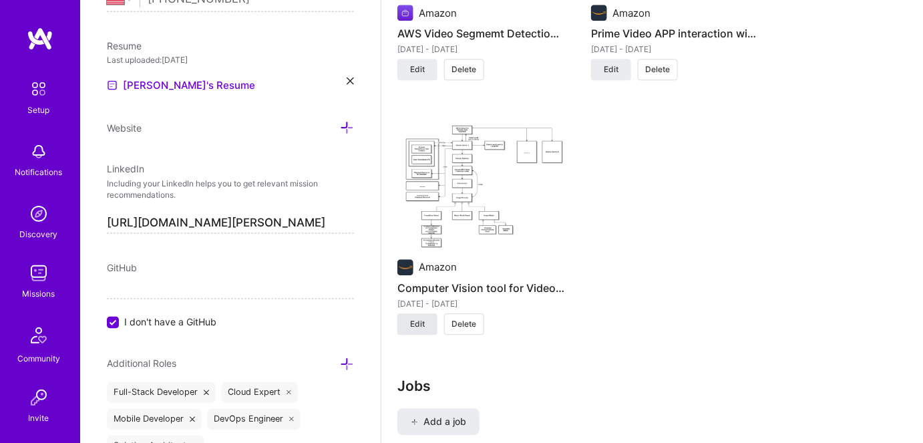
click at [418, 321] on span "Edit" at bounding box center [417, 324] width 15 height 12
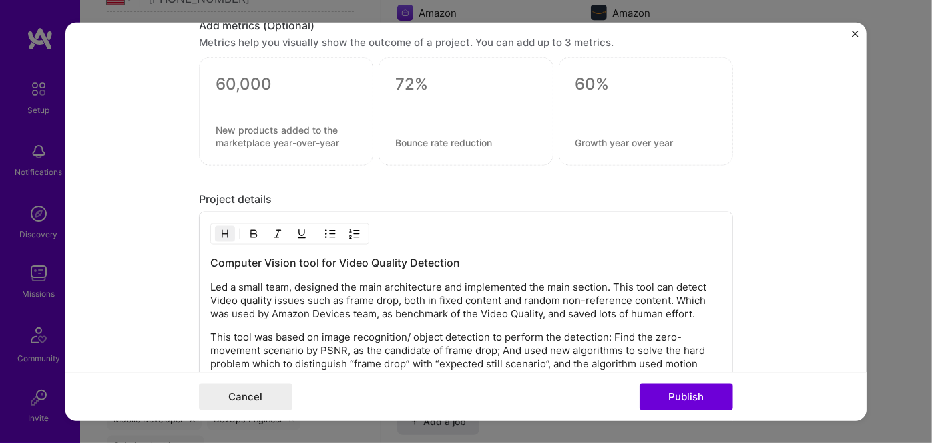
scroll to position [1578, 0]
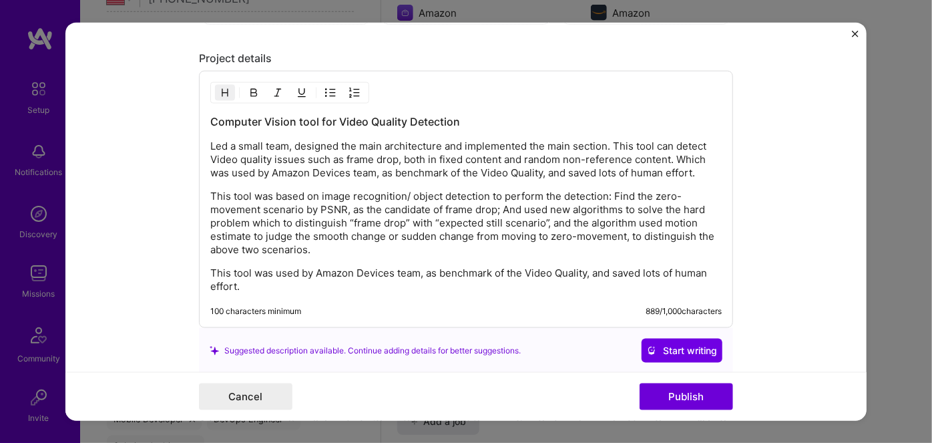
click at [268, 133] on div "Computer Vision tool for Video Quality Detection Led a small team, designed the…" at bounding box center [466, 203] width 512 height 179
click at [472, 118] on h3 "Computer Vision tool for Video Quality Detection" at bounding box center [466, 121] width 512 height 15
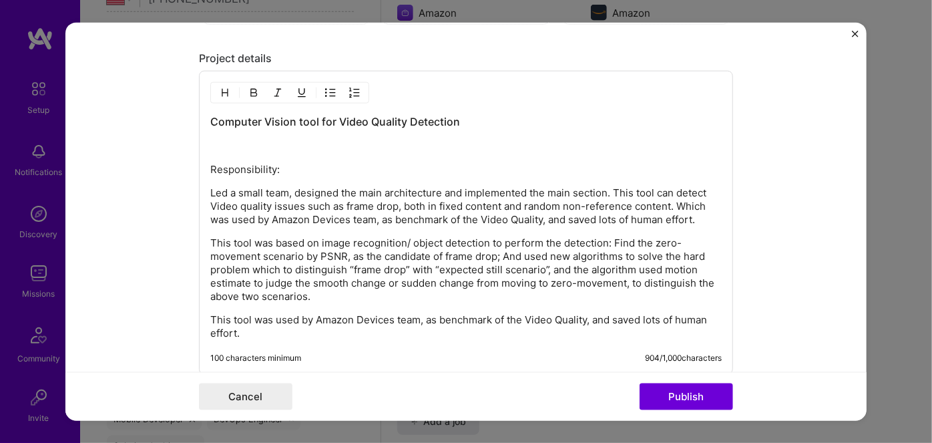
click at [250, 163] on p "Responsibility:" at bounding box center [466, 169] width 512 height 13
click at [239, 313] on p "This tool was used by Amazon Devices team, as benchmark of the Video Quality, a…" at bounding box center [466, 326] width 512 height 27
click at [238, 303] on div "Computer Vision tool for Video Quality Detection Responsibility : Led a small t…" at bounding box center [466, 227] width 512 height 226
click at [335, 290] on p "This tool was based on image recognition/ object detection to perform the detec…" at bounding box center [466, 269] width 512 height 67
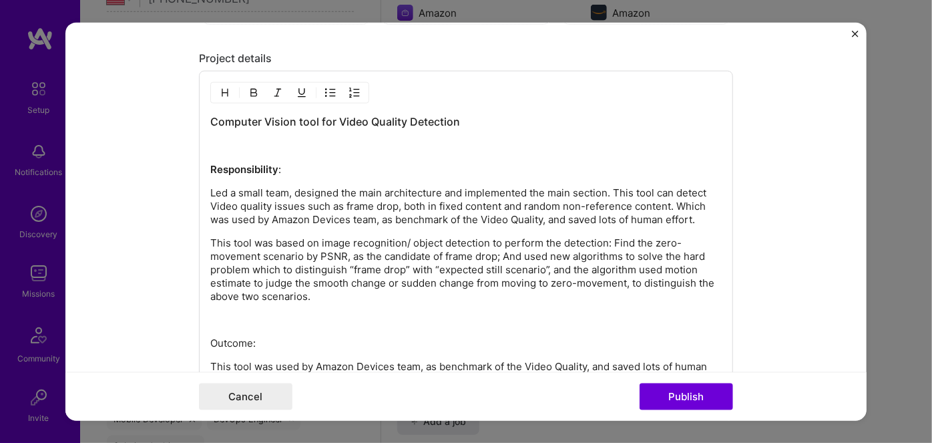
click at [219, 339] on p "Outcome:" at bounding box center [466, 343] width 512 height 13
click at [329, 315] on p at bounding box center [466, 319] width 512 height 13
click at [685, 395] on button "Publish" at bounding box center [686, 396] width 93 height 27
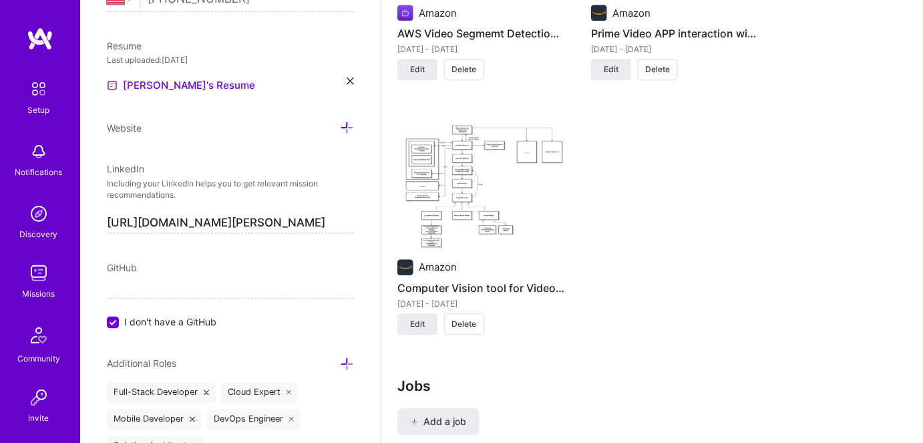
click at [476, 214] on img at bounding box center [480, 186] width 167 height 126
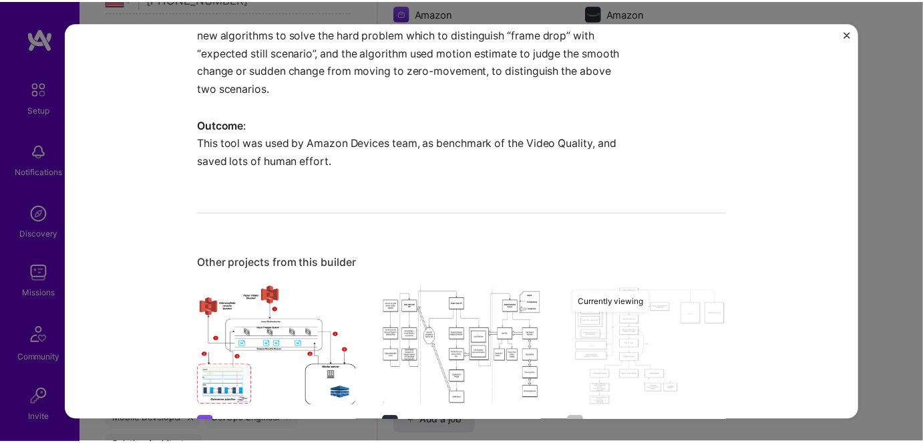
scroll to position [850, 0]
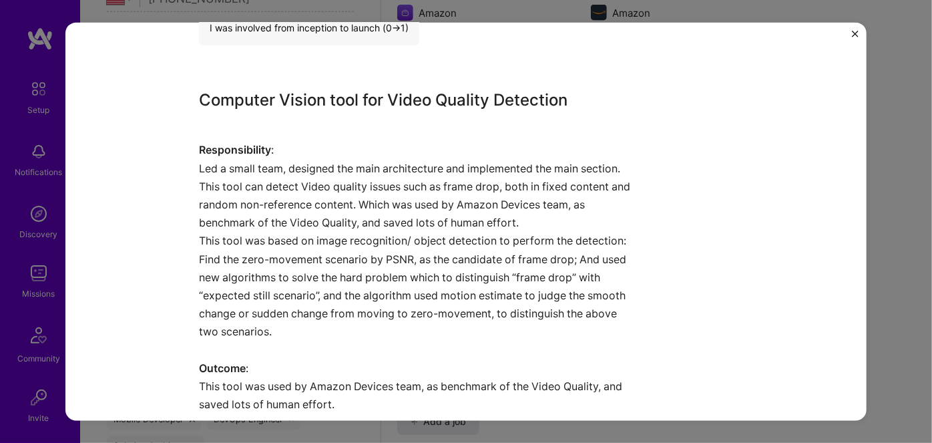
click at [856, 35] on img "Close" at bounding box center [855, 33] width 7 height 7
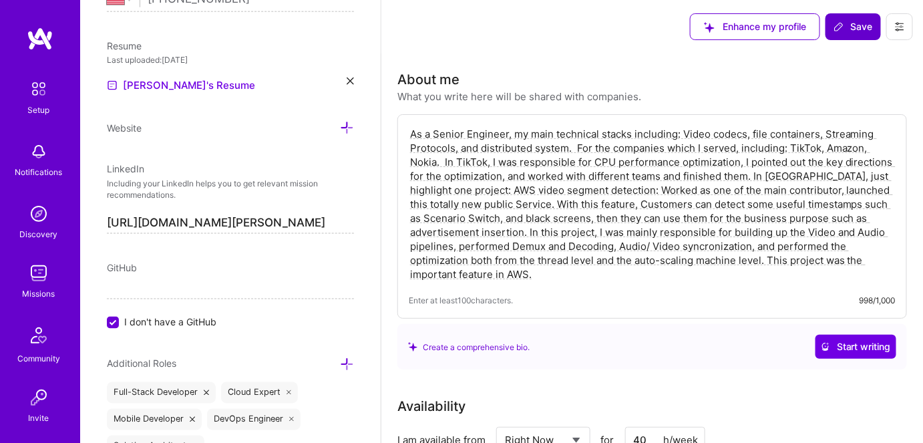
click at [850, 21] on span "Save" at bounding box center [852, 26] width 39 height 13
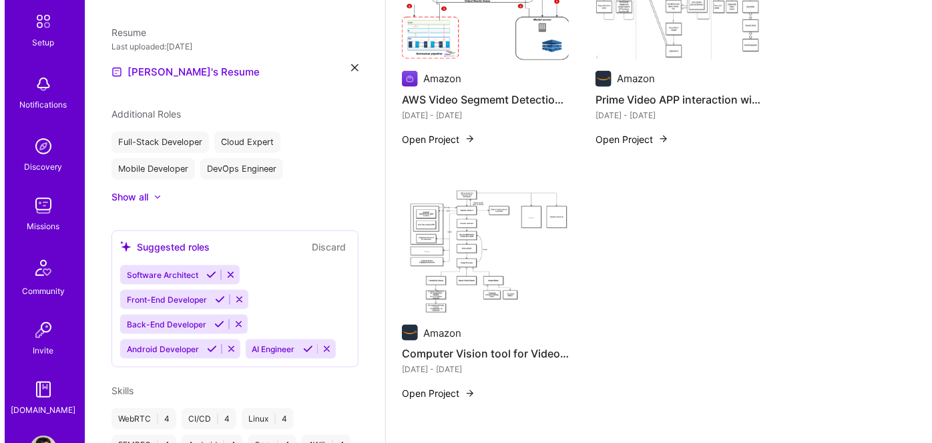
scroll to position [113, 0]
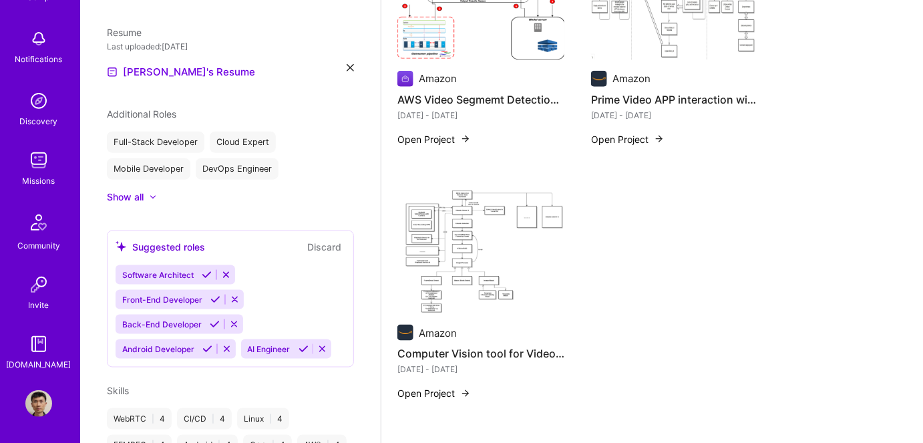
click at [32, 397] on img at bounding box center [38, 403] width 27 height 27
click at [466, 248] on img at bounding box center [480, 252] width 167 height 126
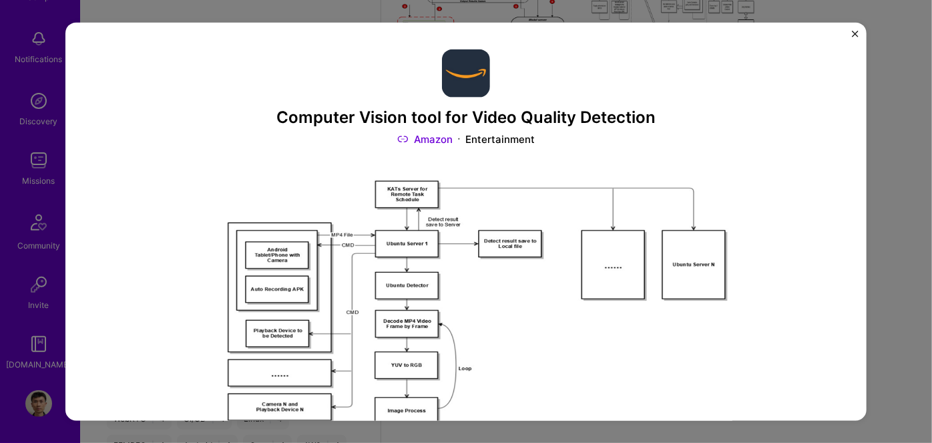
click at [855, 33] on img "Close" at bounding box center [855, 33] width 7 height 7
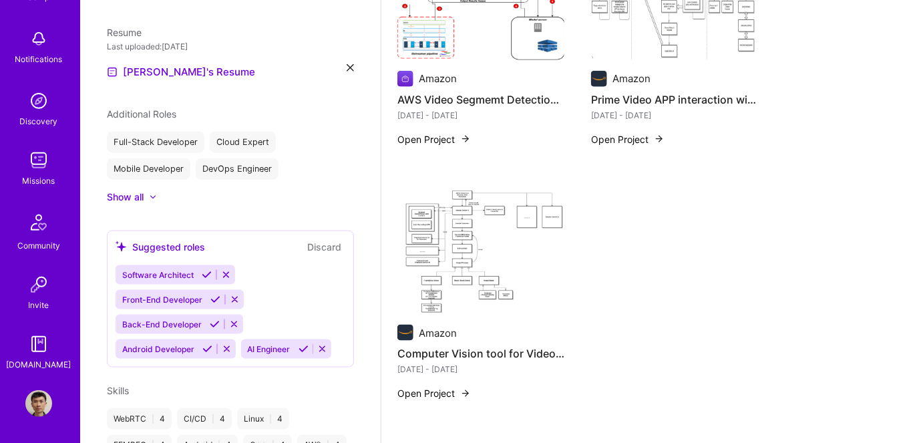
click at [34, 164] on img at bounding box center [38, 160] width 27 height 27
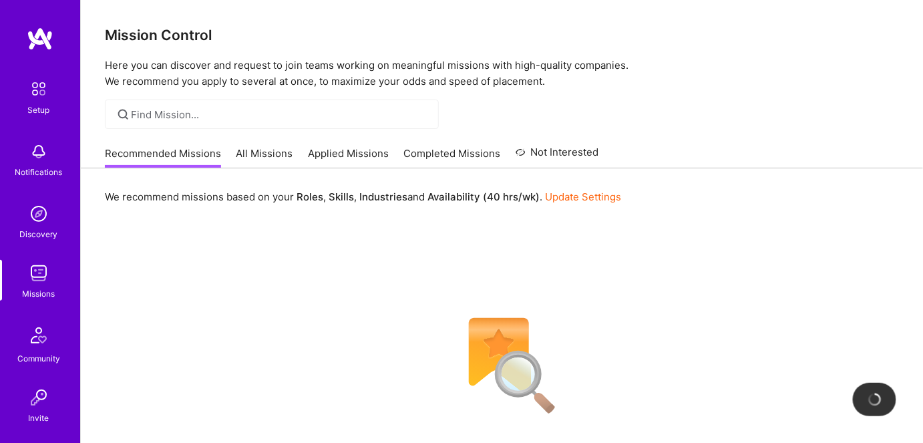
click at [274, 152] on link "All Missions" at bounding box center [264, 157] width 57 height 22
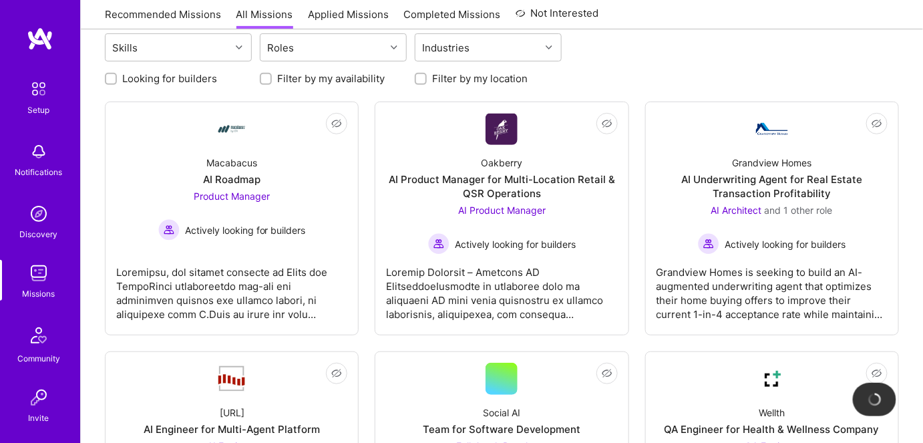
scroll to position [182, 0]
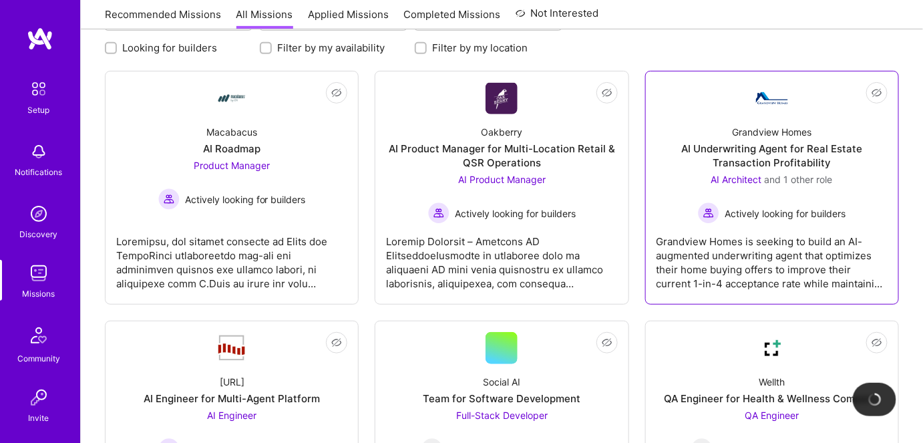
click at [775, 138] on div "Grandview Homes AI Underwriting Agent for Real Estate Transaction Profitability…" at bounding box center [771, 169] width 231 height 110
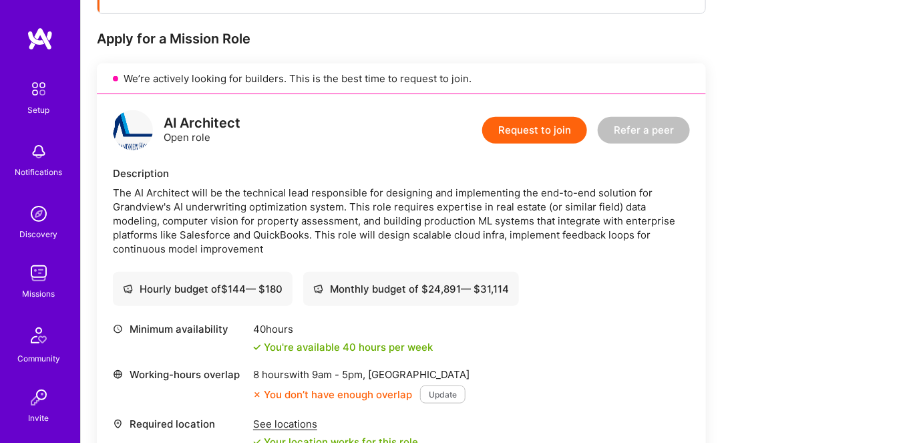
scroll to position [221, 0]
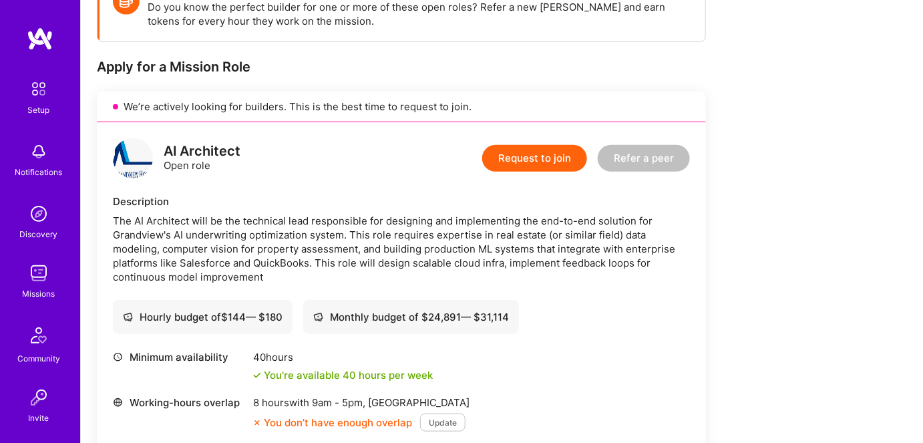
click at [530, 160] on button "Request to join" at bounding box center [534, 158] width 105 height 27
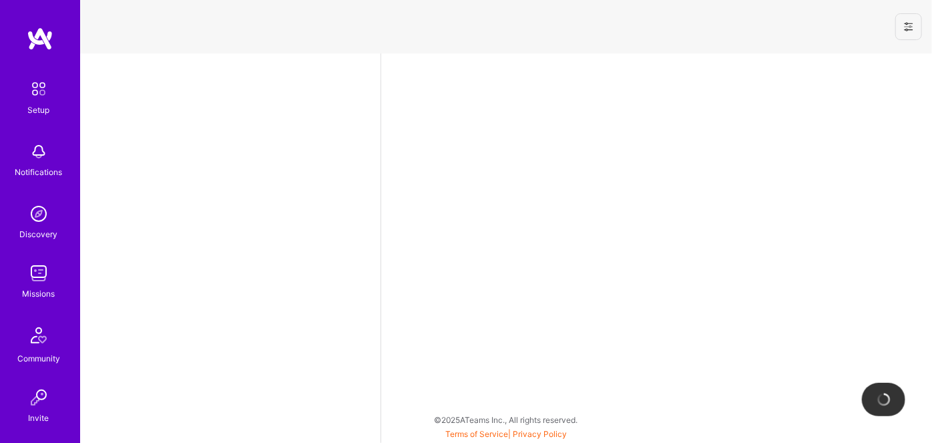
select select "US"
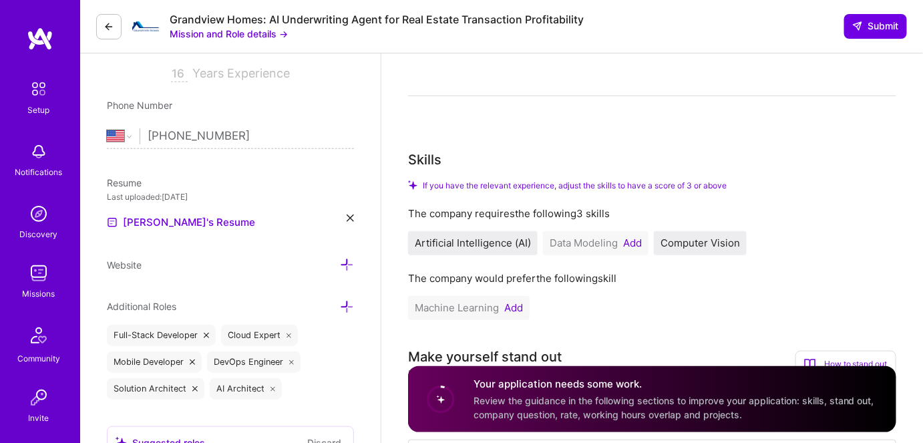
scroll to position [303, 0]
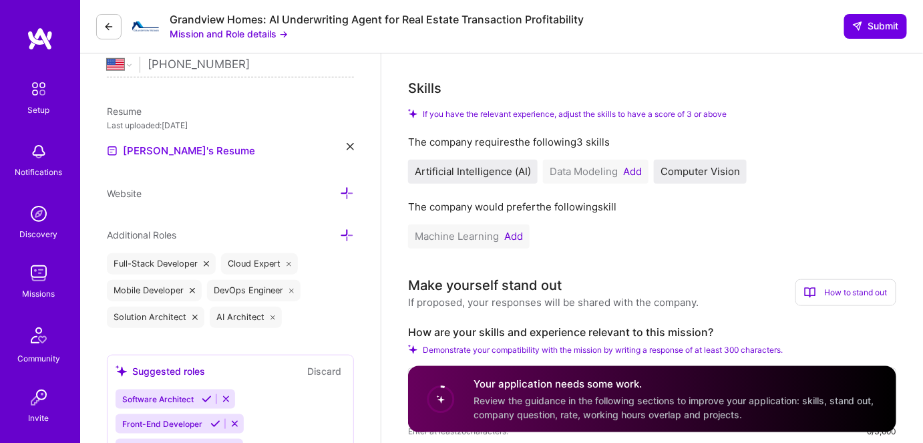
click at [518, 234] on button "Add" at bounding box center [513, 236] width 19 height 11
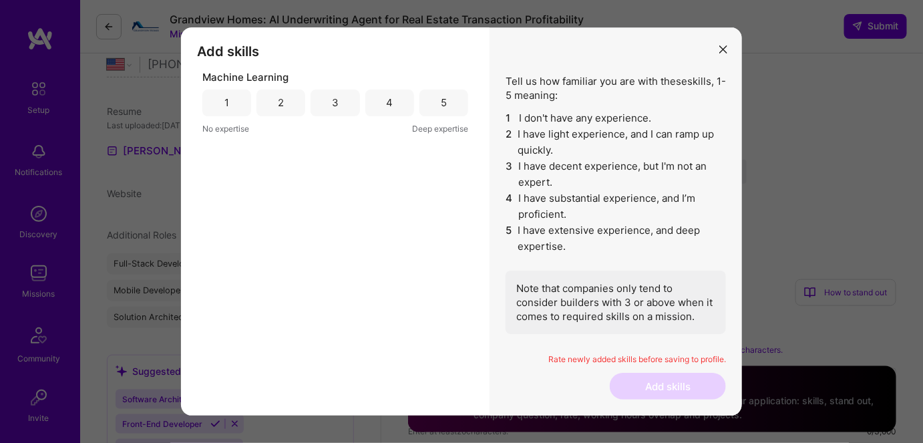
click at [333, 102] on div "3" at bounding box center [335, 103] width 7 height 14
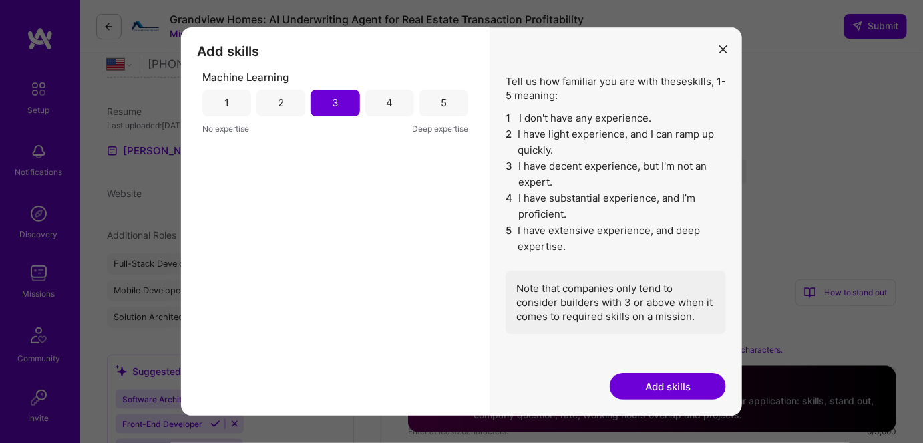
click at [651, 391] on button "Add skills" at bounding box center [668, 386] width 116 height 27
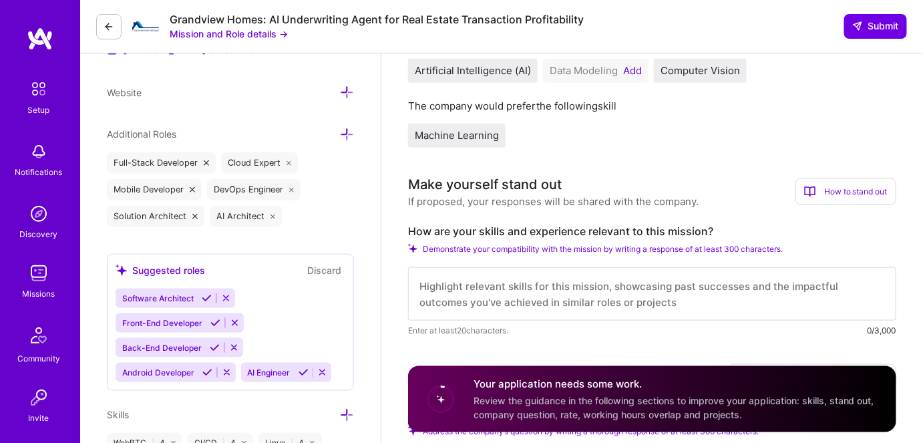
scroll to position [425, 0]
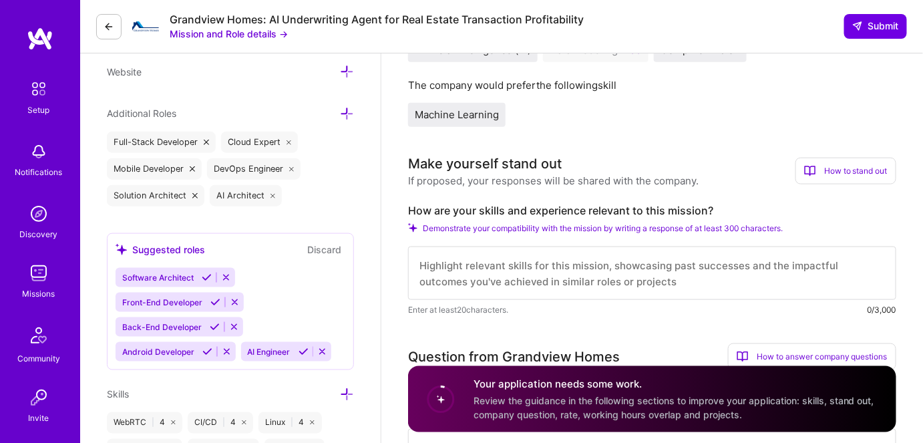
click at [467, 274] on textarea at bounding box center [652, 272] width 488 height 53
paste textarea "Led or participated in some 0 to 1 AI projects' architecture design, implementa…"
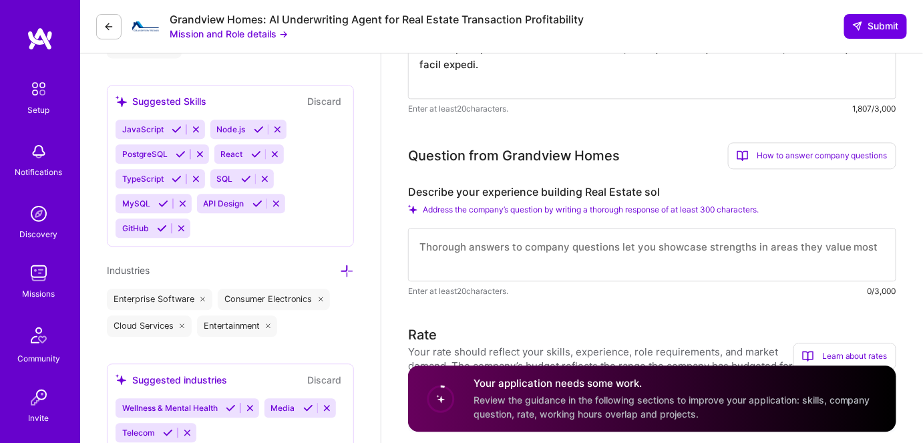
scroll to position [995, 0]
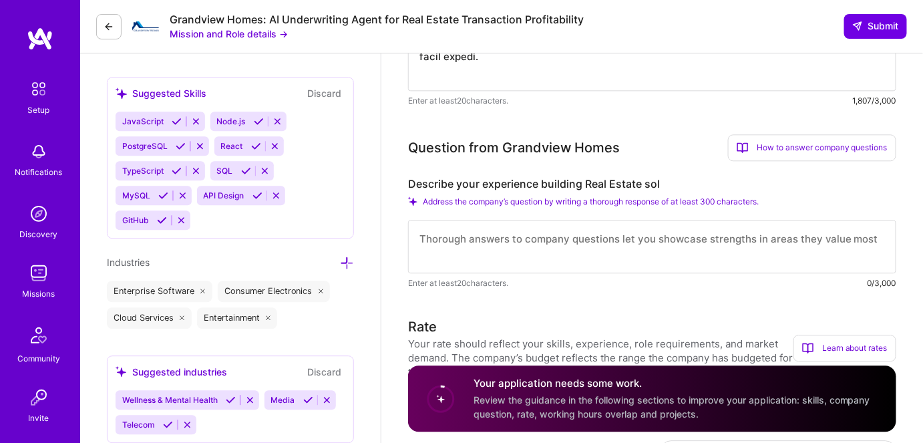
type textarea "Led or participated in some 0 to 1 AI projects' architecture design, implementa…"
click at [453, 245] on textarea at bounding box center [652, 246] width 488 height 53
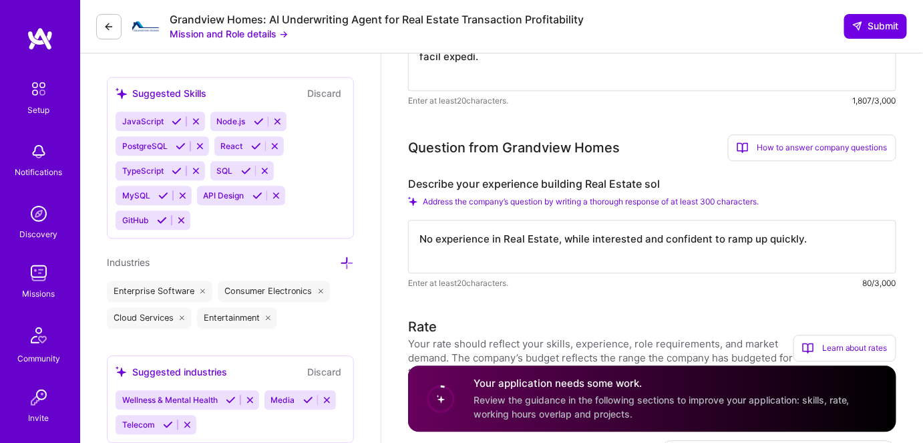
drag, startPoint x: 418, startPoint y: 240, endPoint x: 797, endPoint y: 245, distance: 379.4
click at [797, 245] on textarea "No experience in Real Estate, while interested and confident to ramp up quickly." at bounding box center [652, 246] width 488 height 53
click at [757, 260] on textarea "No experience in Real Estate, while interested and confident to ramp up quickly." at bounding box center [652, 246] width 488 height 53
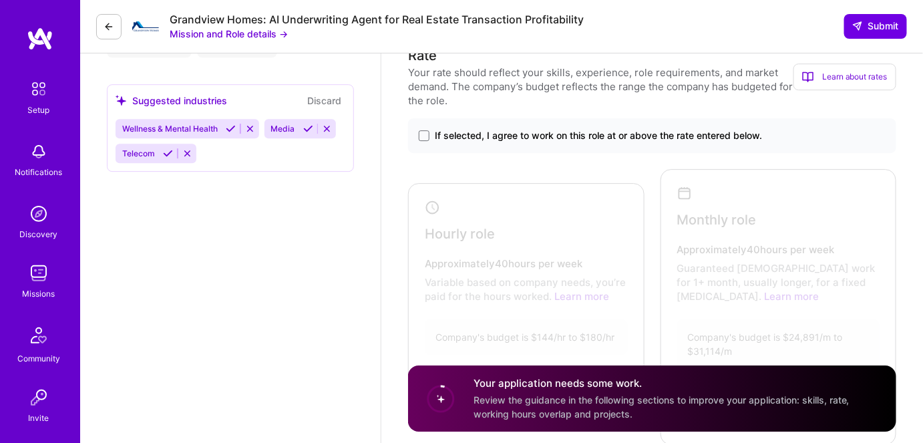
scroll to position [1238, 0]
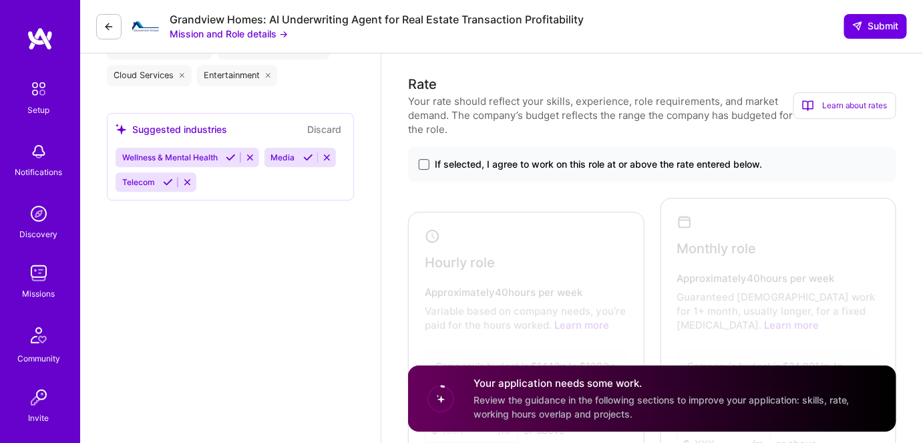
type textarea "No experience in Real Estate, while interested and confident to ramp up quickly."
click at [423, 164] on span at bounding box center [424, 164] width 11 height 11
click at [0, 0] on input "If selected, I agree to work on this role at or above the rate entered below." at bounding box center [0, 0] width 0 height 0
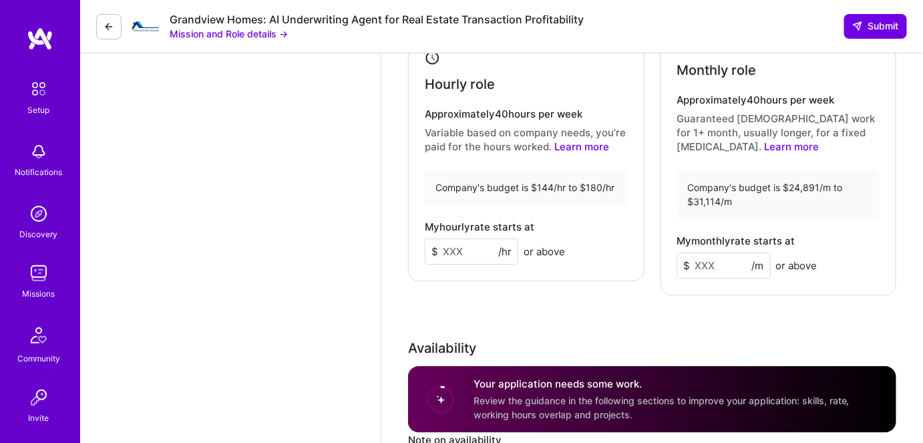
scroll to position [1420, 0]
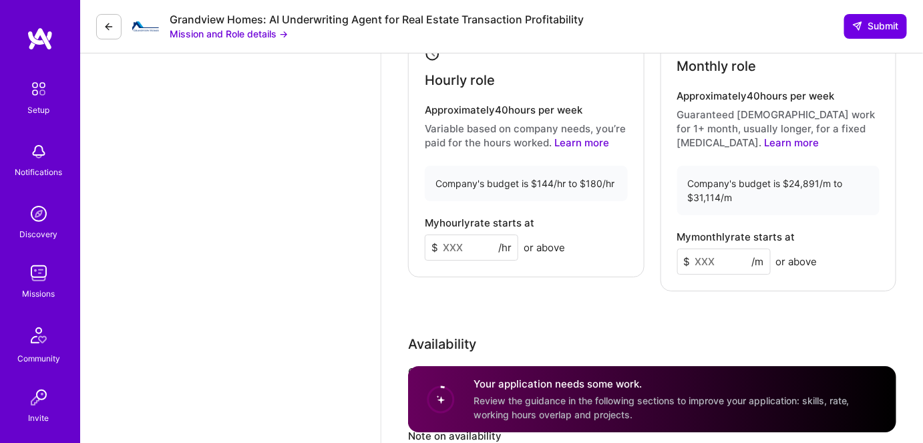
click at [453, 248] on input at bounding box center [471, 247] width 93 height 26
click at [447, 246] on input "150" at bounding box center [471, 247] width 93 height 26
click at [456, 264] on div "Hourly role Approximately 40 hours per week Variable based on company needs, yo…" at bounding box center [526, 153] width 236 height 248
click at [449, 244] on input "145" at bounding box center [471, 247] width 93 height 26
click at [459, 244] on input "145" at bounding box center [471, 247] width 93 height 26
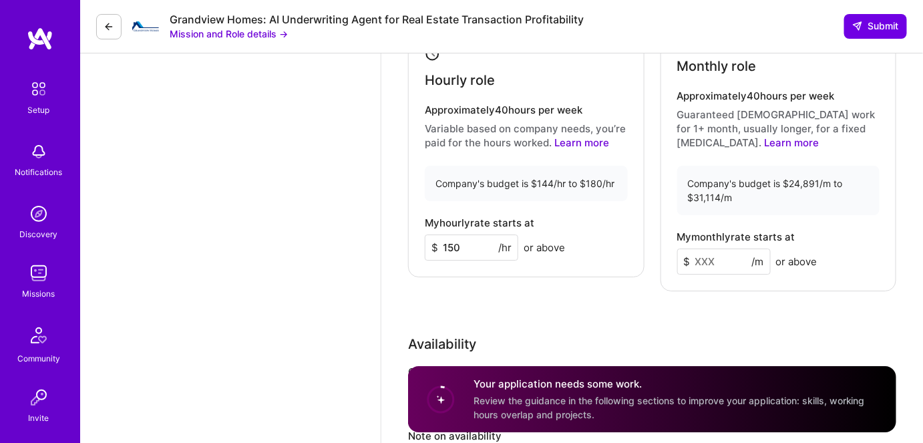
type input "150"
click at [496, 272] on div "Hourly role Approximately 40 hours per week Variable based on company needs, yo…" at bounding box center [526, 153] width 236 height 248
click at [719, 263] on input at bounding box center [723, 261] width 93 height 26
type input "26000"
click at [708, 276] on div "Monthly role Approximately 40 hours per week Guaranteed [DEMOGRAPHIC_DATA] work…" at bounding box center [779, 153] width 236 height 276
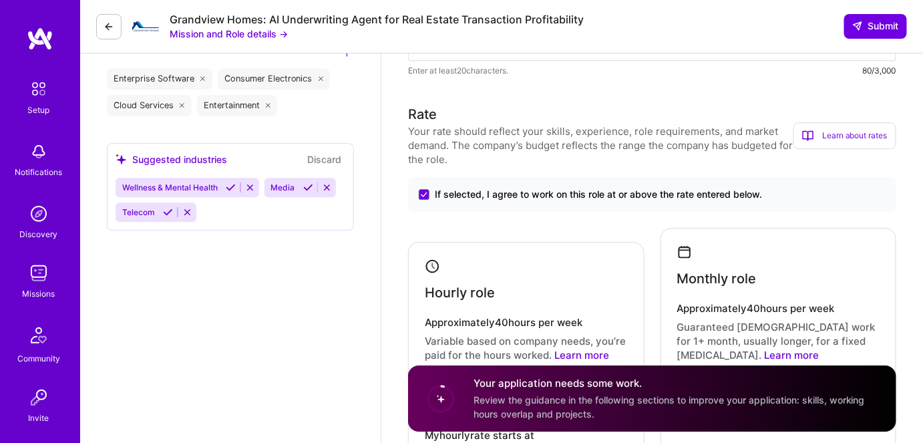
scroll to position [1177, 0]
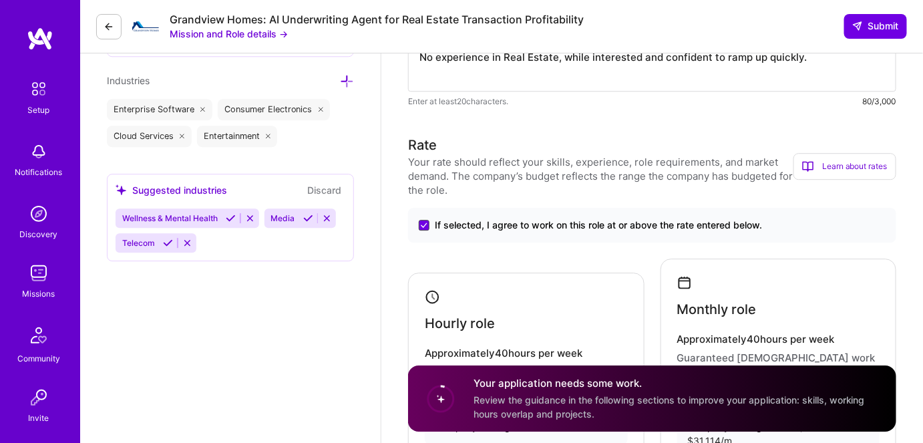
click at [422, 224] on icon at bounding box center [423, 225] width 5 height 4
click at [0, 0] on input "If selected, I agree to work on this role at or above the rate entered below." at bounding box center [0, 0] width 0 height 0
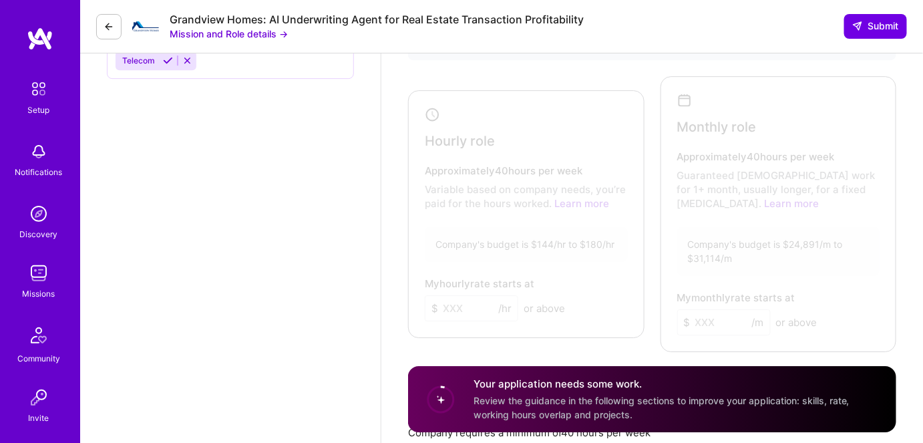
scroll to position [1238, 0]
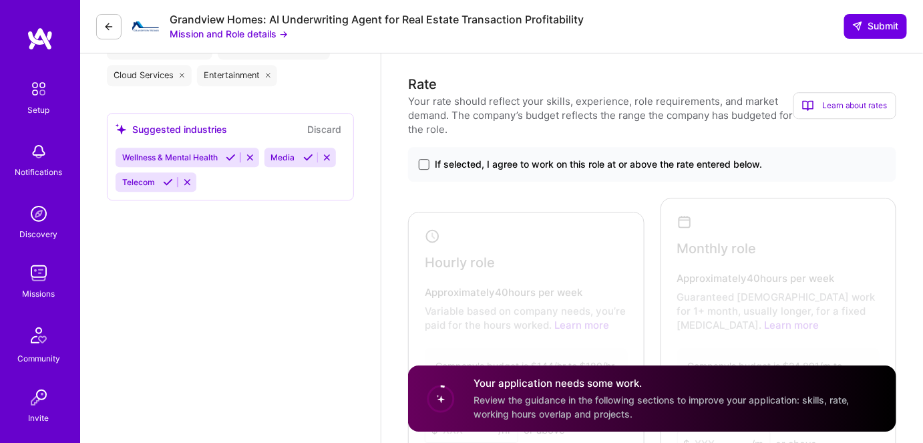
click at [428, 162] on span at bounding box center [424, 164] width 11 height 11
click at [0, 0] on input "If selected, I agree to work on this role at or above the rate entered below." at bounding box center [0, 0] width 0 height 0
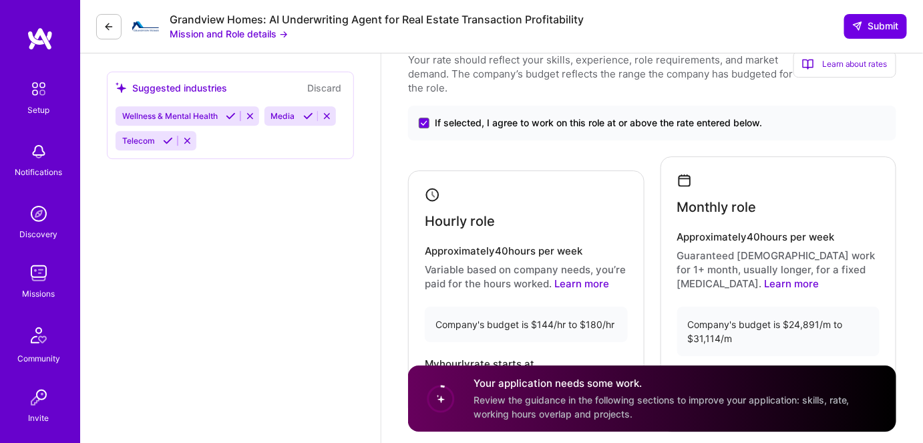
scroll to position [1359, 0]
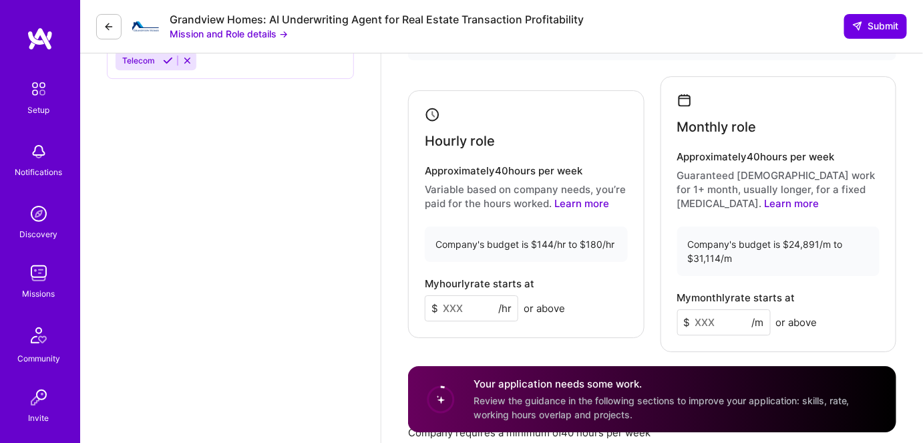
click at [465, 308] on input at bounding box center [471, 308] width 93 height 26
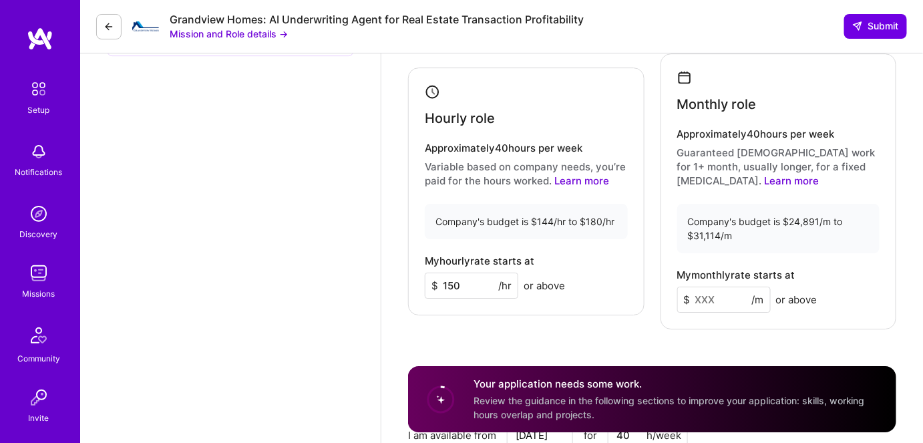
scroll to position [1420, 0]
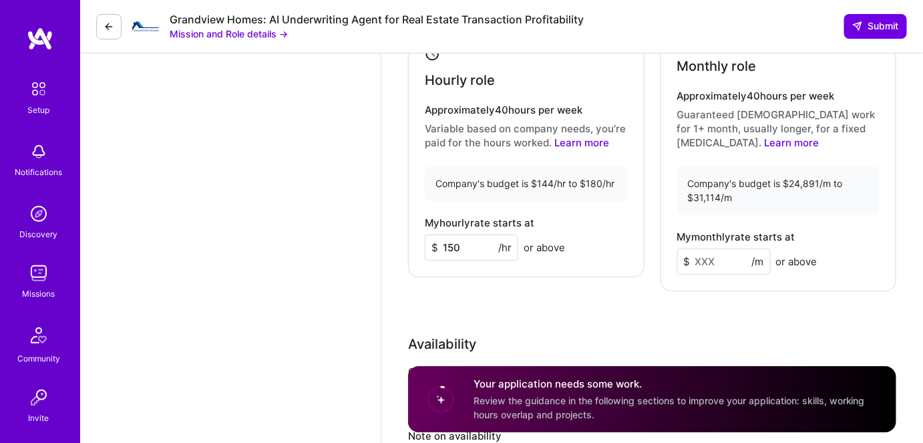
type input "150"
click at [714, 262] on input at bounding box center [723, 261] width 93 height 26
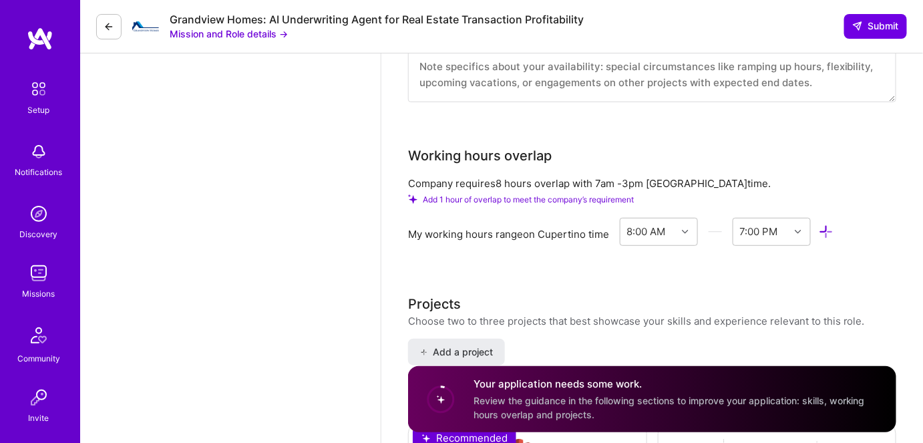
scroll to position [1845, 0]
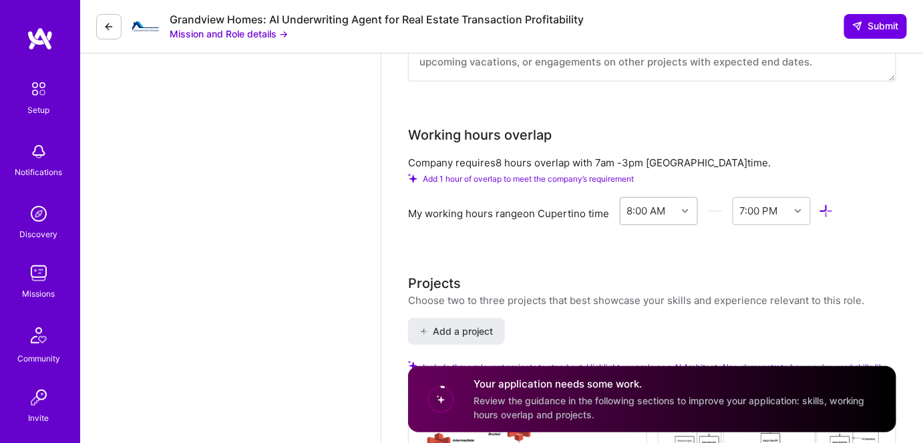
type input "26000"
click at [684, 210] on icon at bounding box center [685, 211] width 7 height 7
click at [657, 298] on div "6:00 AM" at bounding box center [659, 299] width 78 height 25
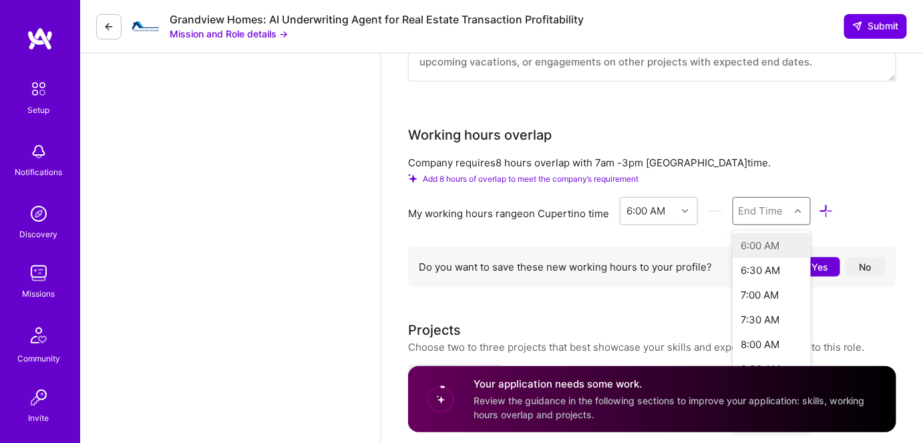
click at [765, 206] on div "End Time" at bounding box center [761, 211] width 45 height 14
click at [765, 335] on div "7:00 PM" at bounding box center [772, 341] width 78 height 25
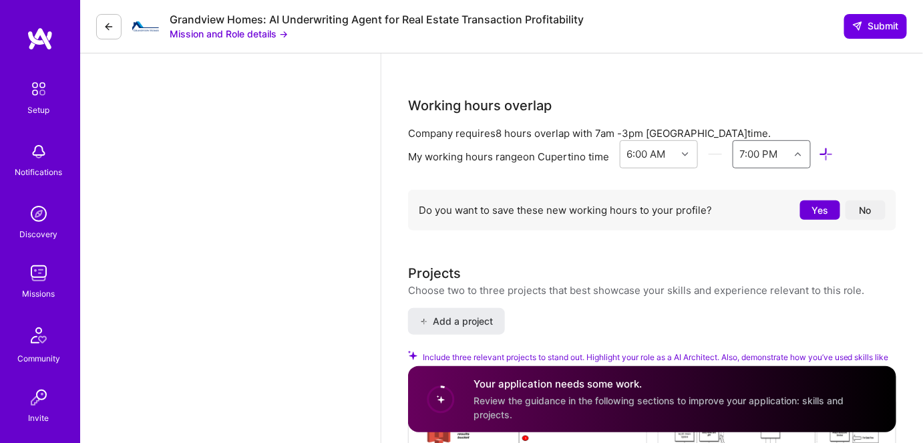
scroll to position [1845, 0]
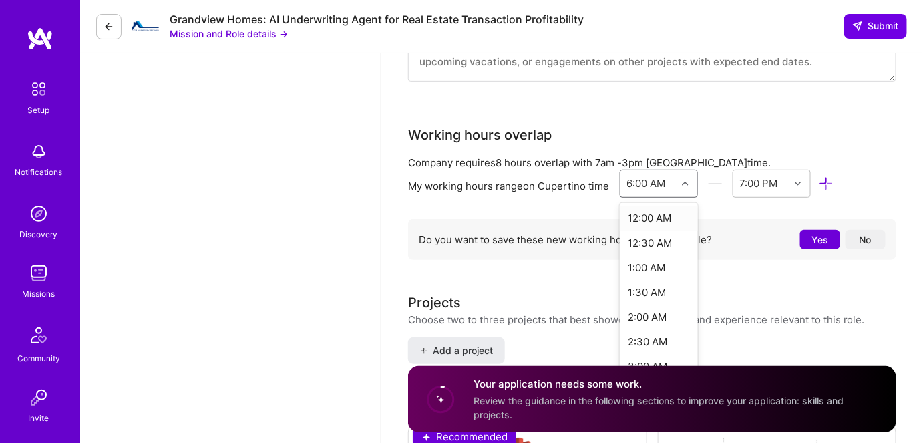
click at [685, 180] on icon at bounding box center [685, 183] width 7 height 7
click at [648, 317] on div "7:00 AM" at bounding box center [659, 321] width 78 height 25
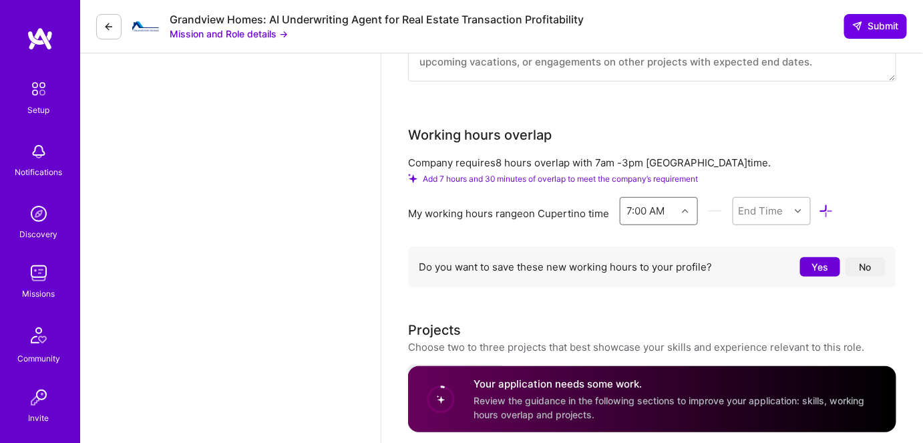
click at [794, 212] on div at bounding box center [799, 210] width 21 height 17
click at [765, 291] on div "7:00 PM" at bounding box center [772, 292] width 78 height 25
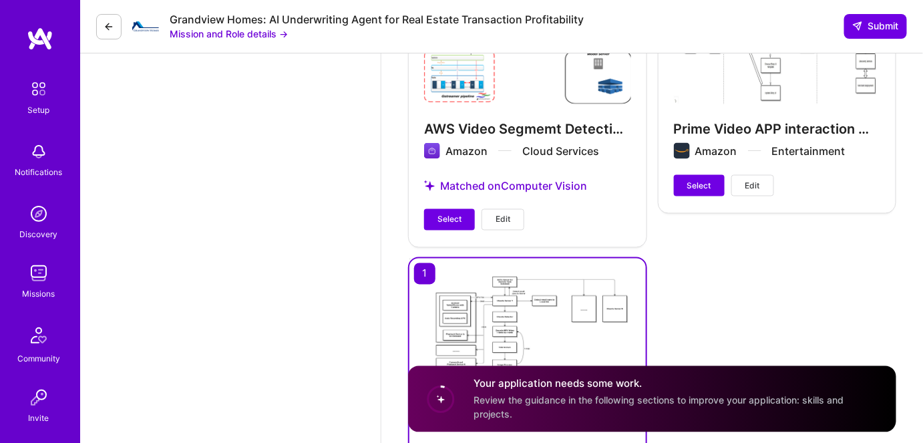
scroll to position [2276, 0]
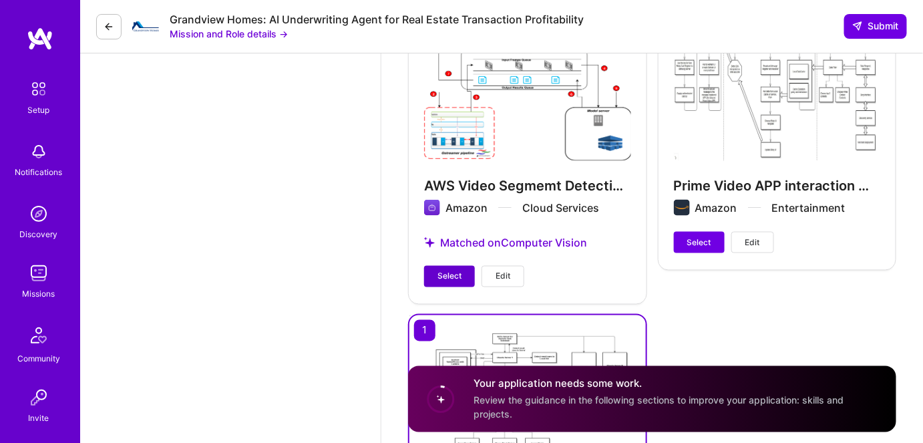
click at [436, 276] on button "Select" at bounding box center [449, 276] width 51 height 21
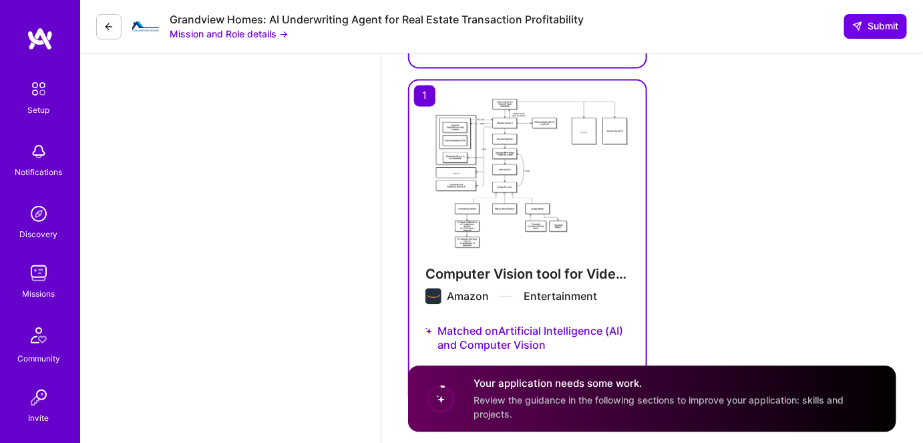
scroll to position [2579, 0]
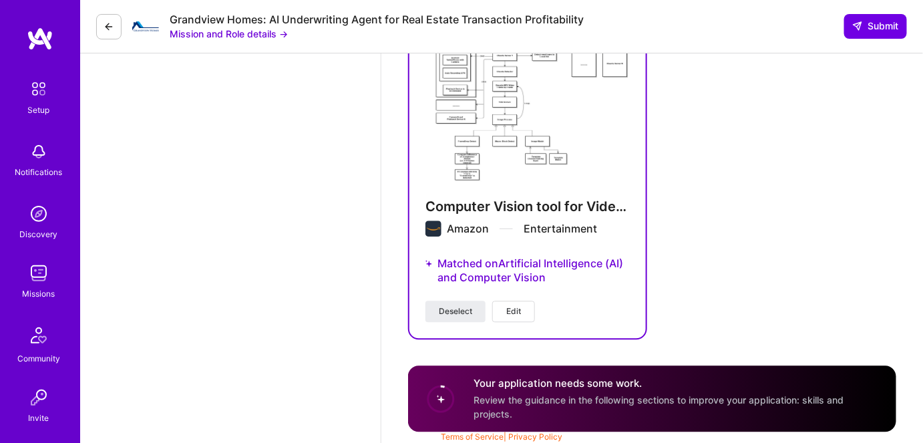
drag, startPoint x: 445, startPoint y: 312, endPoint x: 415, endPoint y: 310, distance: 30.1
click at [447, 311] on span "Deselect" at bounding box center [455, 311] width 33 height 12
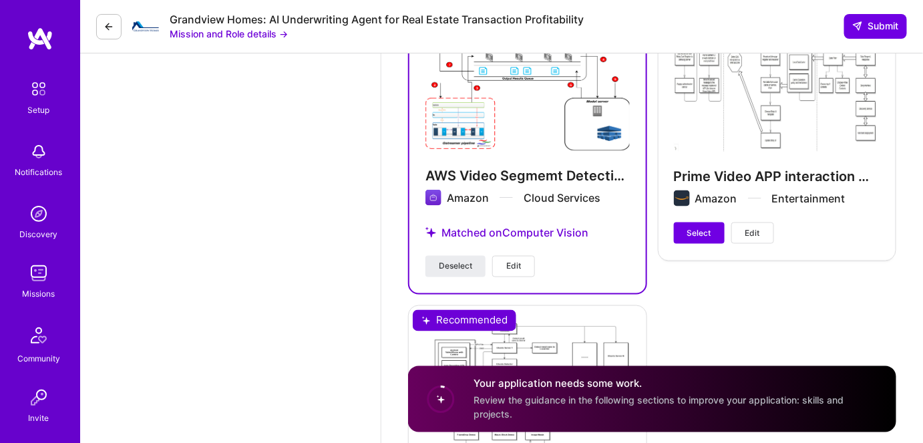
scroll to position [2215, 0]
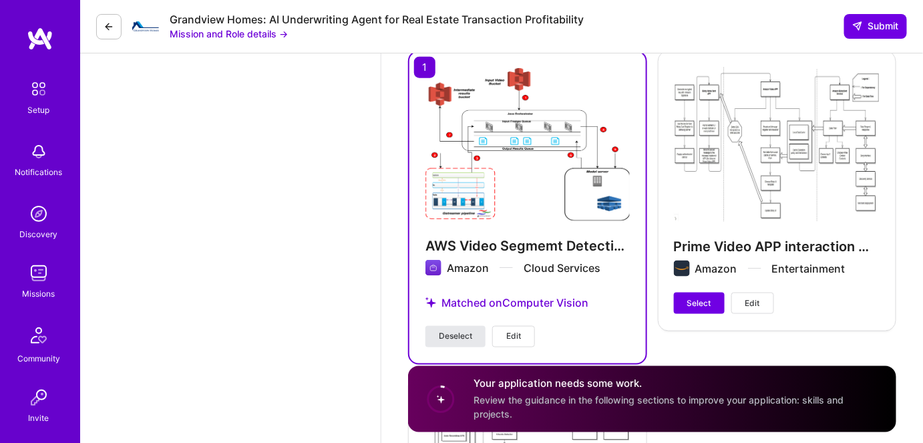
click at [442, 333] on span "Deselect" at bounding box center [455, 337] width 33 height 12
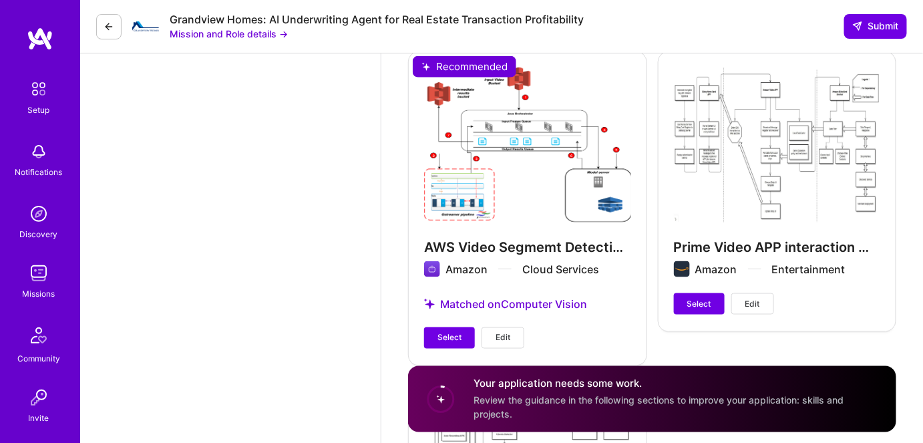
scroll to position [2275, 0]
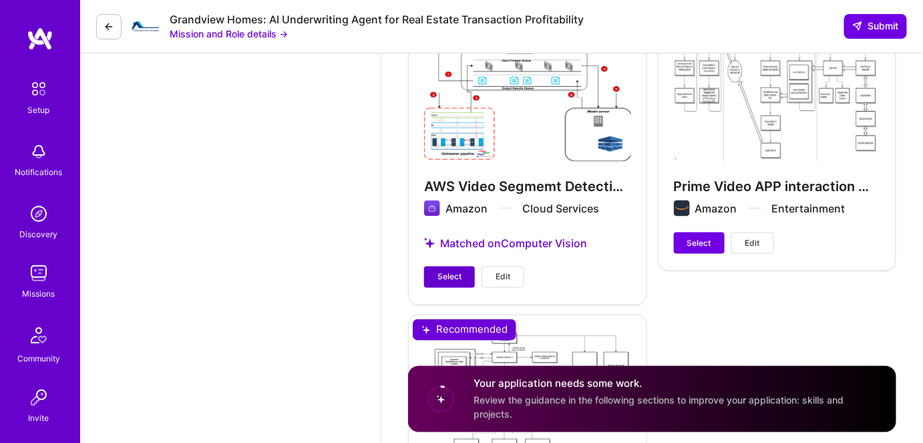
click at [445, 272] on span "Select" at bounding box center [449, 277] width 24 height 12
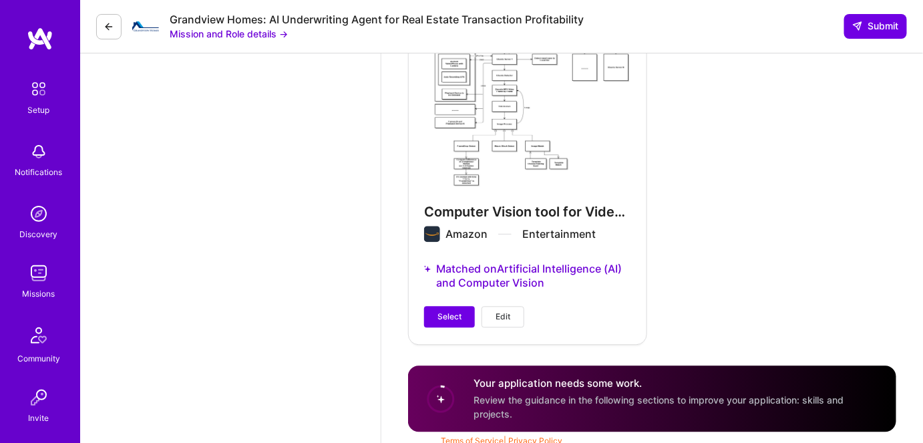
scroll to position [2579, 0]
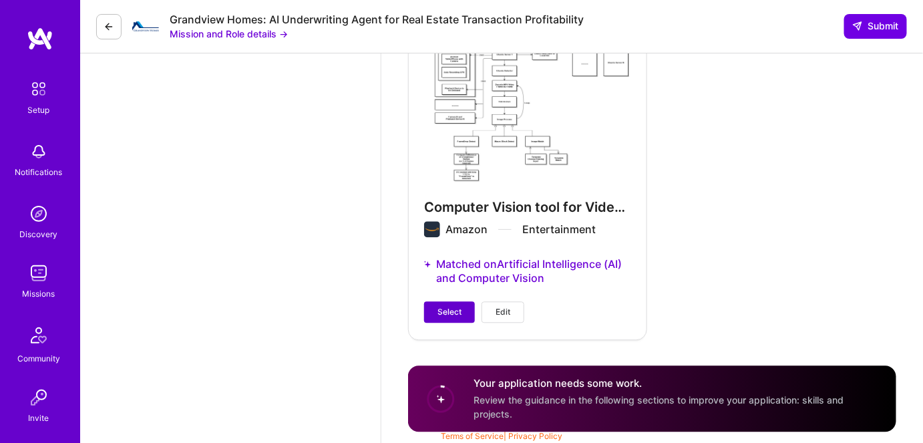
click at [426, 309] on button "Select" at bounding box center [449, 311] width 51 height 21
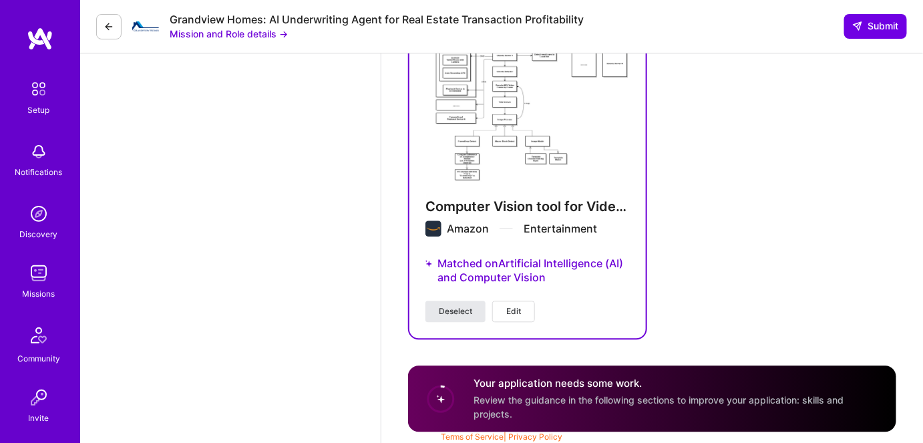
click at [441, 307] on span "Deselect" at bounding box center [455, 311] width 33 height 12
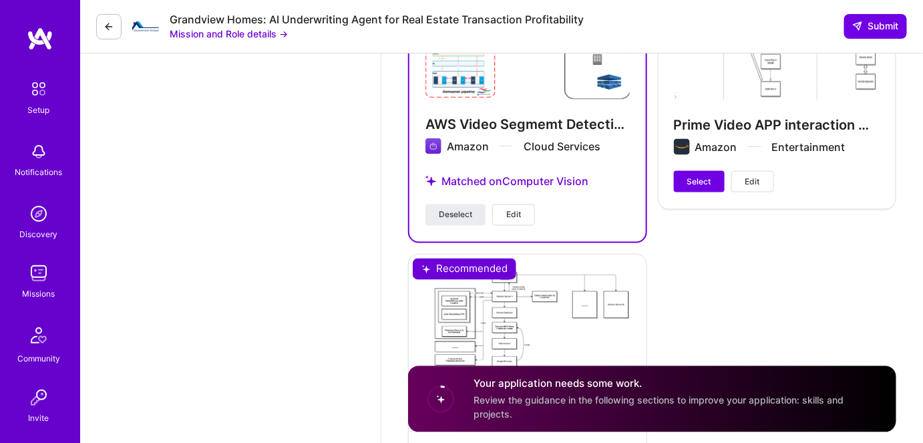
scroll to position [2336, 0]
click at [449, 212] on span "Deselect" at bounding box center [455, 216] width 33 height 12
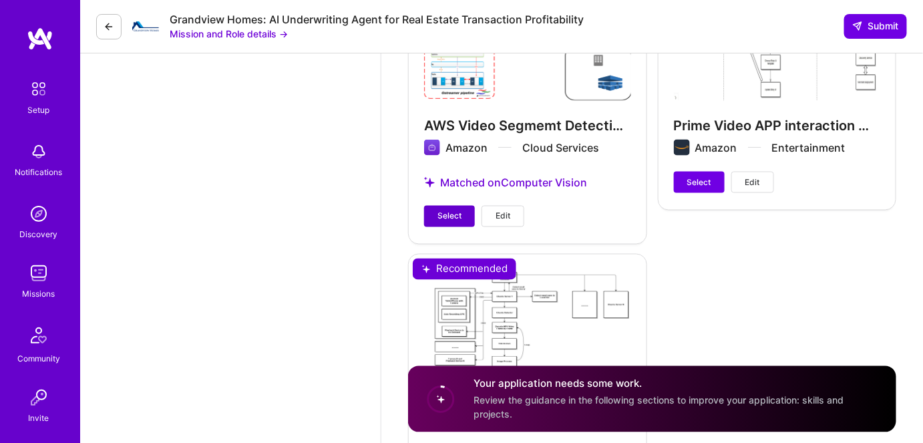
click at [436, 214] on button "Select" at bounding box center [449, 216] width 51 height 21
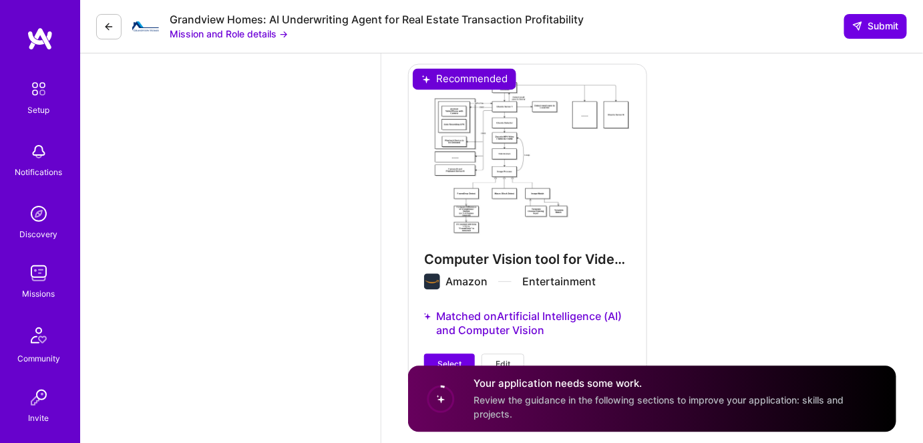
scroll to position [2579, 0]
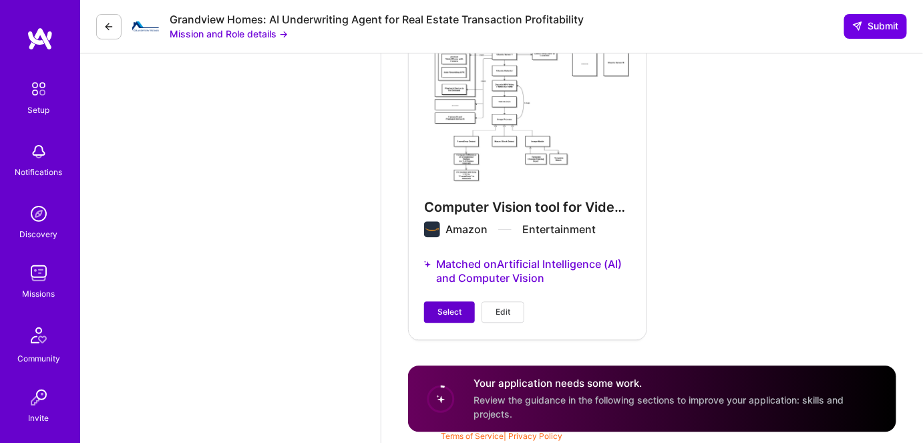
click at [433, 309] on button "Select" at bounding box center [449, 311] width 51 height 21
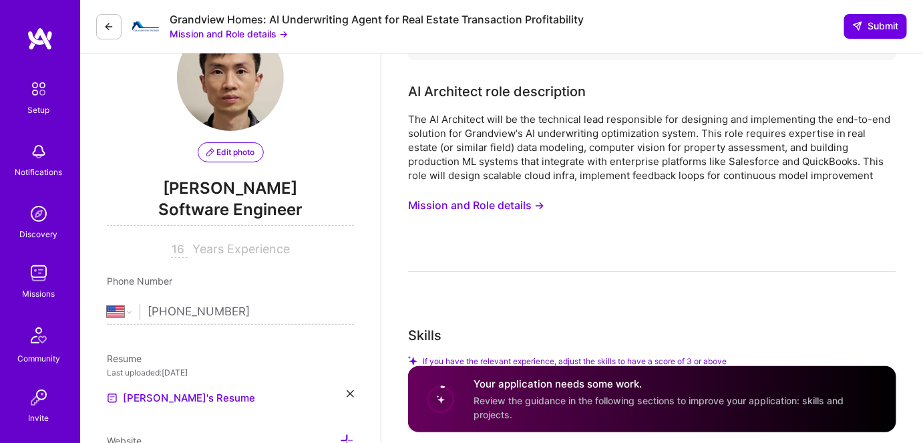
scroll to position [0, 0]
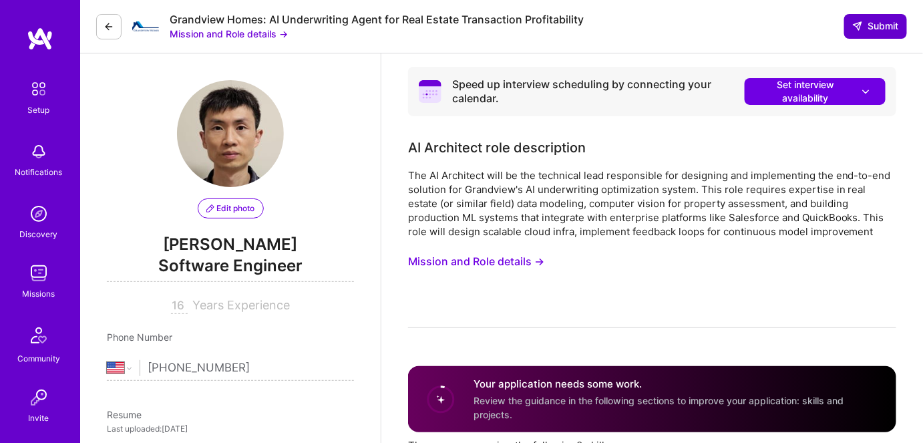
click at [872, 29] on span "Submit" at bounding box center [875, 25] width 47 height 13
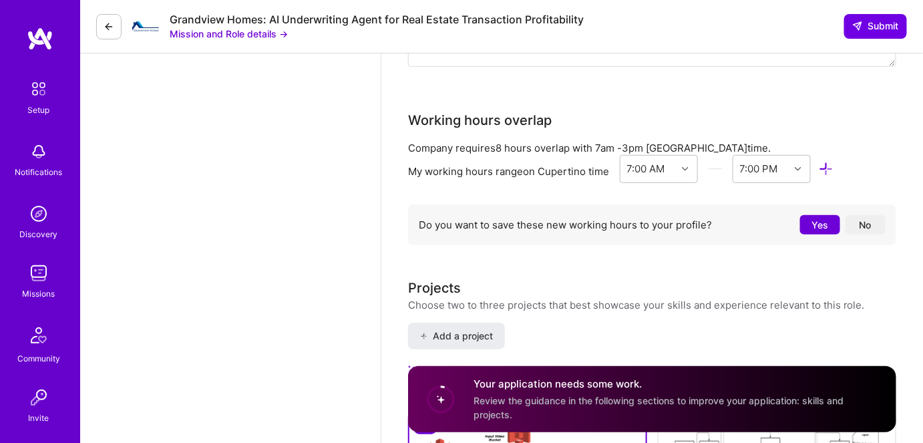
scroll to position [1851, 0]
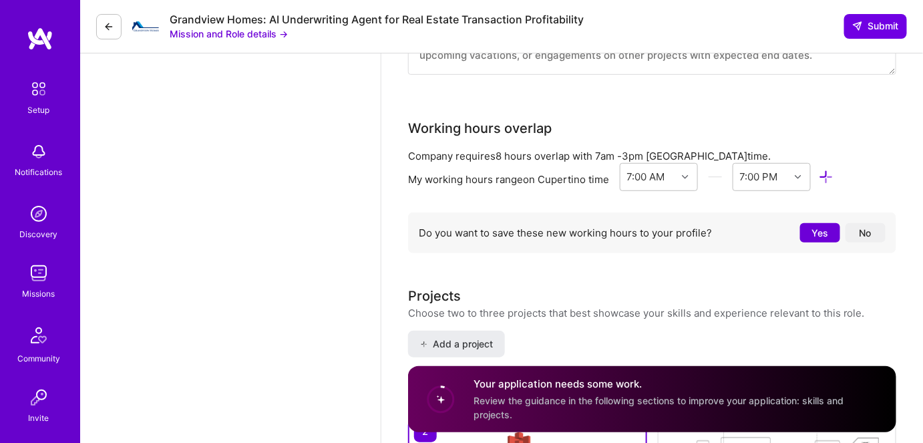
click at [817, 226] on button "Yes" at bounding box center [820, 232] width 40 height 19
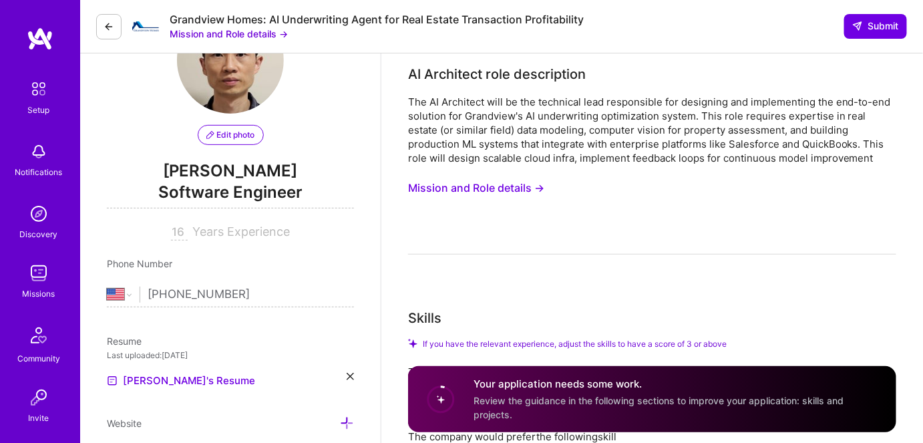
scroll to position [0, 0]
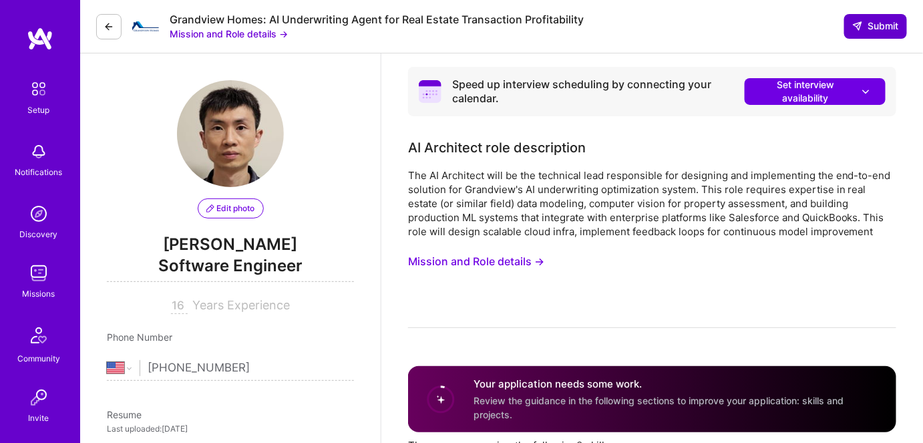
click at [876, 22] on span "Submit" at bounding box center [875, 25] width 47 height 13
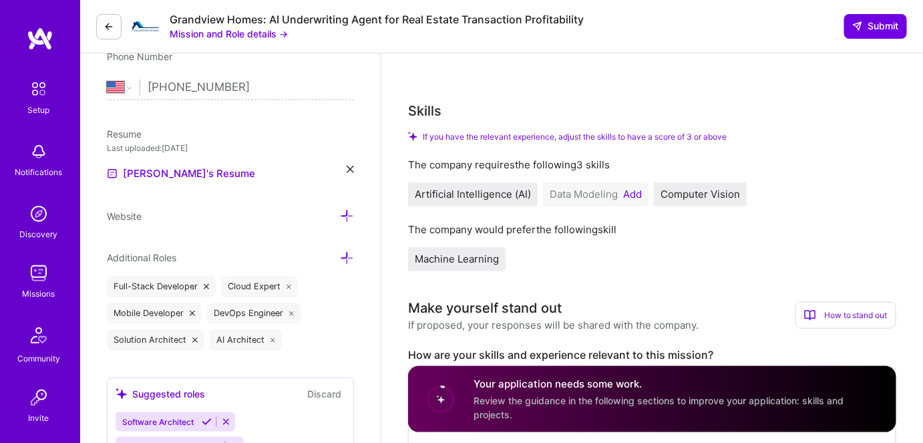
scroll to position [303, 0]
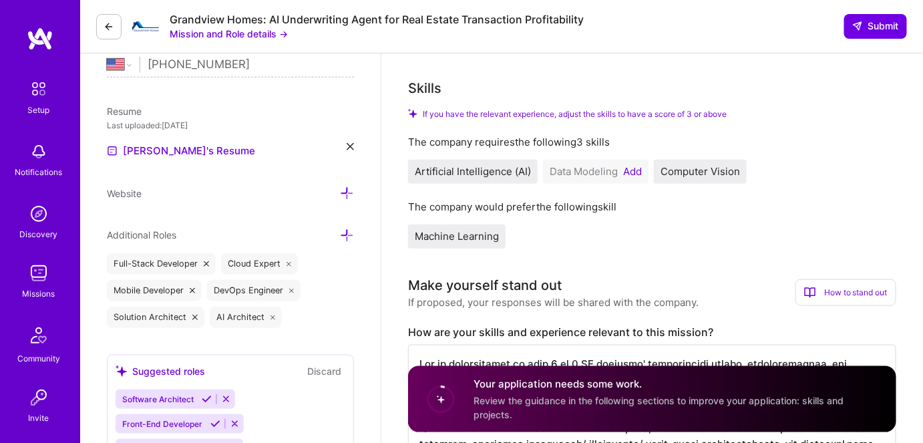
click at [633, 172] on button "Add" at bounding box center [632, 171] width 19 height 11
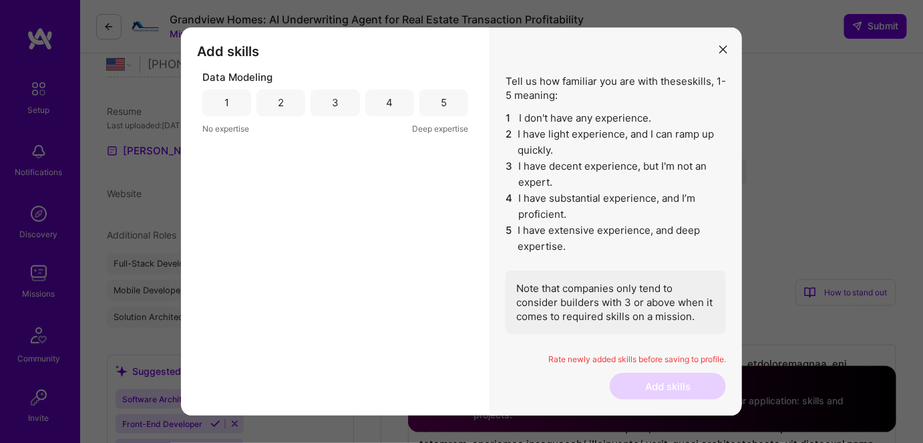
click at [330, 108] on div "3" at bounding box center [335, 102] width 49 height 27
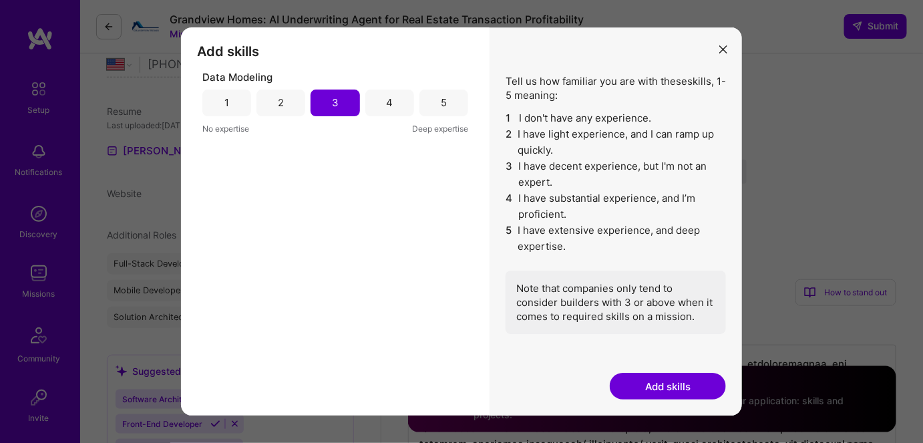
click at [654, 383] on button "Add skills" at bounding box center [668, 386] width 116 height 27
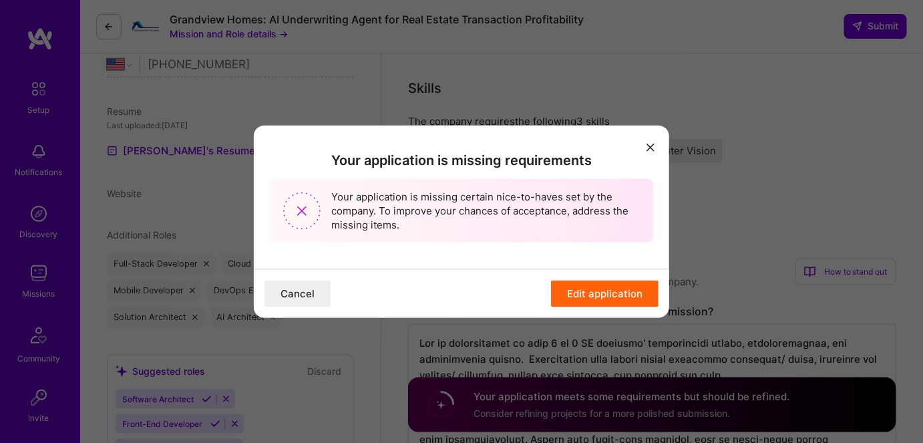
click at [580, 291] on button "Edit application" at bounding box center [605, 293] width 108 height 27
click at [604, 295] on button "Edit application" at bounding box center [605, 293] width 108 height 27
click at [651, 150] on icon "modal" at bounding box center [650, 148] width 8 height 8
click at [648, 145] on icon "modal" at bounding box center [650, 148] width 8 height 8
click at [634, 71] on div "Your application is missing requirements Your application is missing certain ni…" at bounding box center [461, 221] width 923 height 443
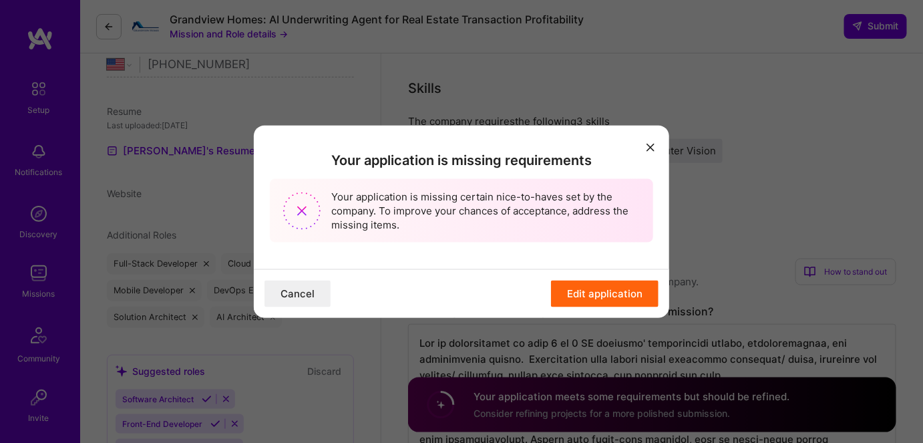
click at [308, 296] on button "Cancel" at bounding box center [297, 293] width 66 height 27
click at [650, 147] on icon "modal" at bounding box center [650, 148] width 8 height 8
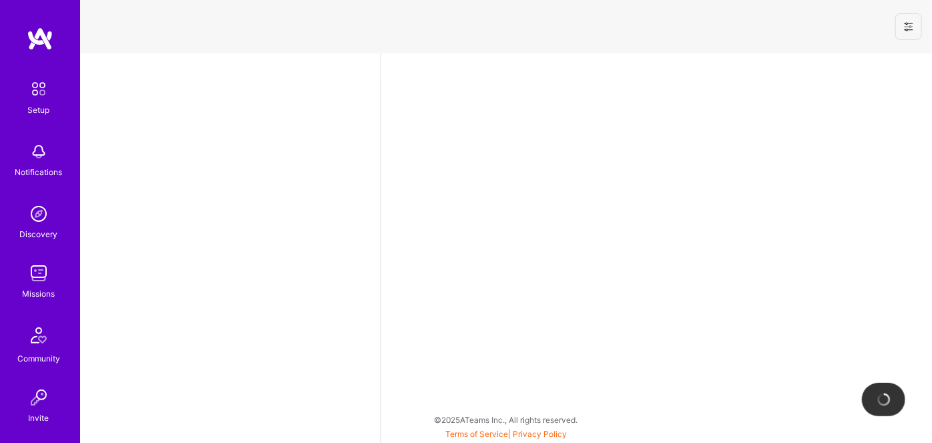
select select "US"
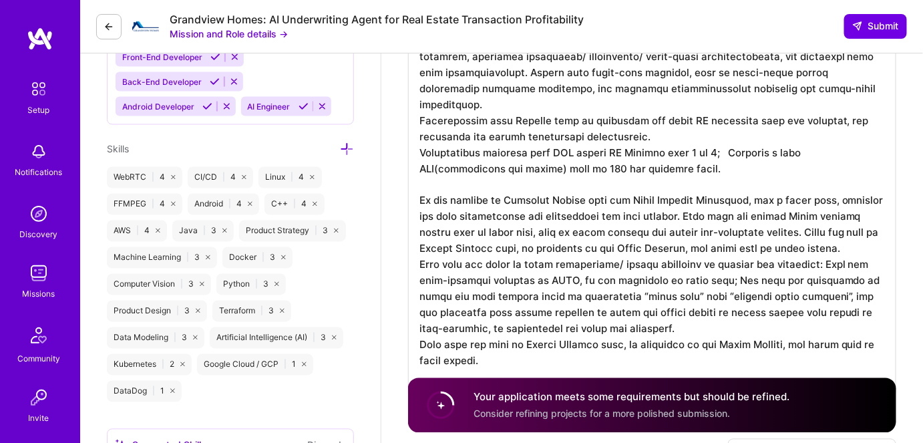
scroll to position [546, 0]
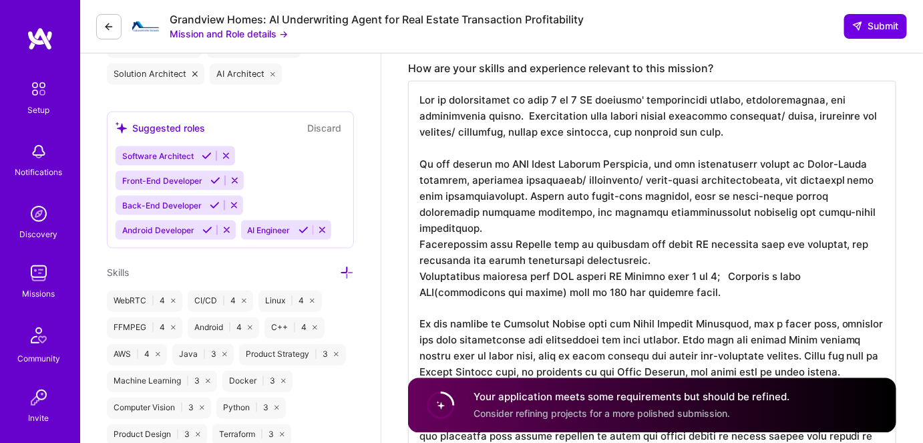
click at [419, 100] on textarea at bounding box center [652, 300] width 488 height 438
click at [743, 130] on textarea at bounding box center [652, 300] width 488 height 438
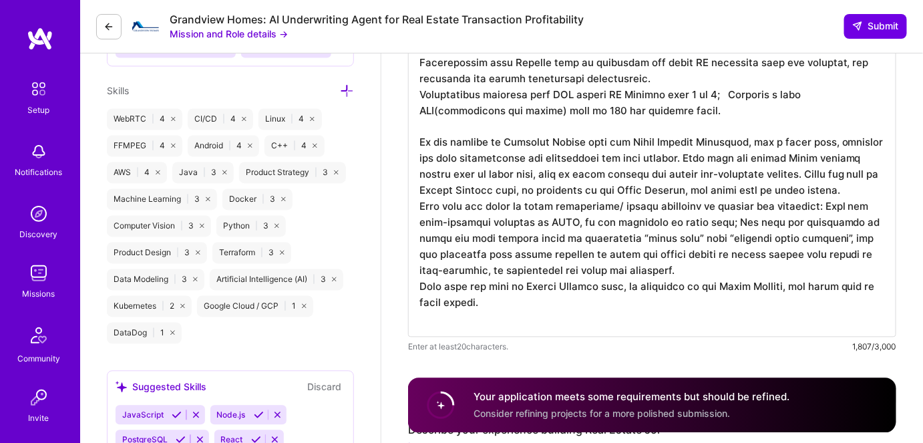
scroll to position [910, 0]
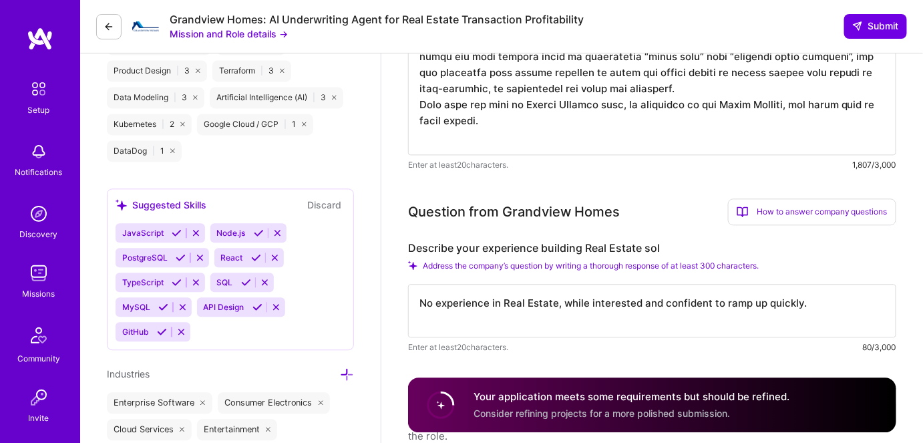
click at [813, 303] on textarea "No experience in Real Estate, while interested and confident to ramp up quickly." at bounding box center [652, 310] width 488 height 53
paste textarea "Led or participated in some 0 to 1 AI projects' architecture design, implementa…"
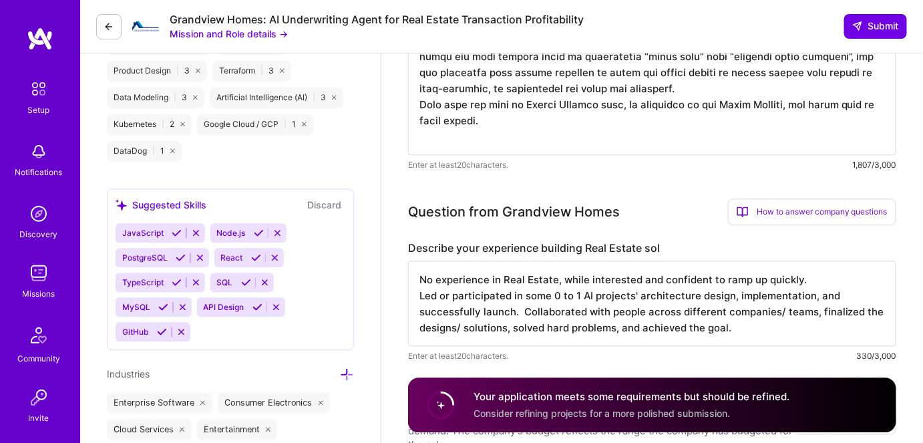
click at [419, 300] on textarea "No experience in Real Estate, while interested and confident to ramp up quickly…" at bounding box center [652, 302] width 488 height 85
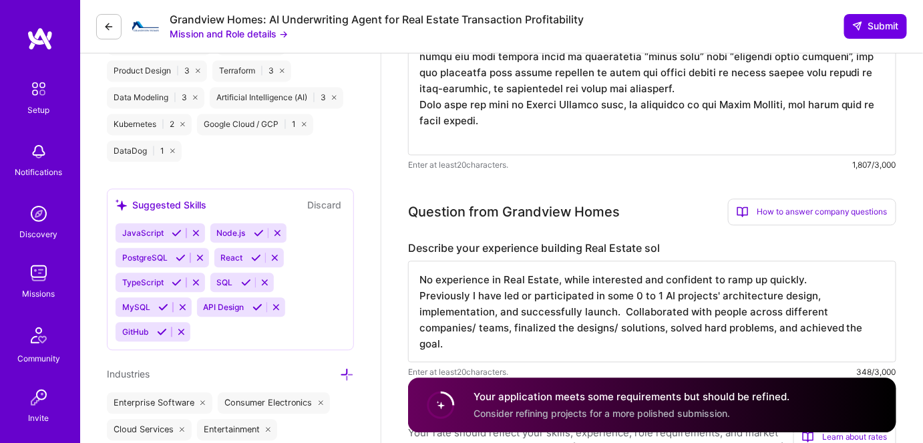
click at [819, 280] on textarea "No experience in Real Estate, while interested and confident to ramp up quickly…" at bounding box center [652, 311] width 488 height 102
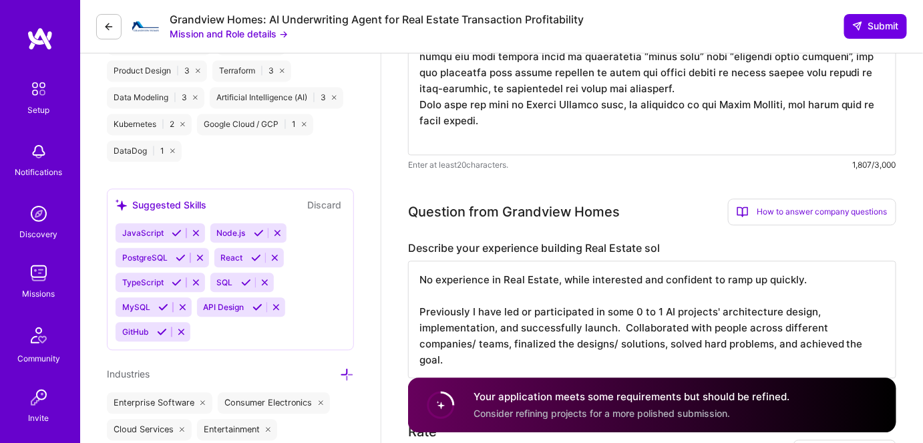
click at [420, 326] on textarea "No experience in Real Estate, while interested and confident to ramp up quickly…" at bounding box center [652, 319] width 488 height 118
click at [420, 352] on textarea "No experience in Real Estate, while interested and confident to ramp up quickly…" at bounding box center [652, 319] width 488 height 118
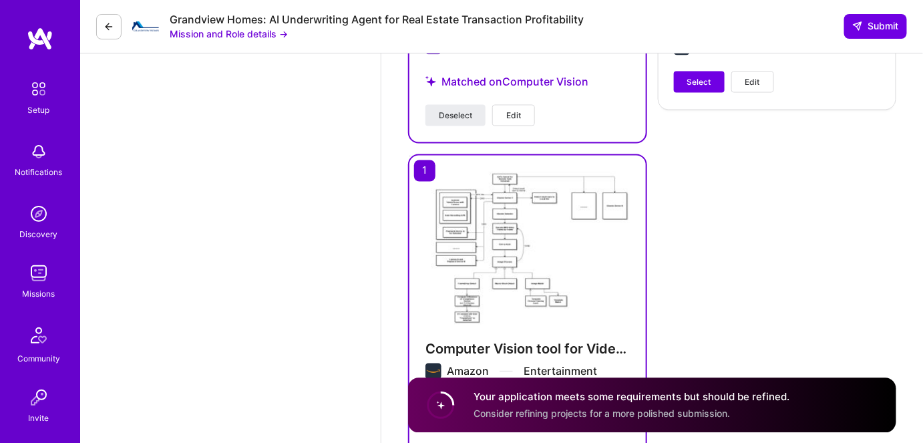
scroll to position [2541, 0]
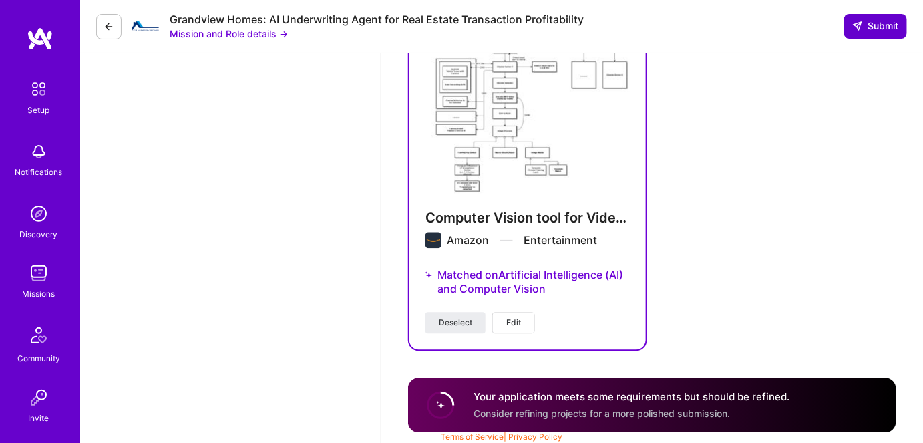
type textarea "No experience in Real Estate, while interested and confident to ramp up quickly…"
click at [864, 25] on span "Submit" at bounding box center [875, 25] width 47 height 13
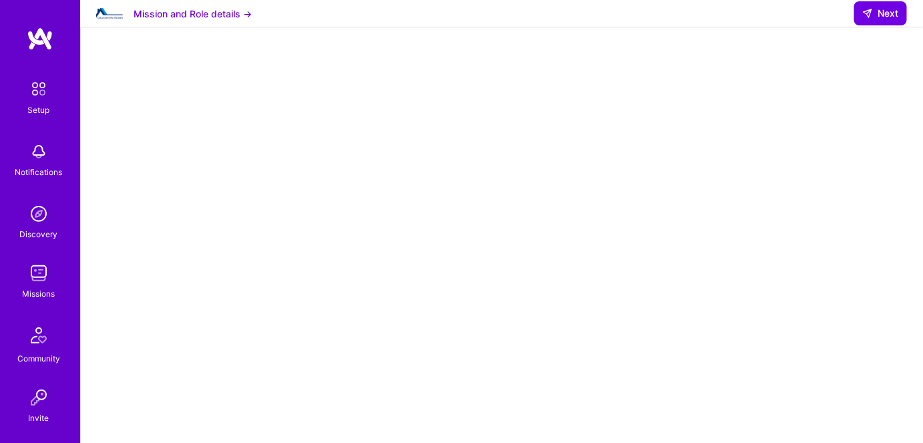
scroll to position [182, 0]
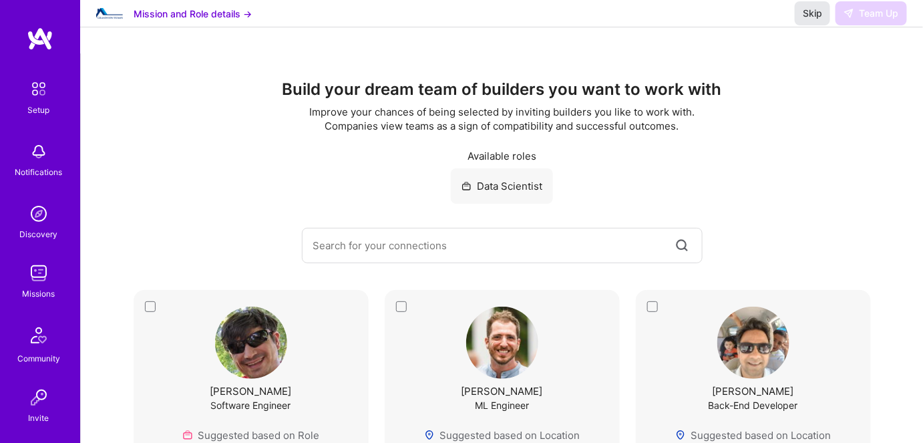
click at [805, 20] on span "Skip" at bounding box center [812, 13] width 19 height 13
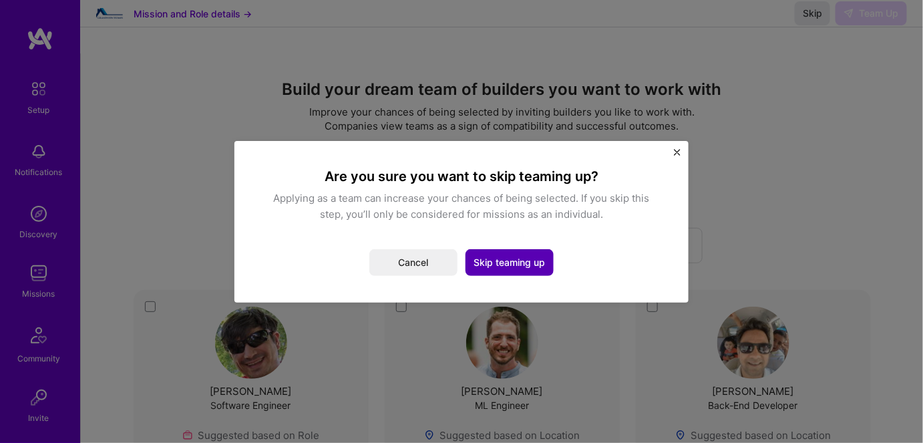
click at [501, 262] on button "Skip teaming up" at bounding box center [509, 262] width 88 height 27
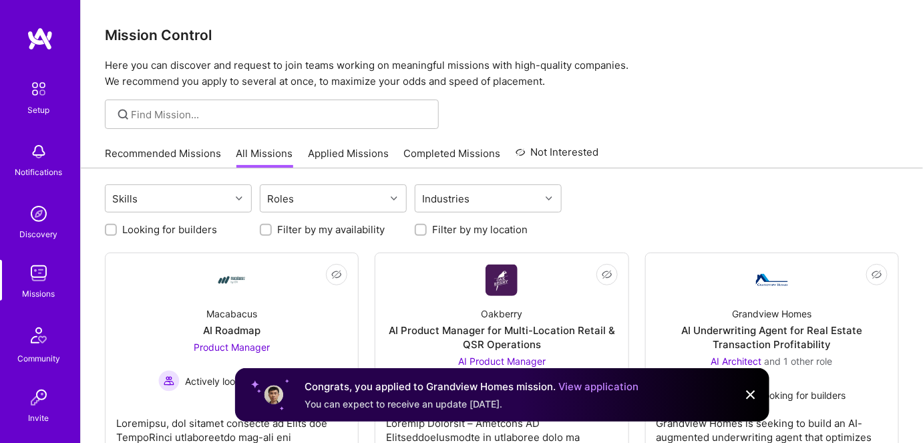
click at [150, 151] on link "Recommended Missions" at bounding box center [163, 157] width 116 height 22
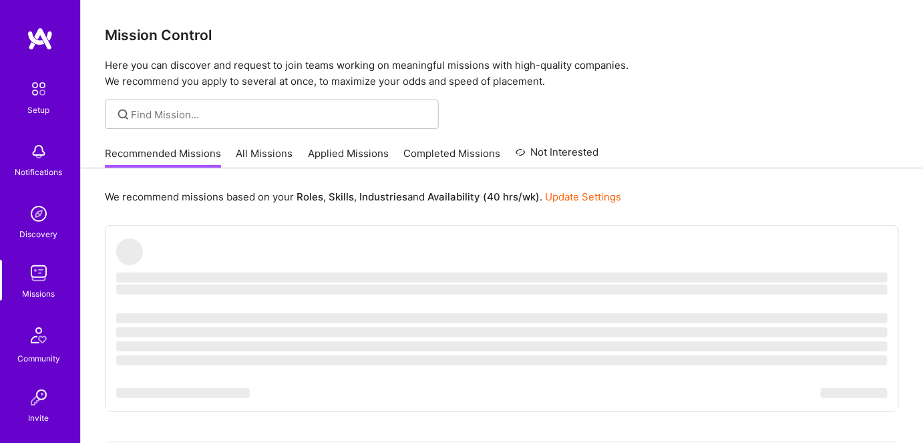
click at [339, 154] on link "Applied Missions" at bounding box center [348, 157] width 81 height 22
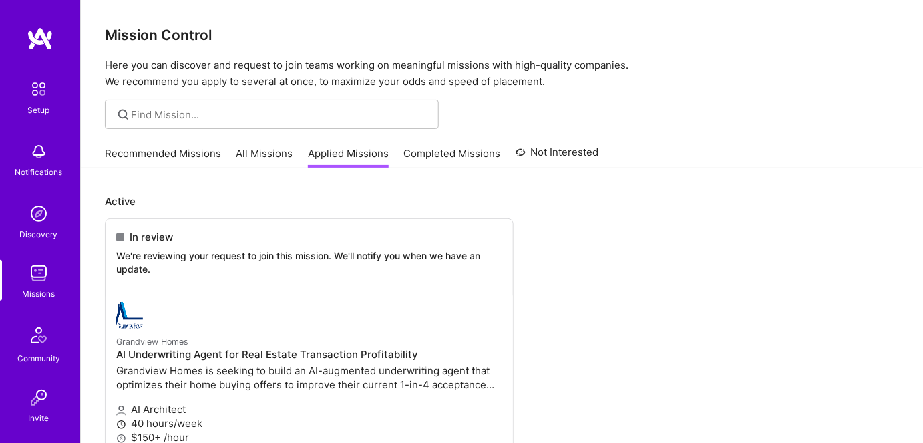
click at [35, 285] on img at bounding box center [38, 273] width 27 height 27
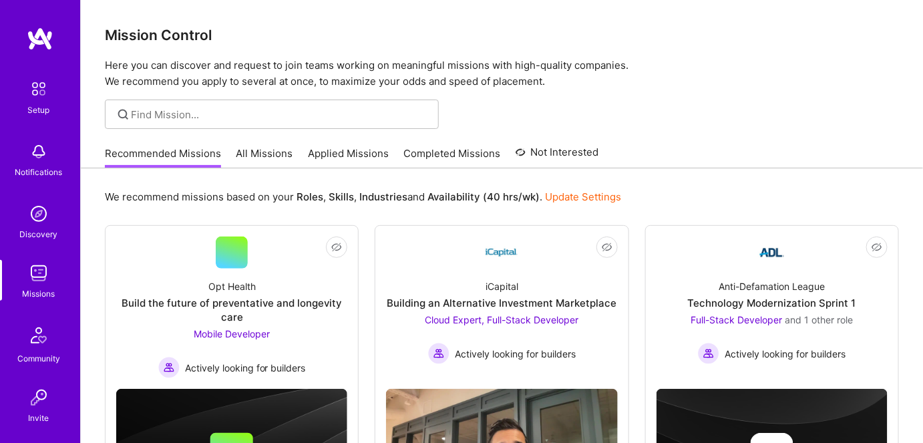
click at [274, 159] on link "All Missions" at bounding box center [264, 157] width 57 height 22
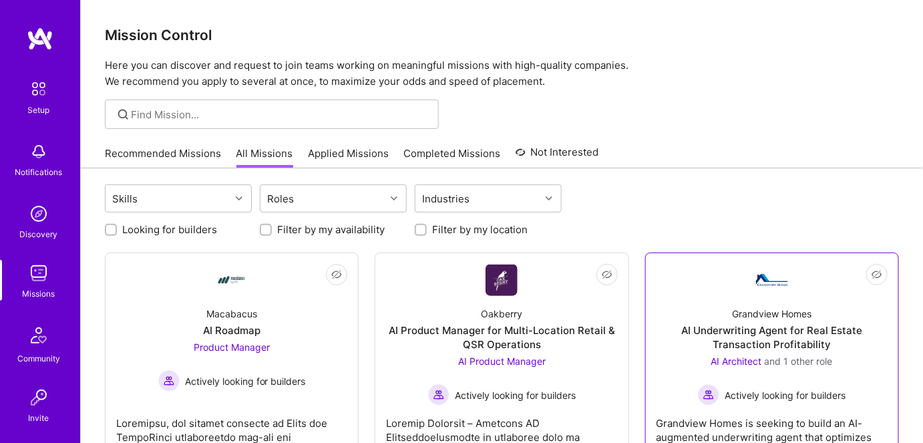
scroll to position [60, 0]
